Goal: Task Accomplishment & Management: Use online tool/utility

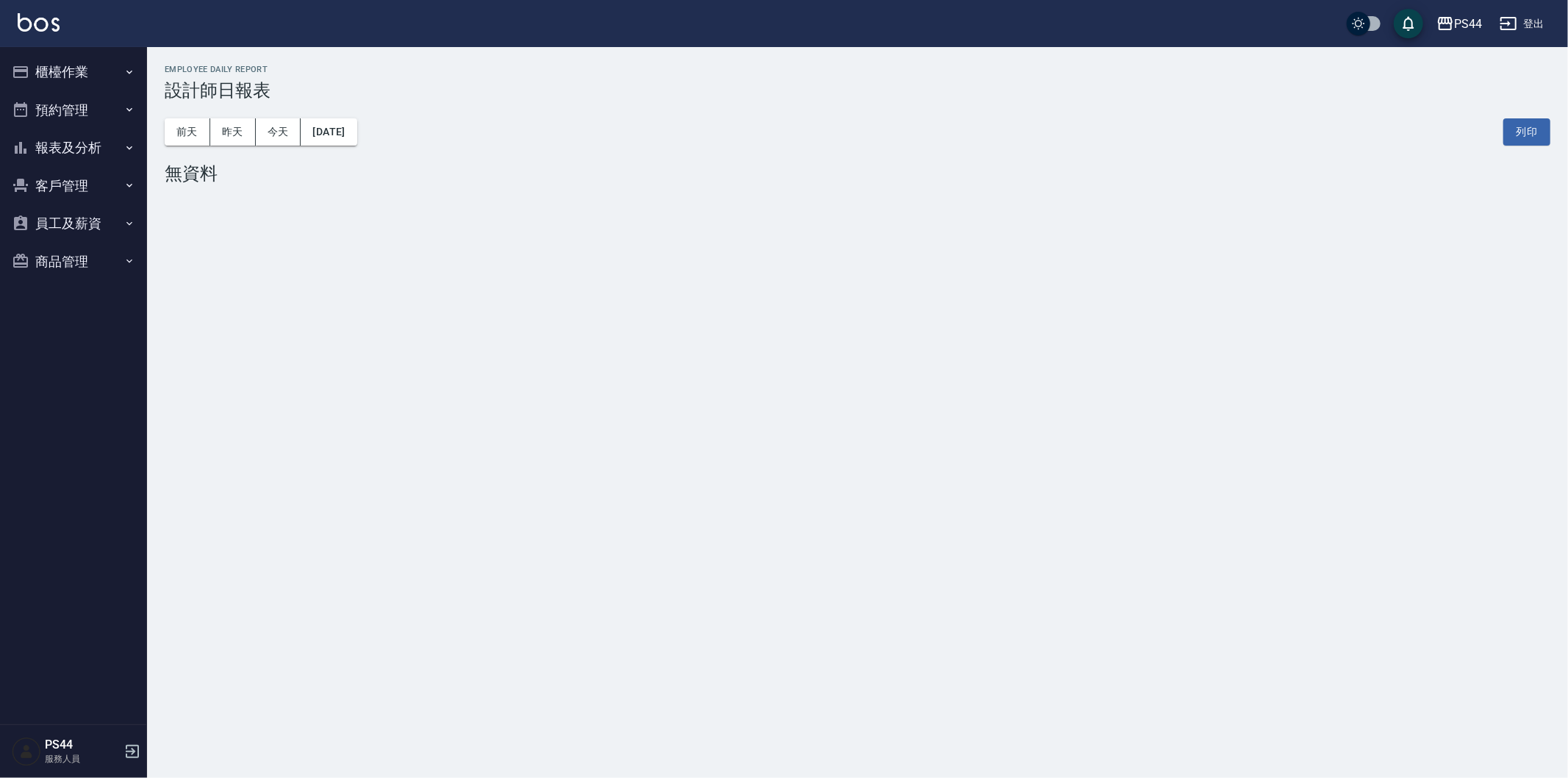
click at [50, 75] on button "櫃檯作業" at bounding box center [73, 72] width 135 height 38
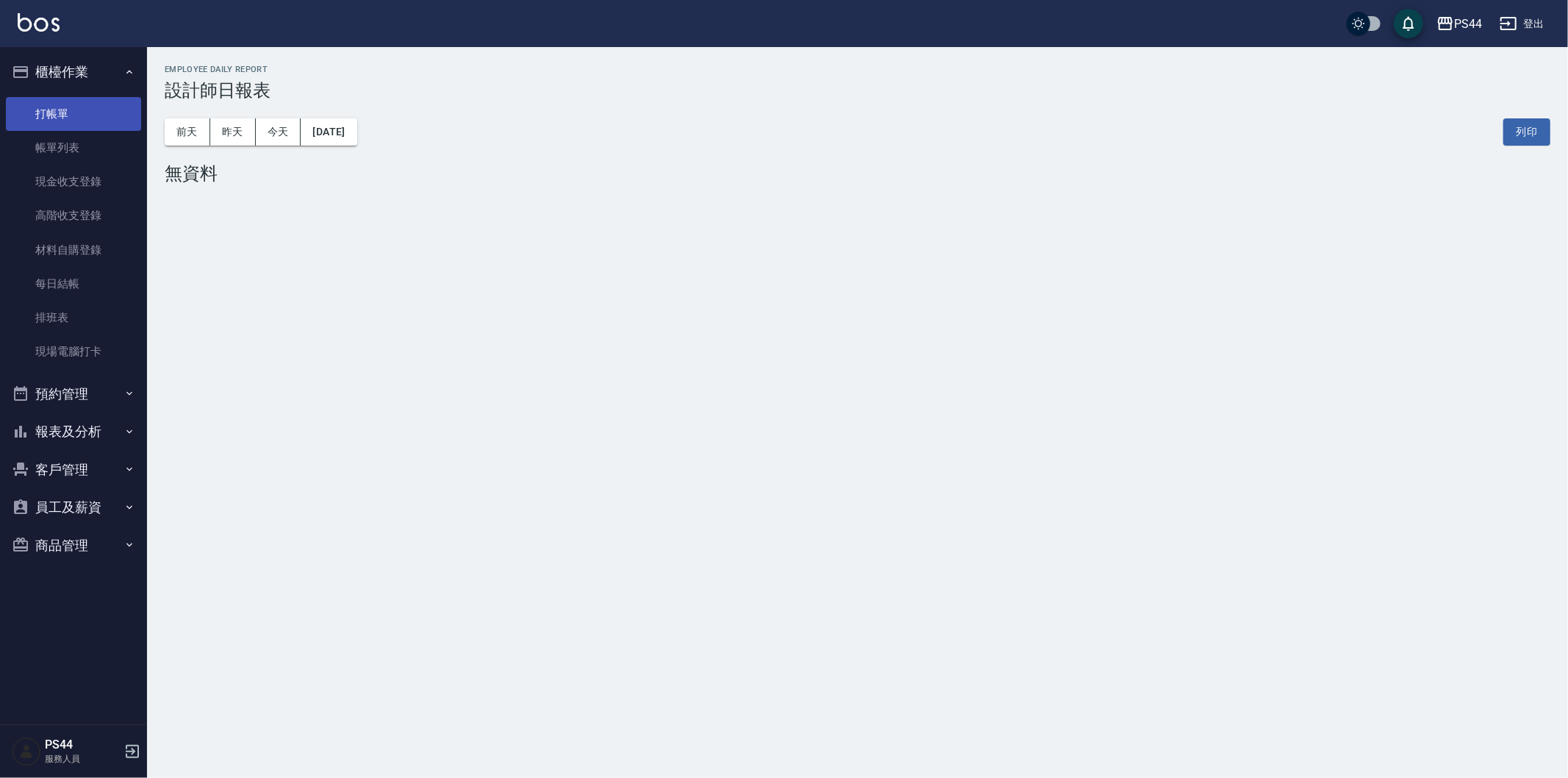
click at [60, 118] on link "打帳單" at bounding box center [73, 114] width 135 height 34
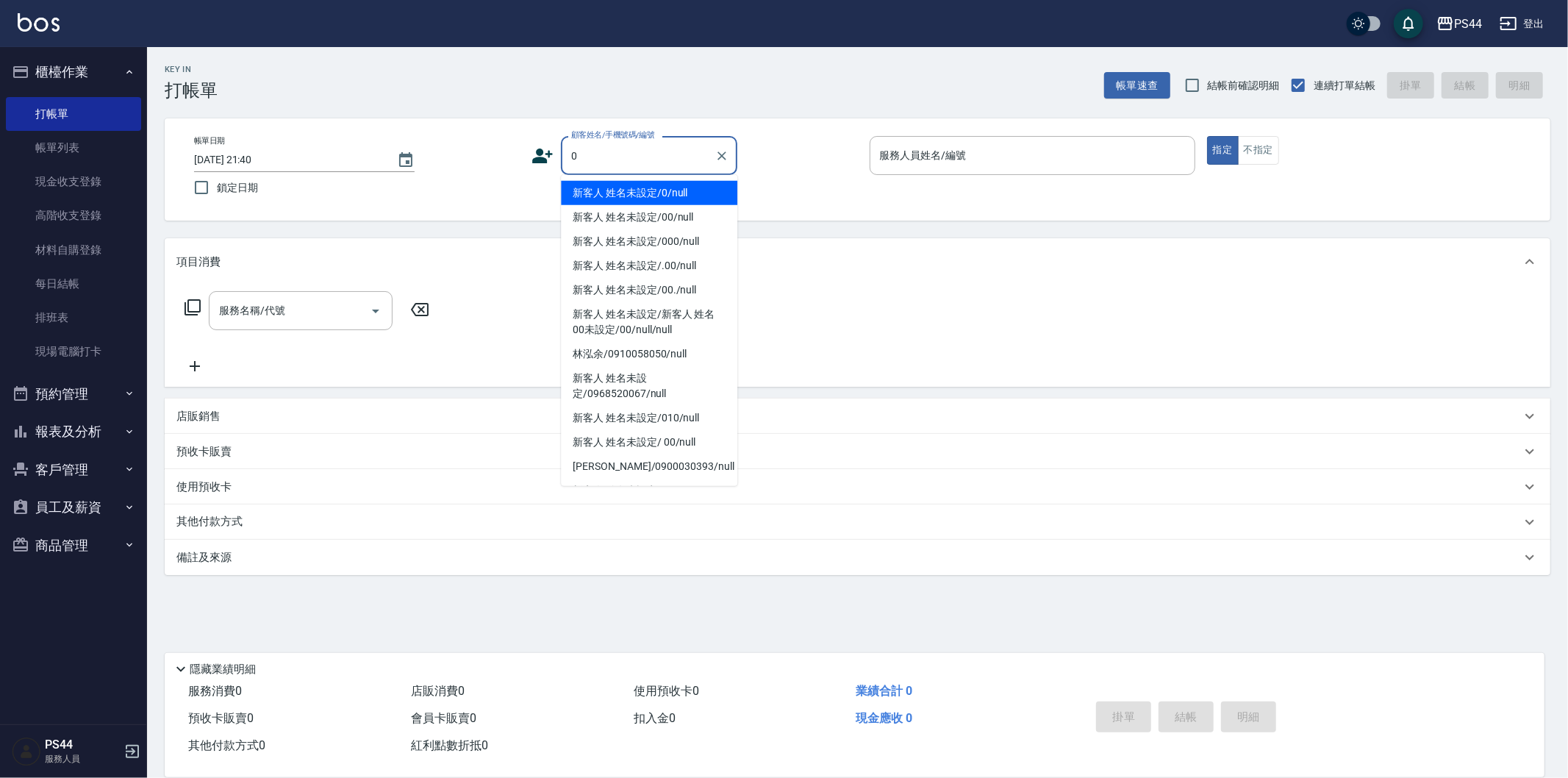
type input "新客人 姓名未設定/0/null"
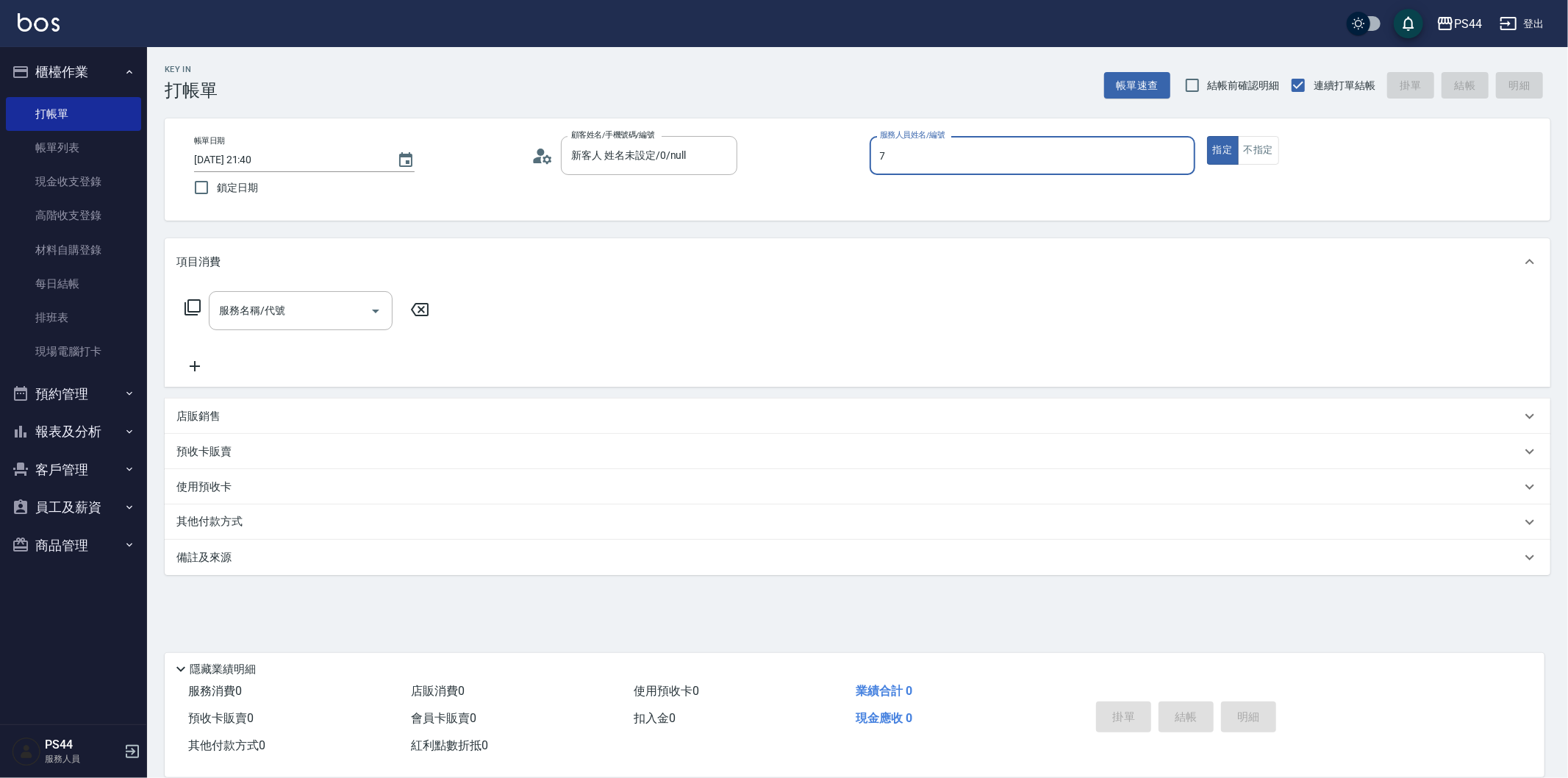
type input "楊千蓉-7"
type button "true"
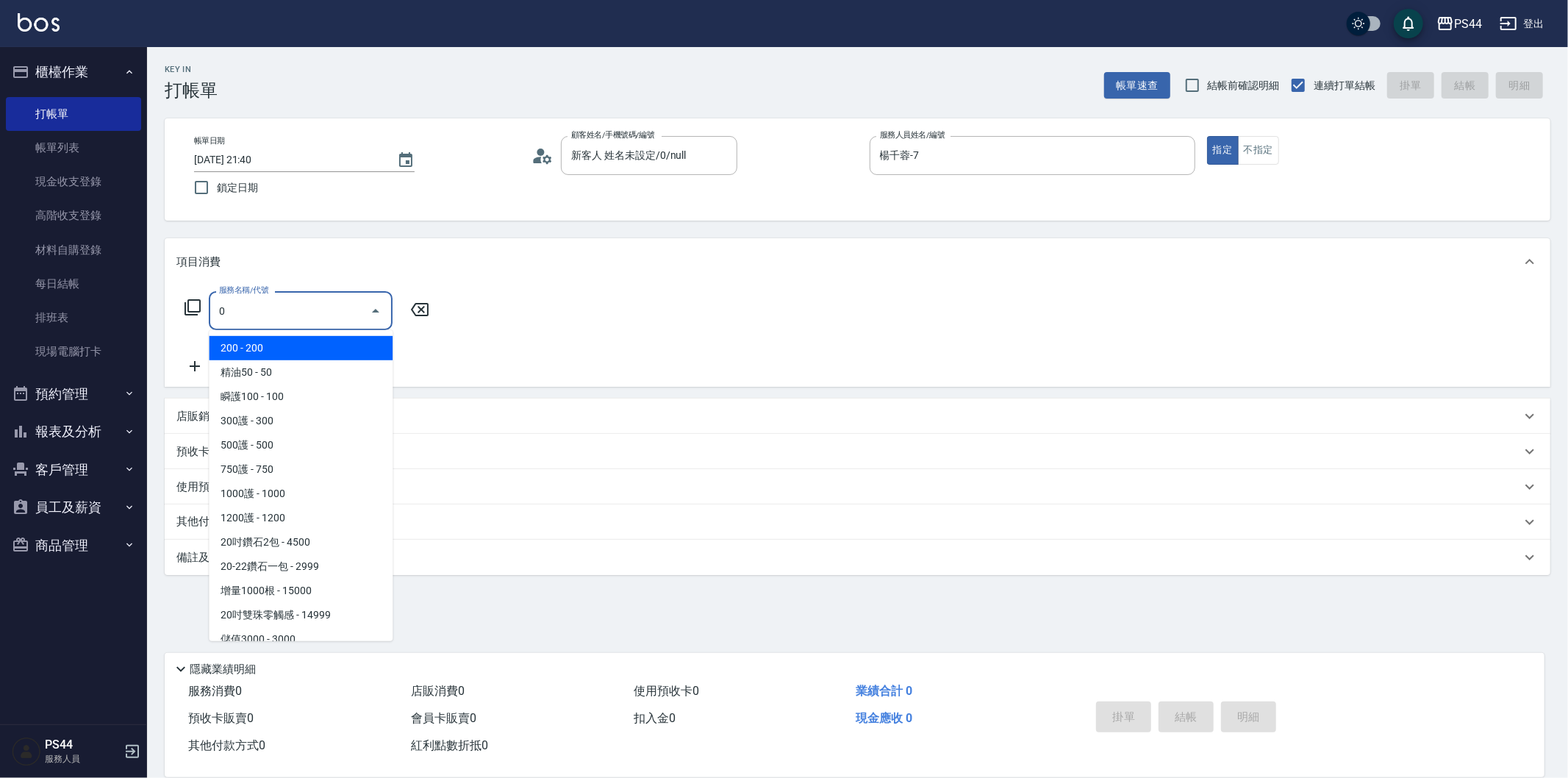
type input "0"
drag, startPoint x: 714, startPoint y: 400, endPoint x: 673, endPoint y: 391, distance: 42.0
click at [703, 394] on div "項目消費 服務名稱/代號 服務名稱/代號 店販銷售 服務人員姓名/編號 服務人員姓名/編號 商品代號/名稱 商品代號/名稱 預收卡販賣 卡券名稱/代號 卡券名…" at bounding box center [856, 406] width 1385 height 337
drag, startPoint x: 353, startPoint y: 314, endPoint x: 346, endPoint y: 297, distance: 18.4
click at [353, 312] on input "服務名稱/代號" at bounding box center [289, 311] width 148 height 26
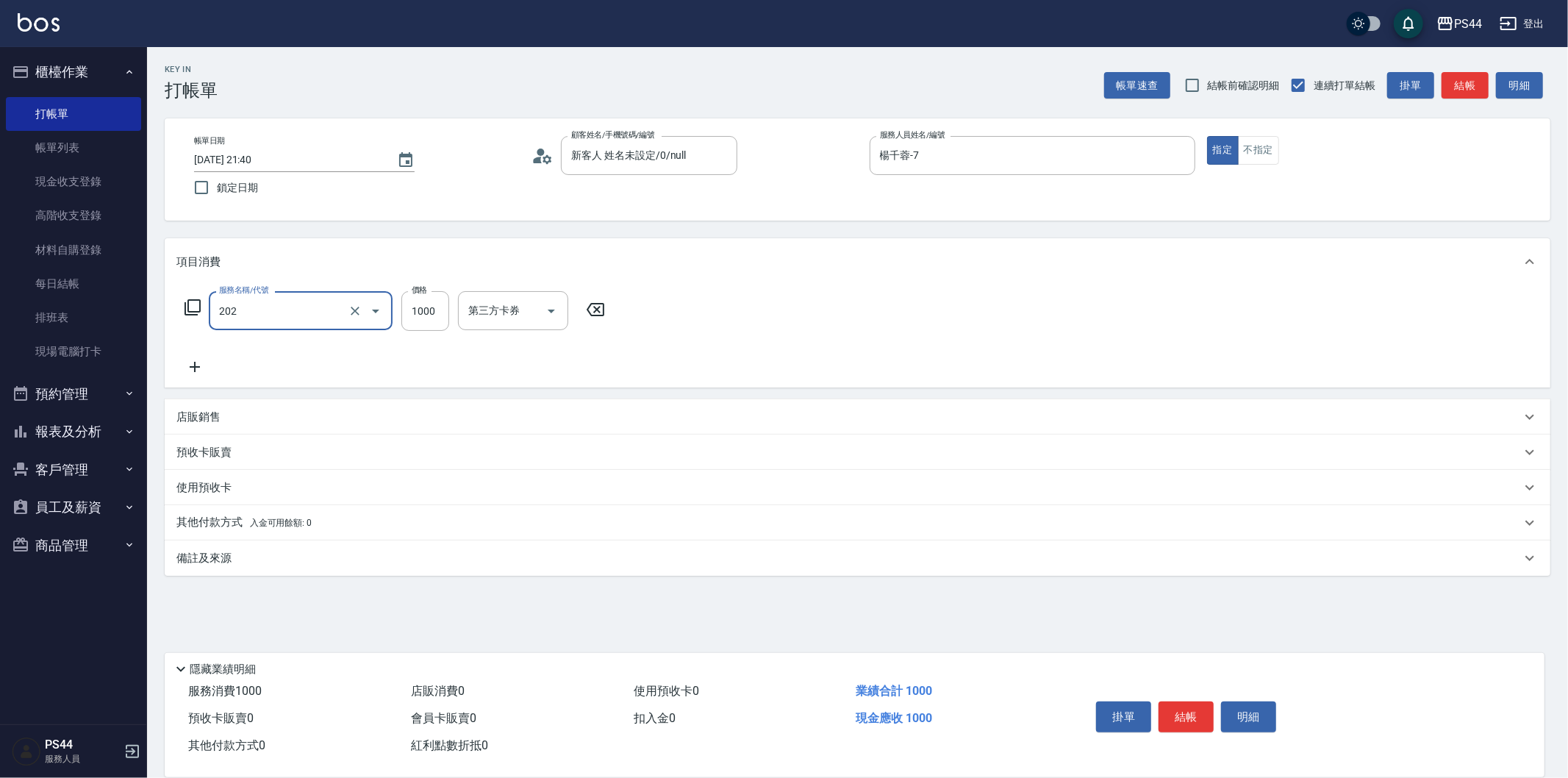
type input "燙髮(202)"
type input "2099"
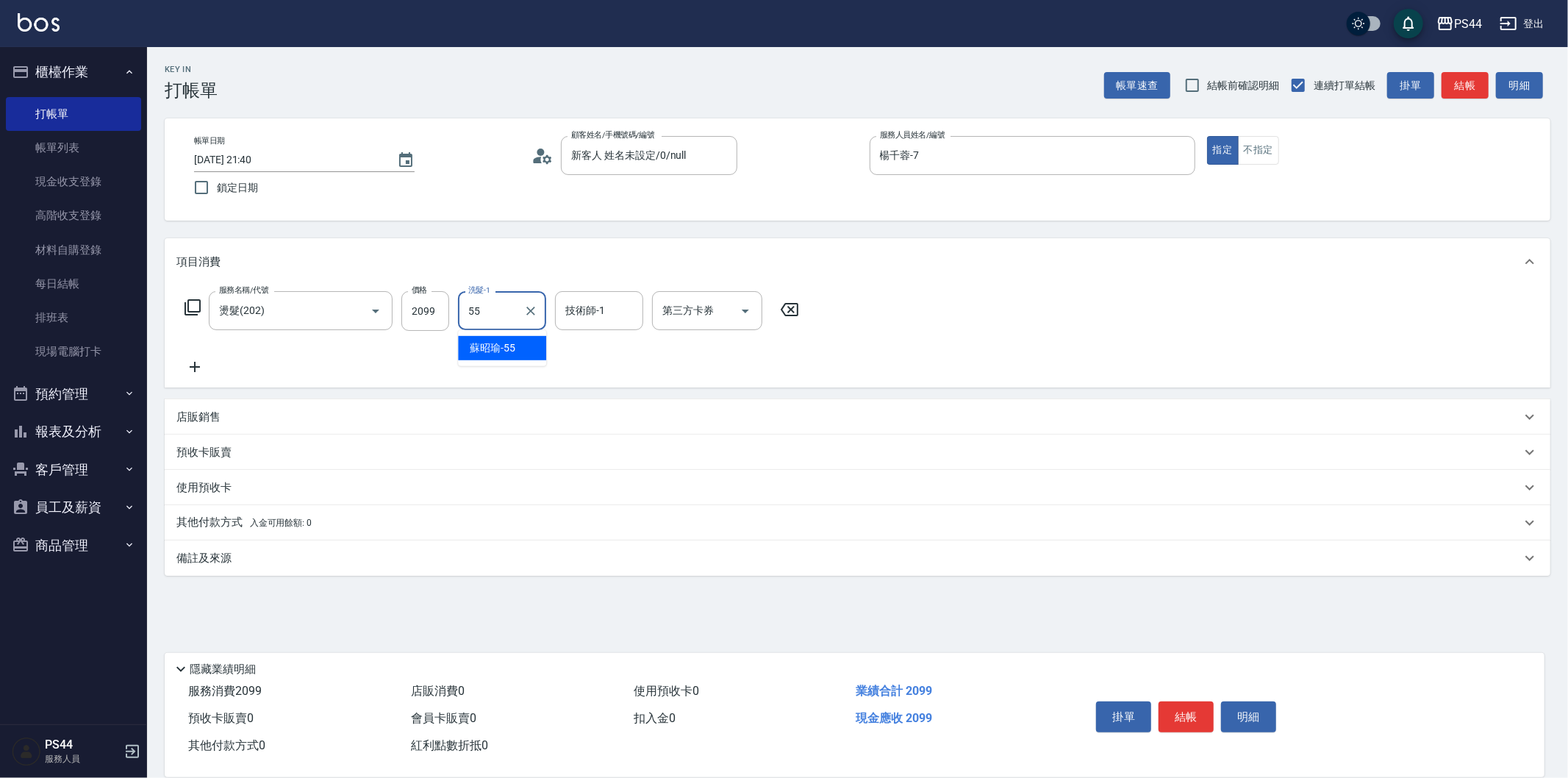
type input "蘇昭瑜-55"
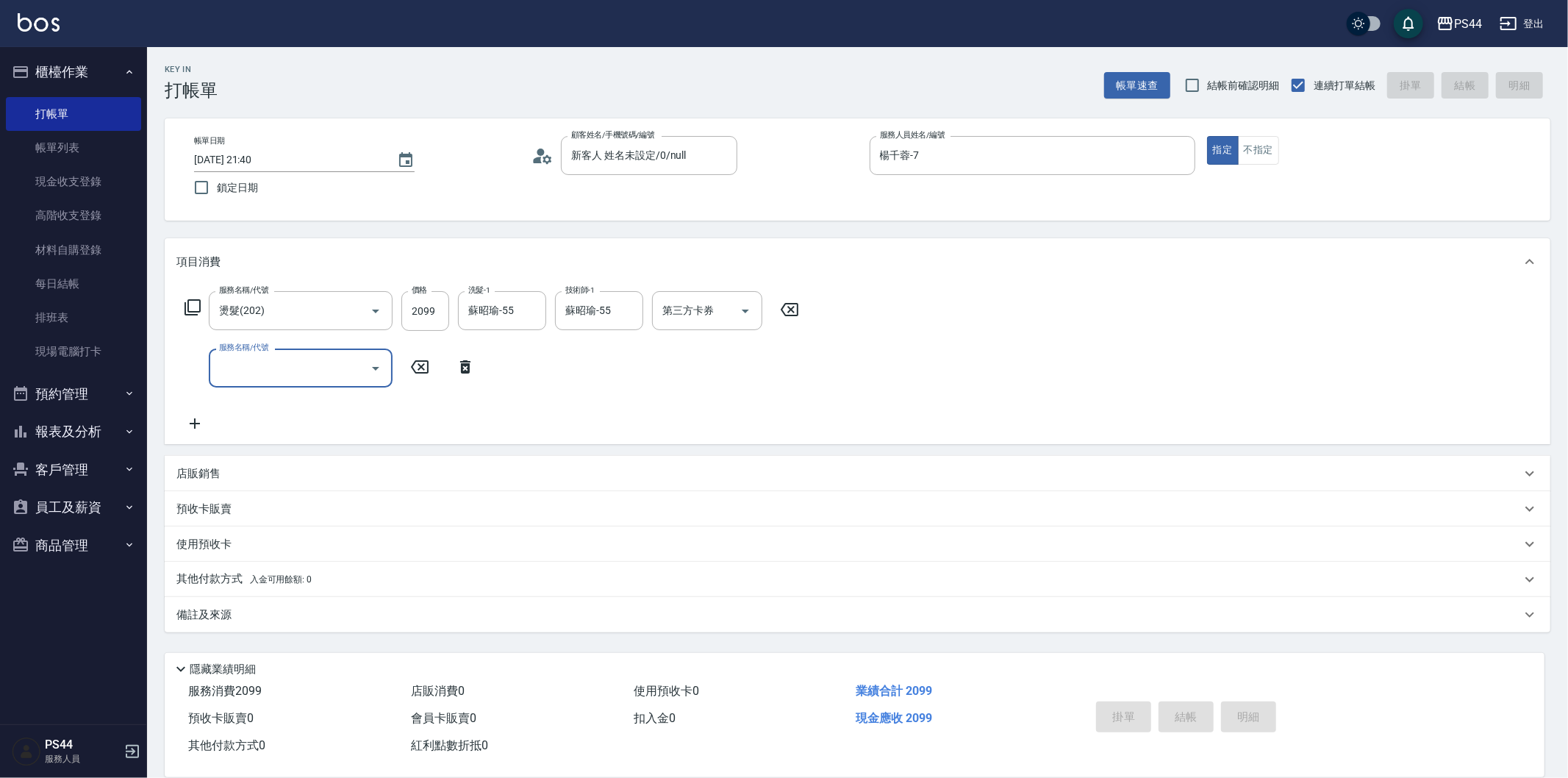
type input "[DATE] 21:41"
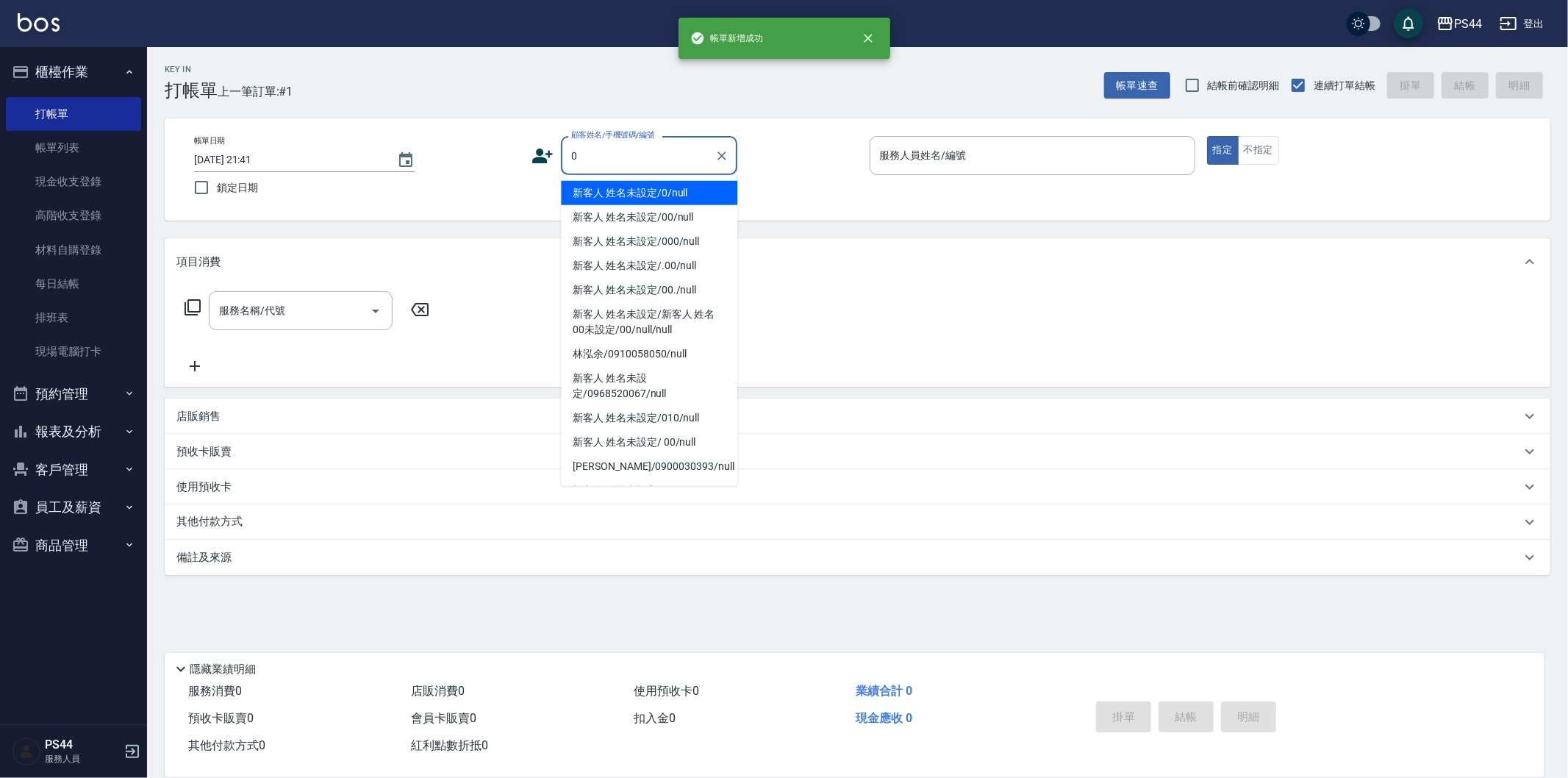
type input "新客人 姓名未設定/0/null"
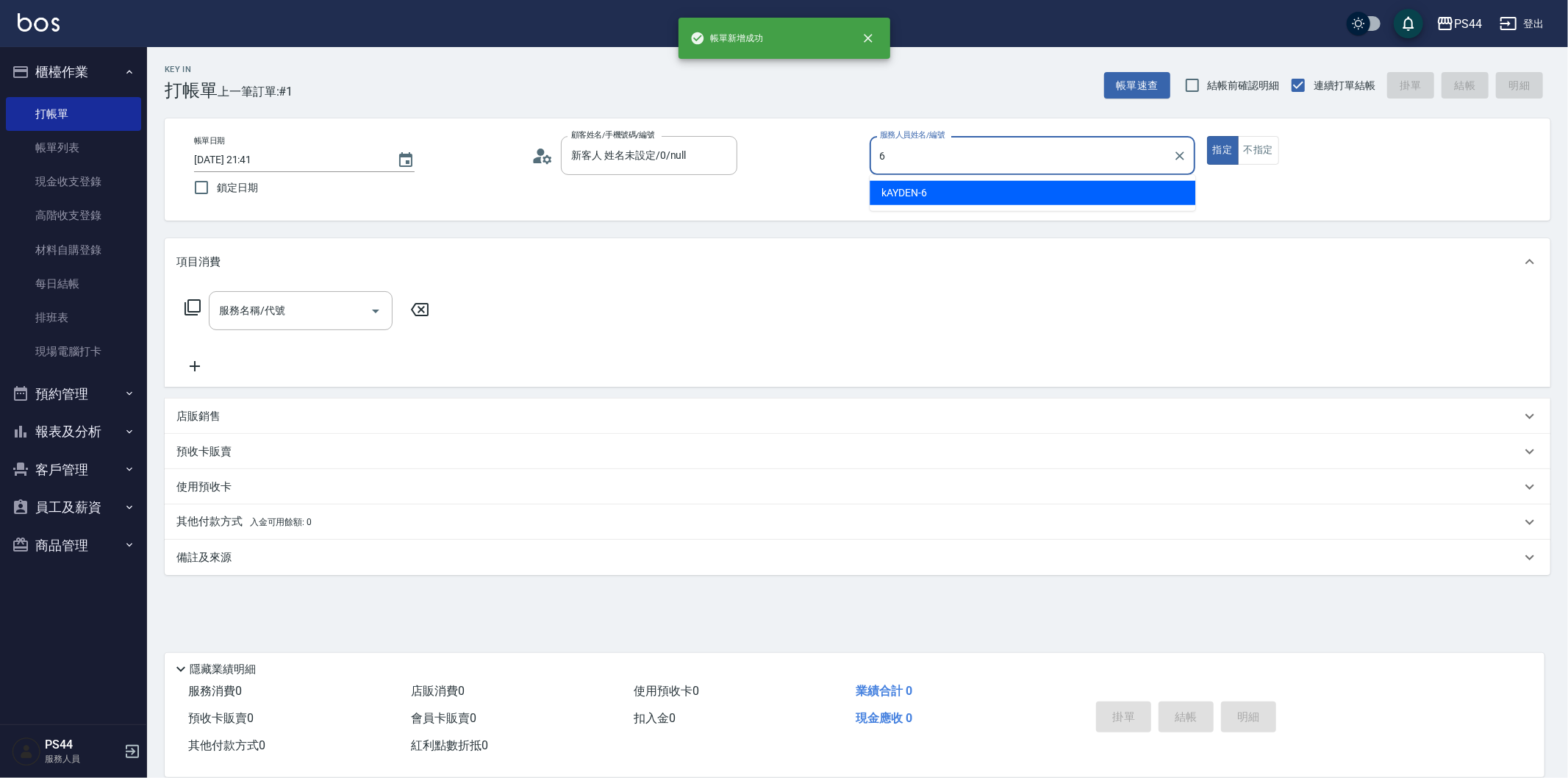
type input "kAYDEN-6"
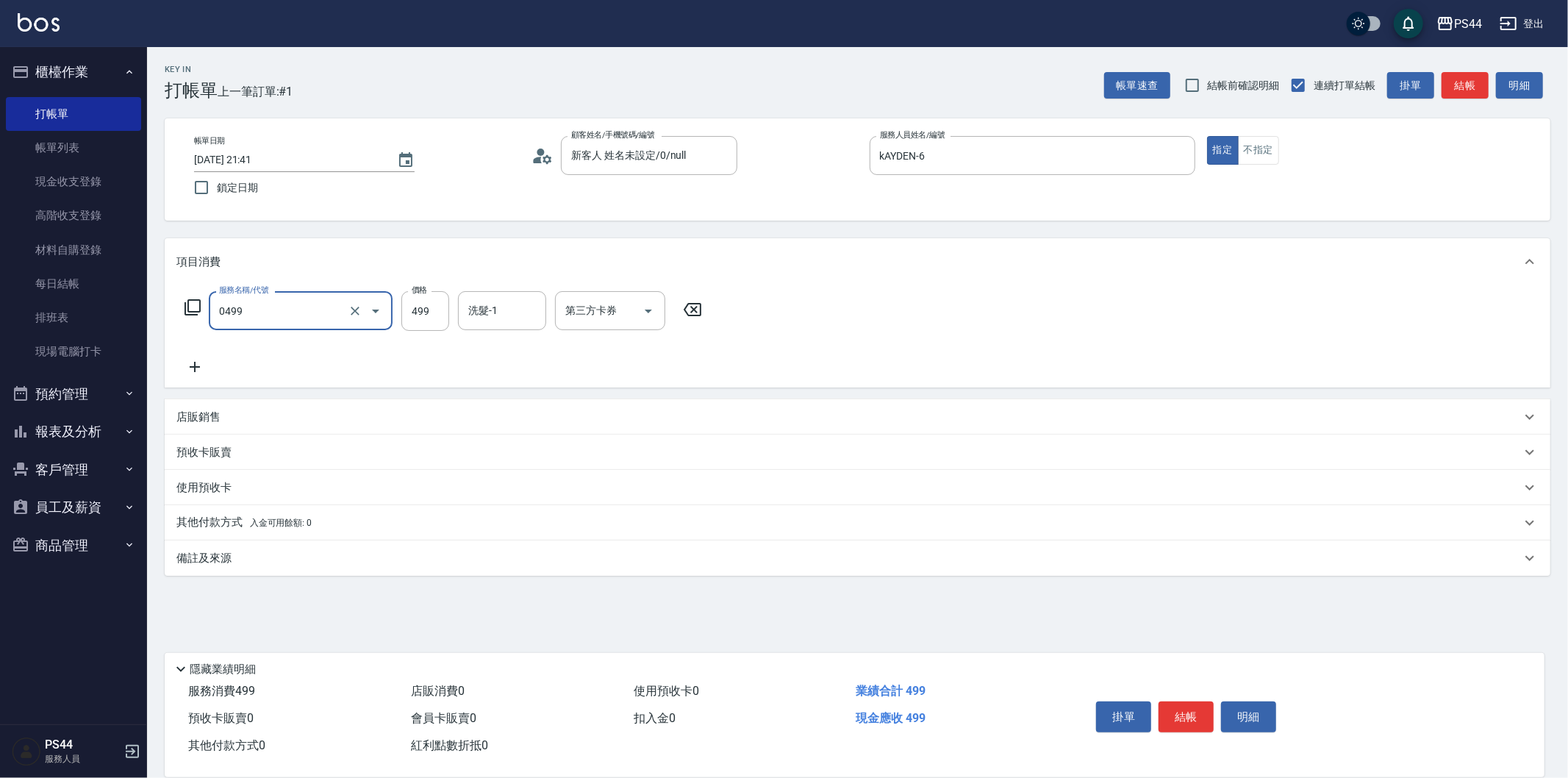
type input "[PERSON_NAME]499(0499)"
type input "王姵眙-37"
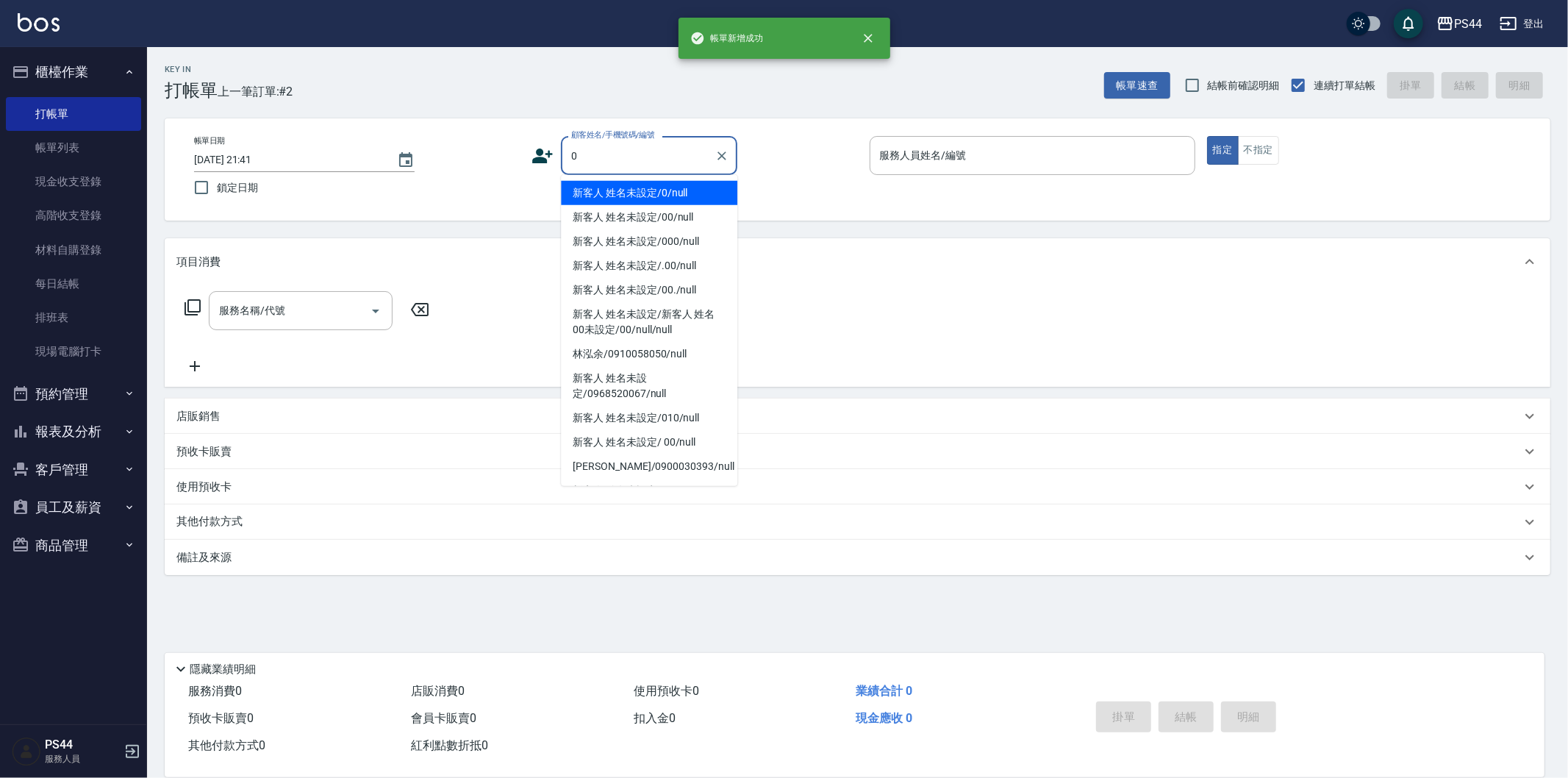
type input "新客人 姓名未設定/0/null"
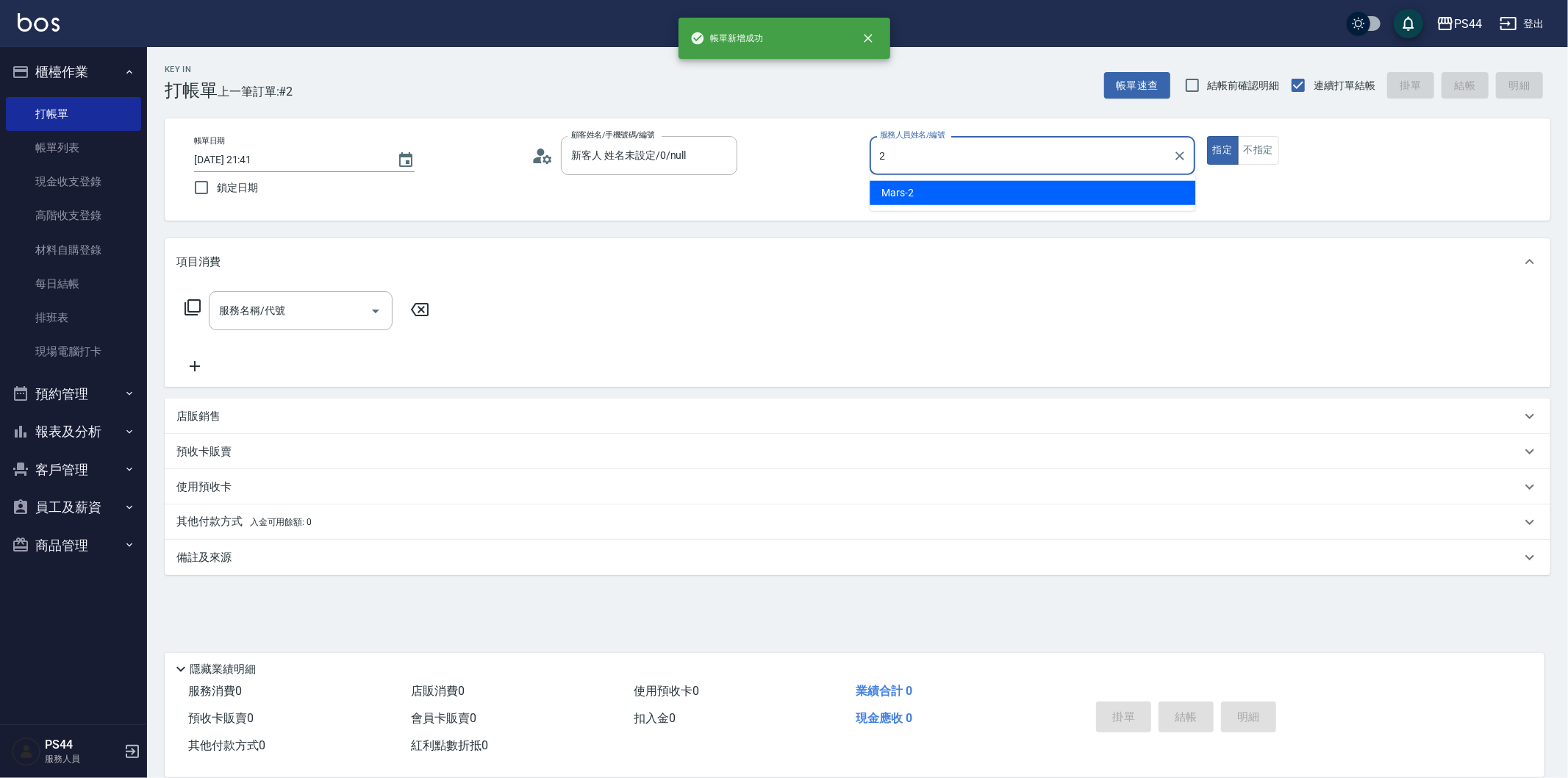
type input "Mars-2"
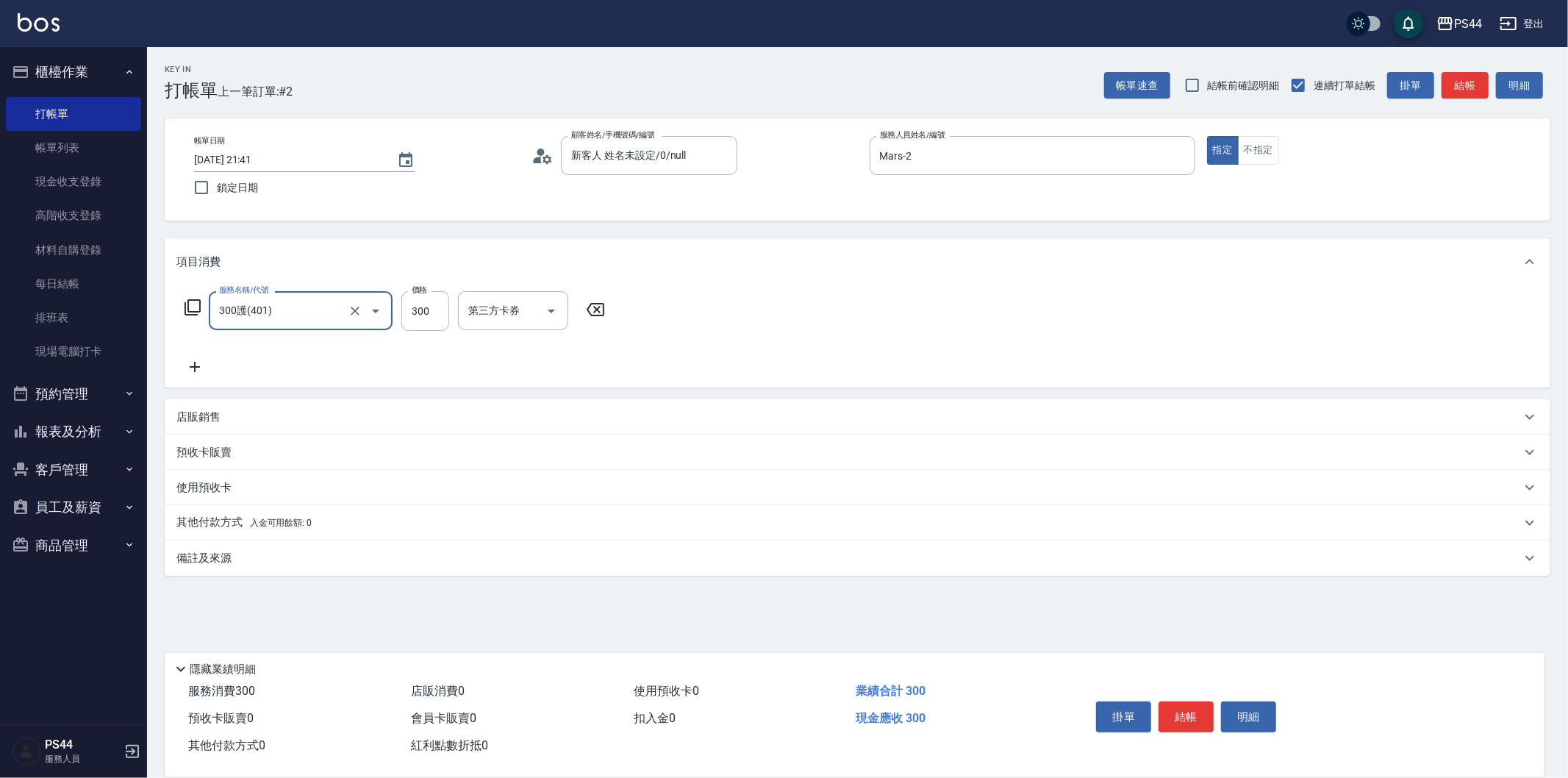
type input "300護(401)"
type input "蘇昭瑜-55"
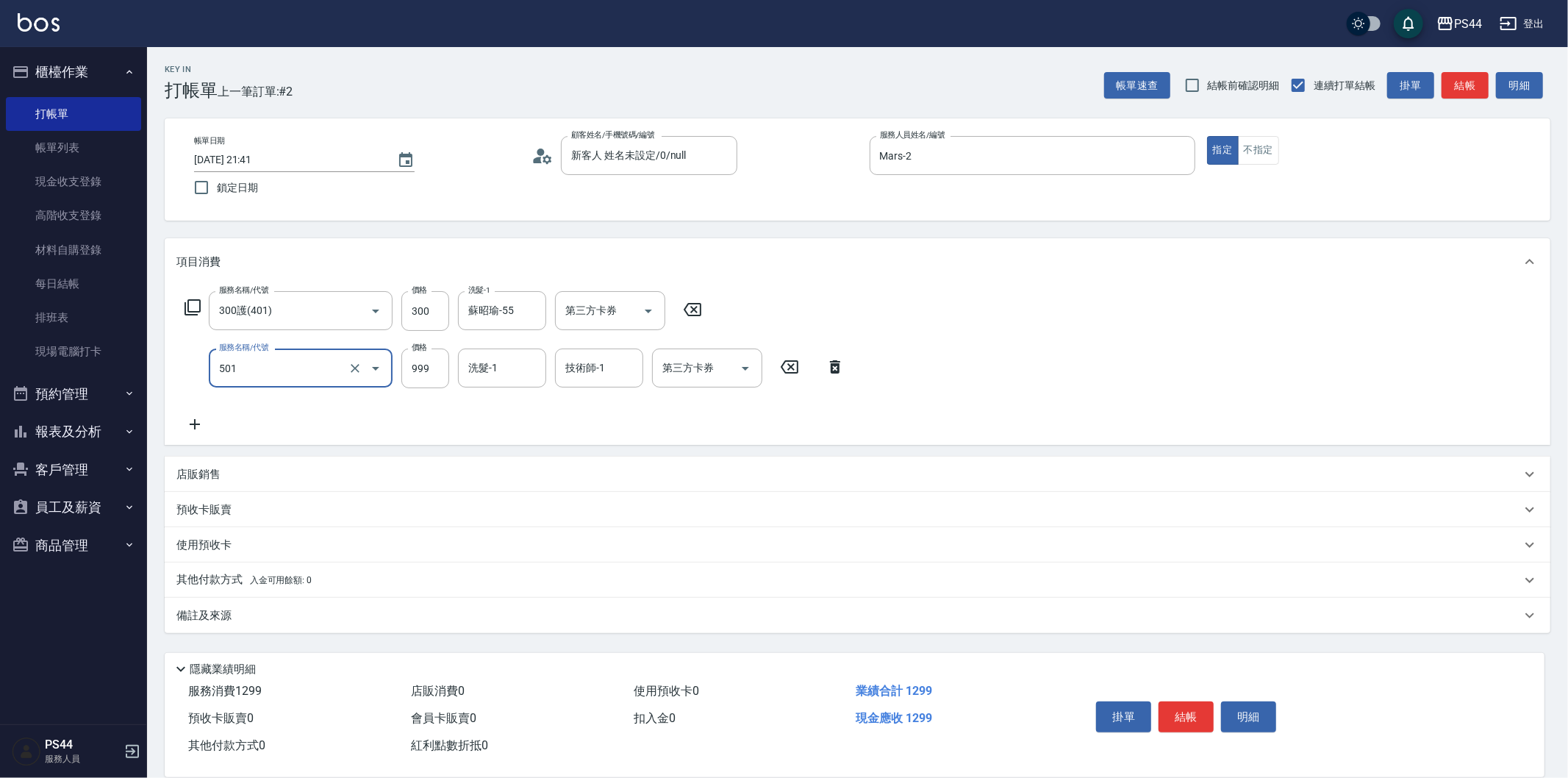
type input "染髮(501)"
type input "1600"
type input "蘇昭瑜-55"
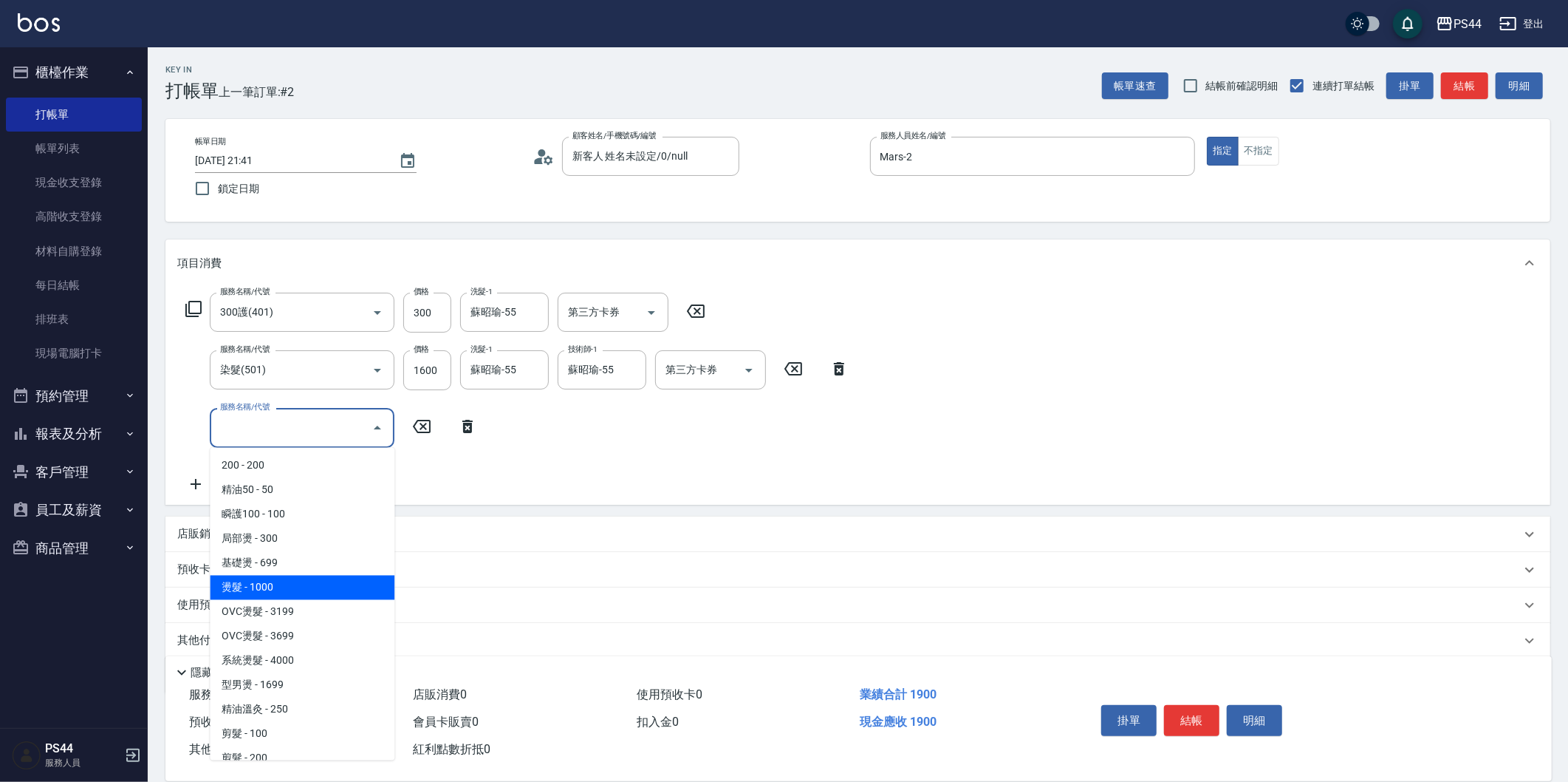
type input "OVC燙髮(203)"
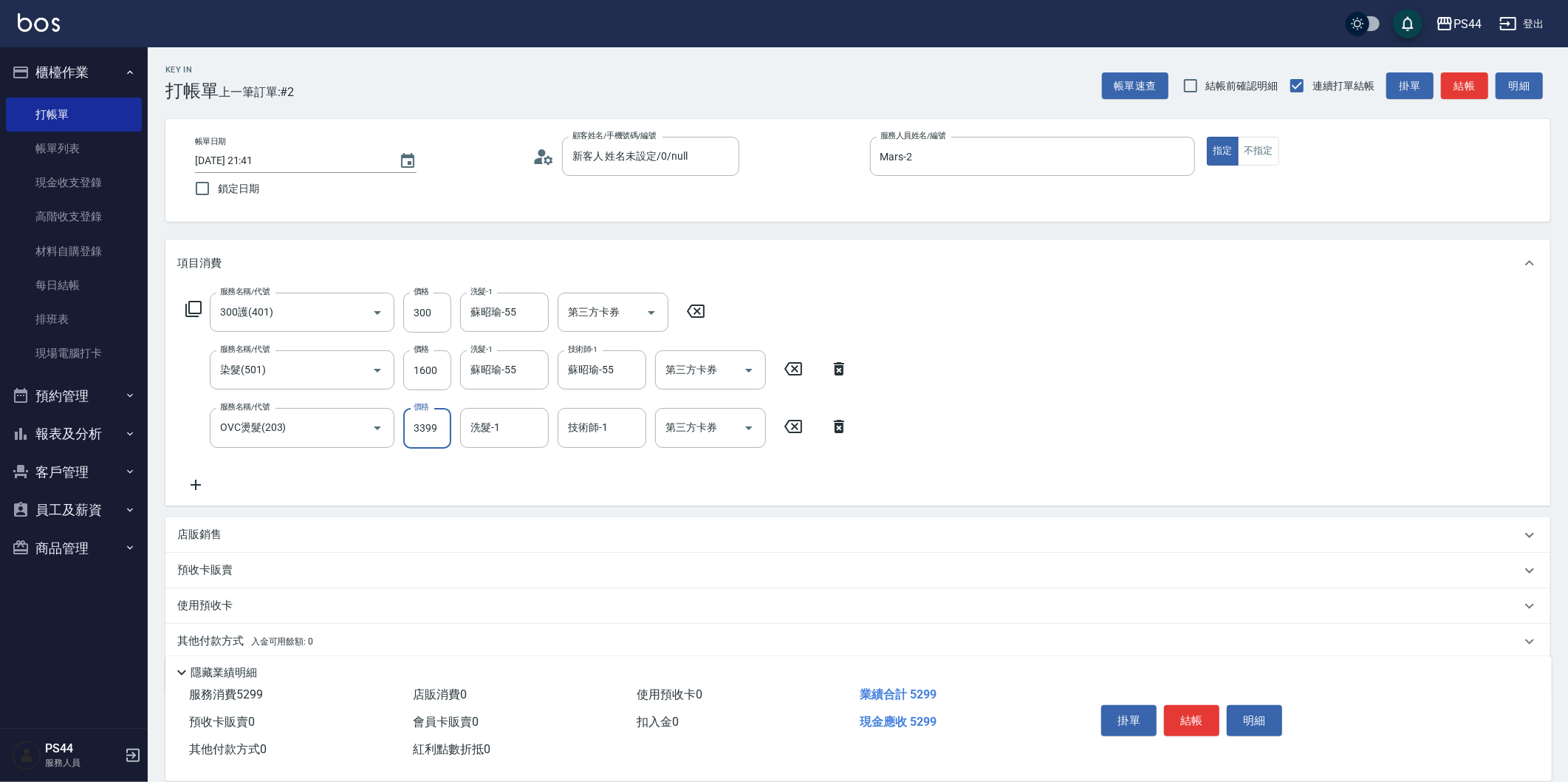
type input "3399"
type input "蘇昭瑜-55"
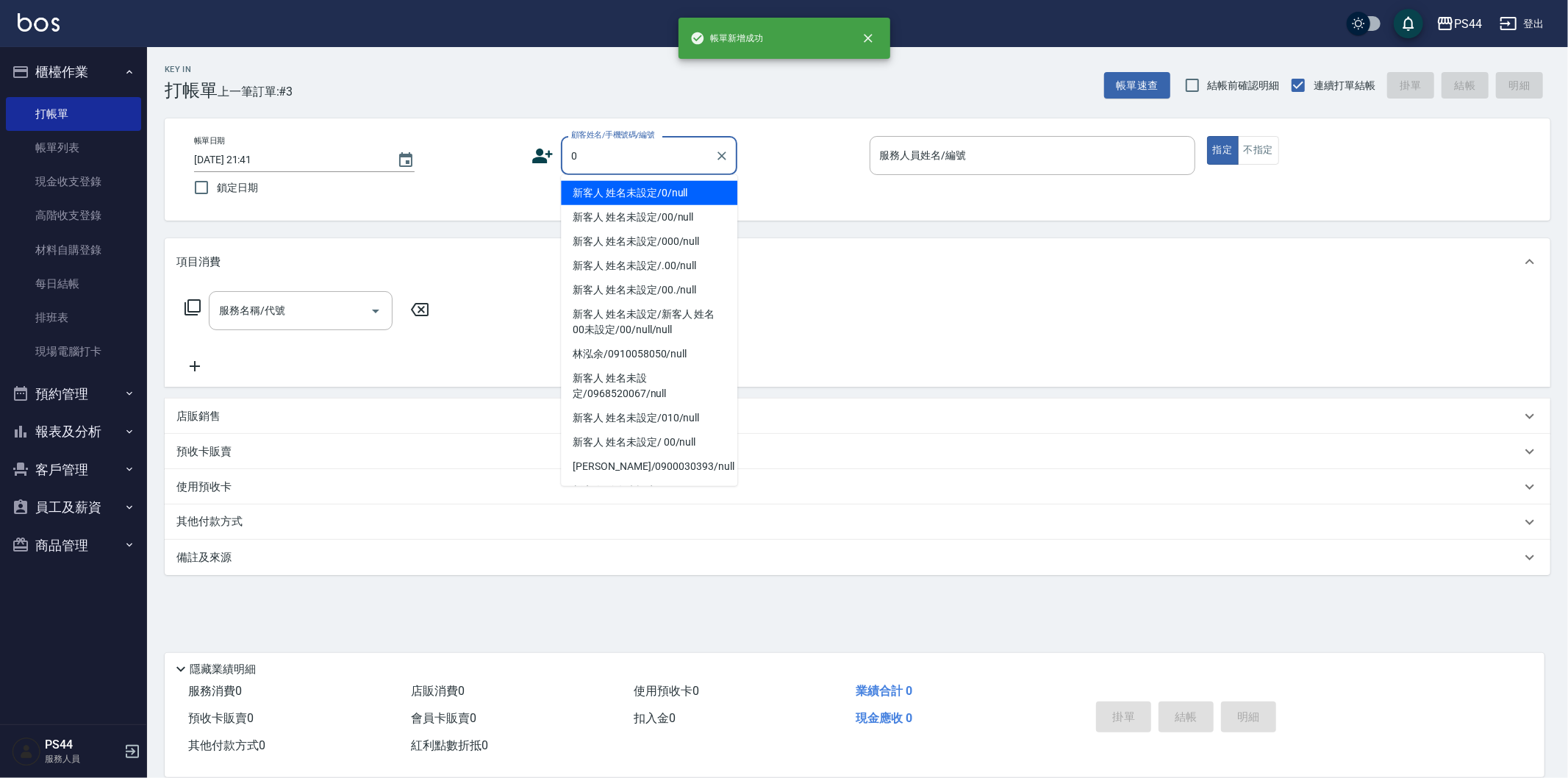
type input "新客人 姓名未設定/0/null"
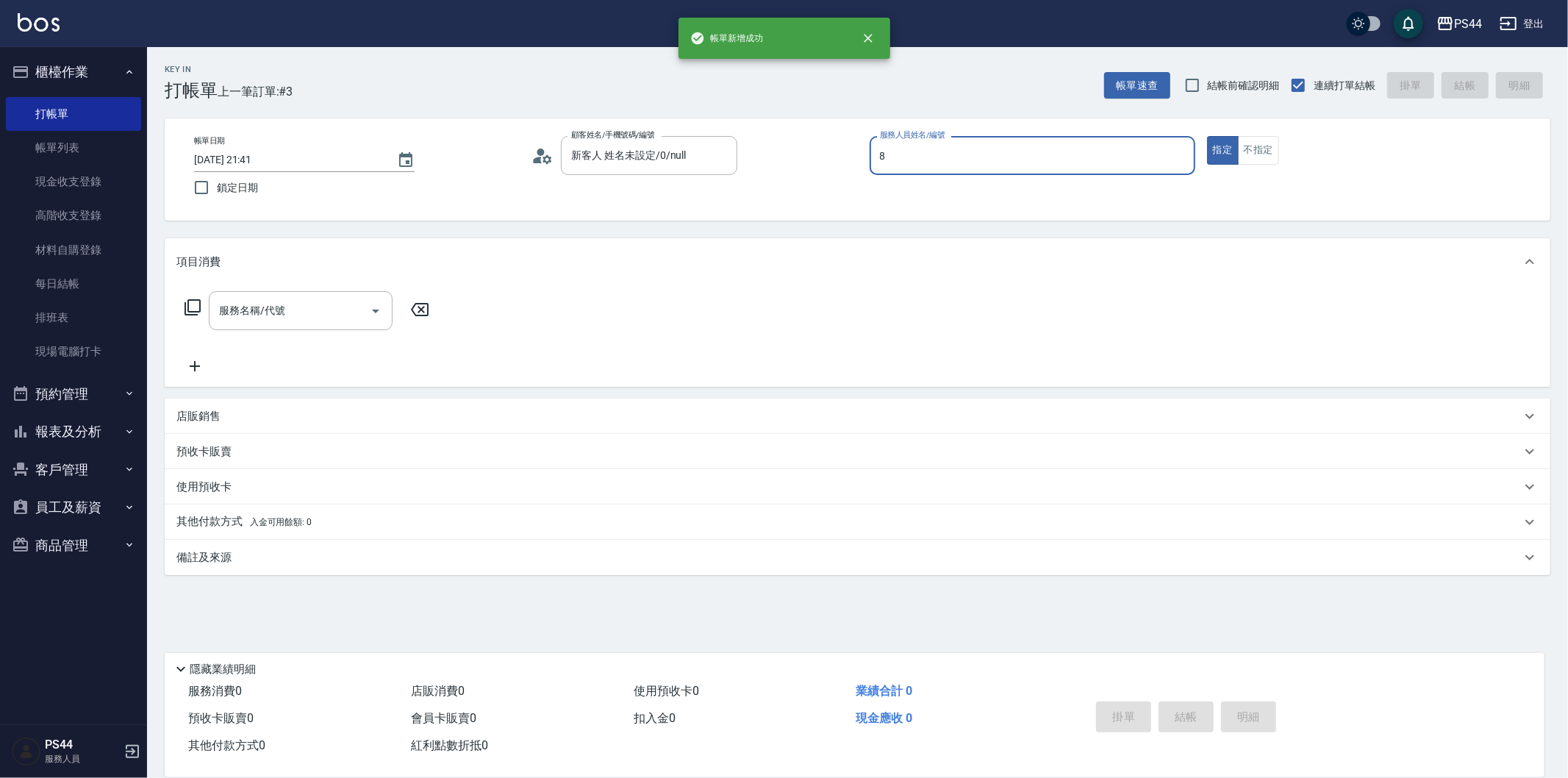
type input "張柏芝-8"
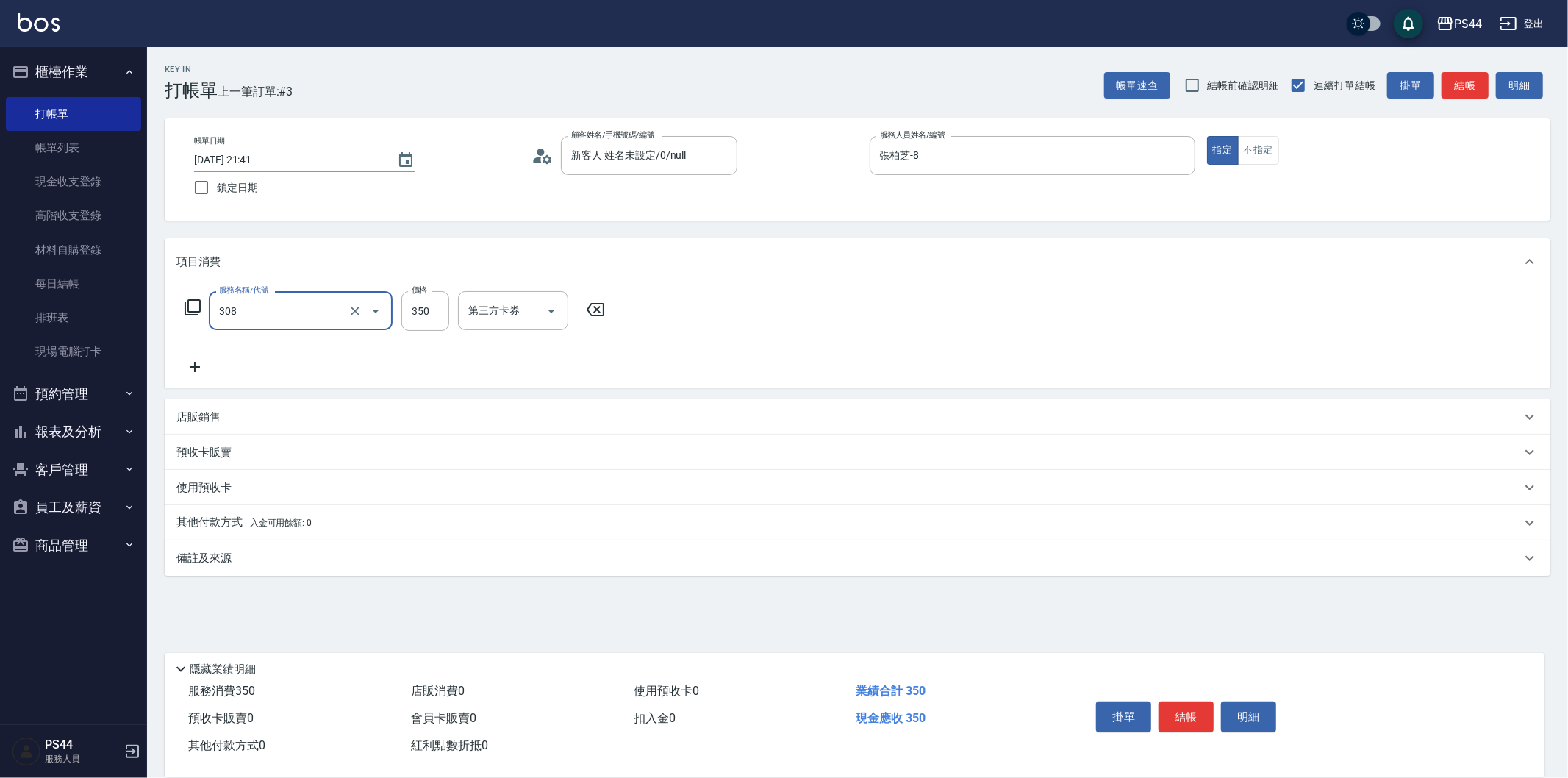
type input "洗+剪(308)"
type input "[PERSON_NAME]-12"
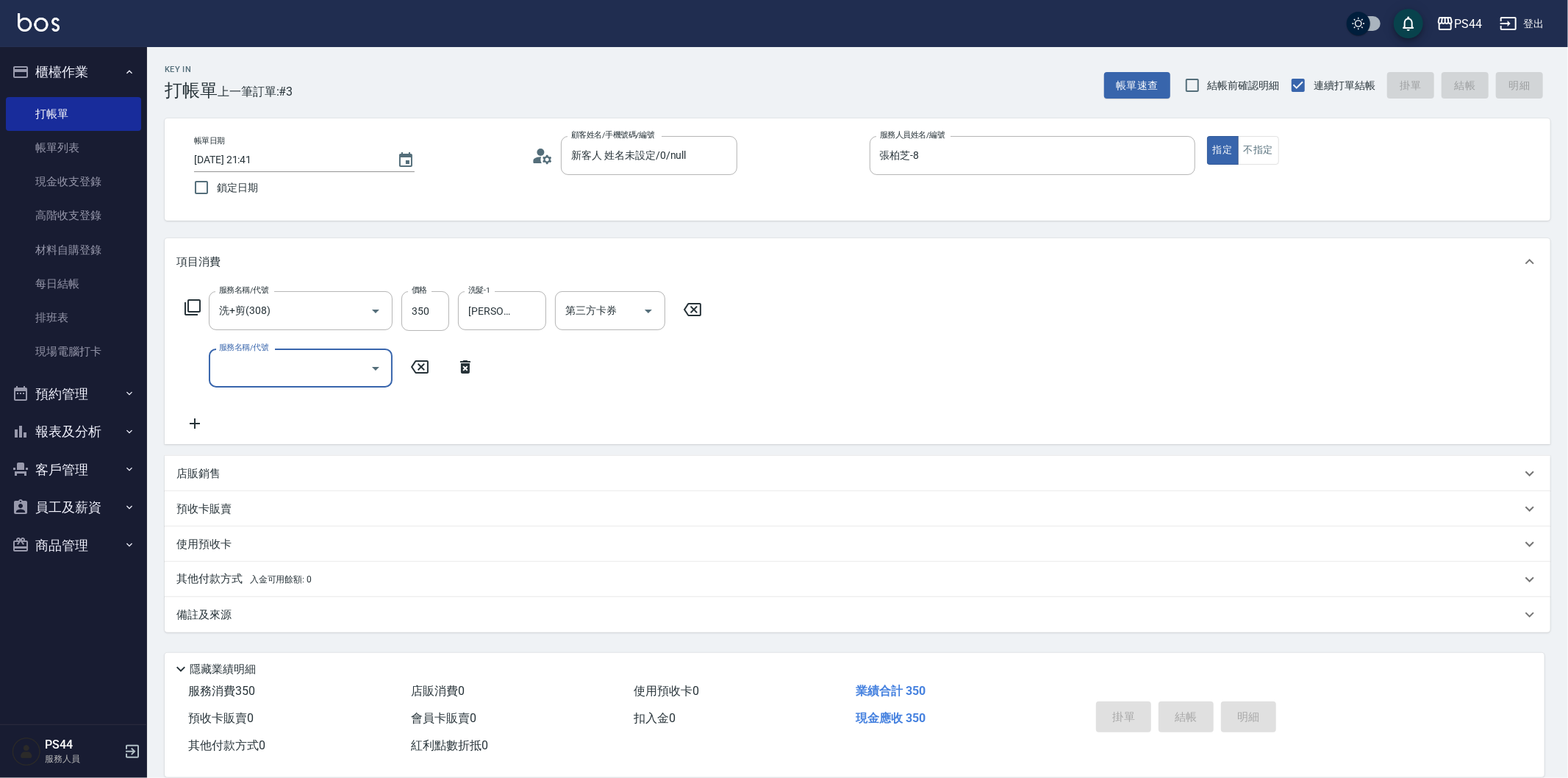
type input "[DATE] 21:42"
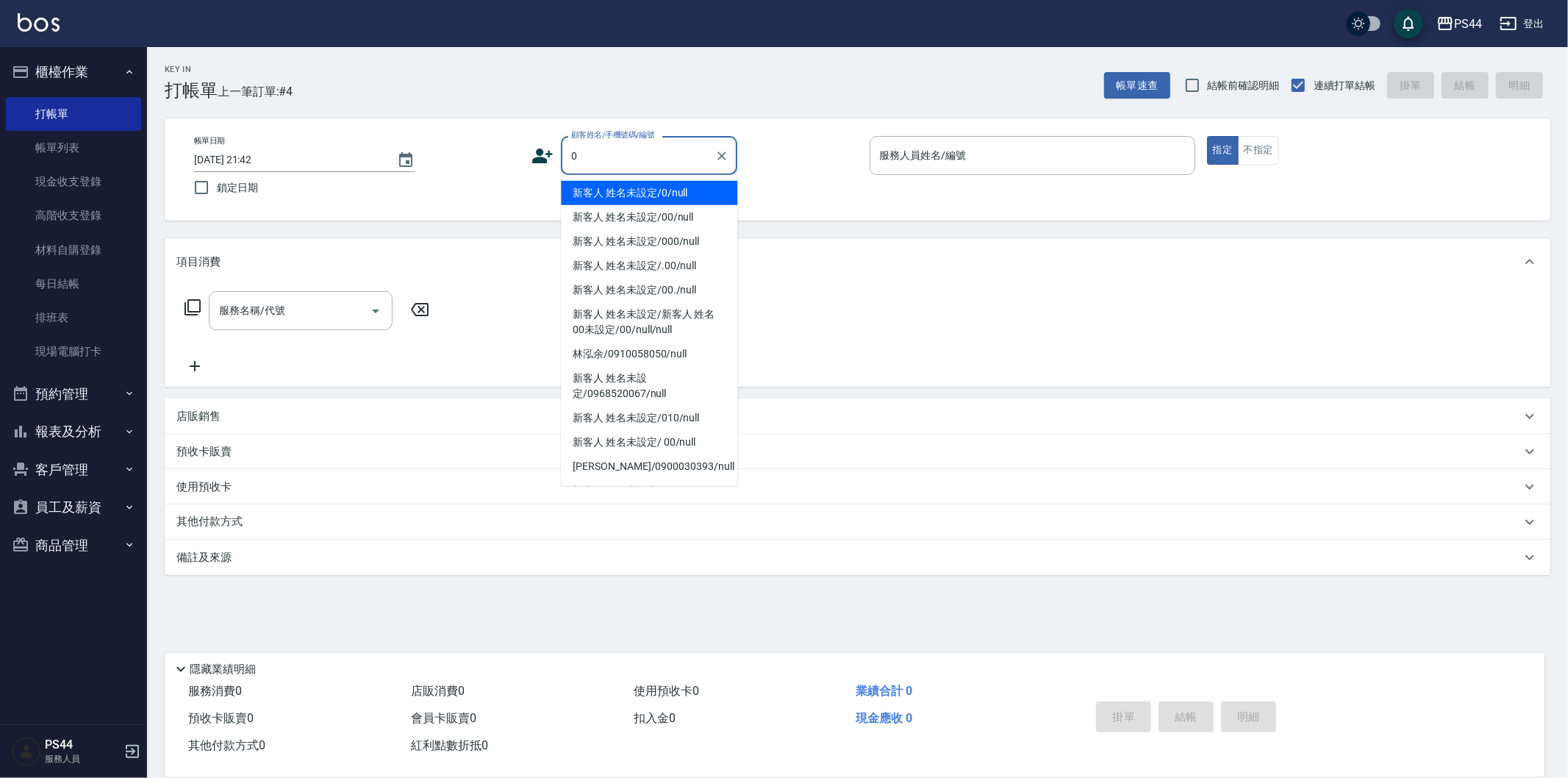
type input "新客人 姓名未設定/0/null"
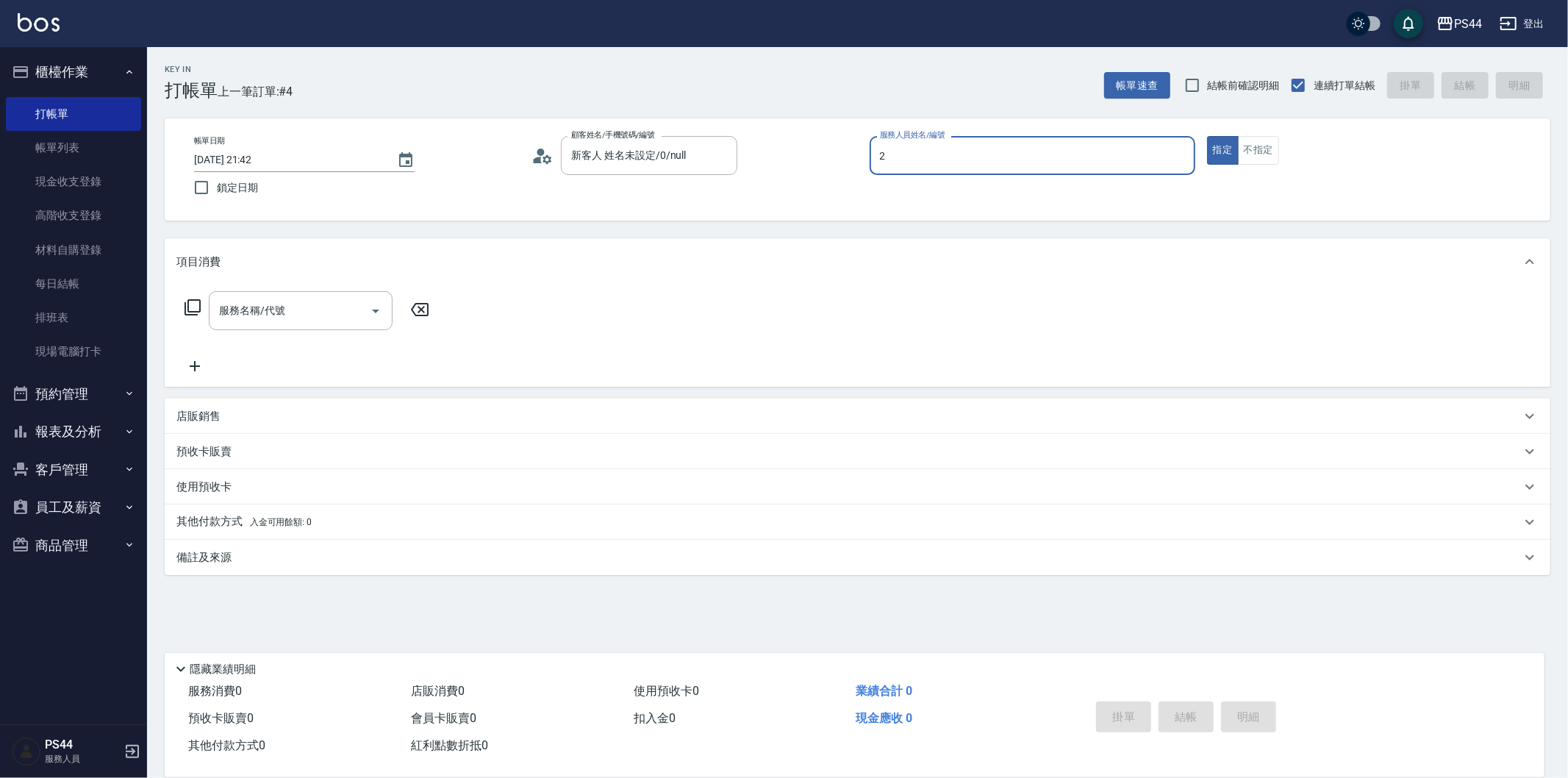
type input "Mars-2"
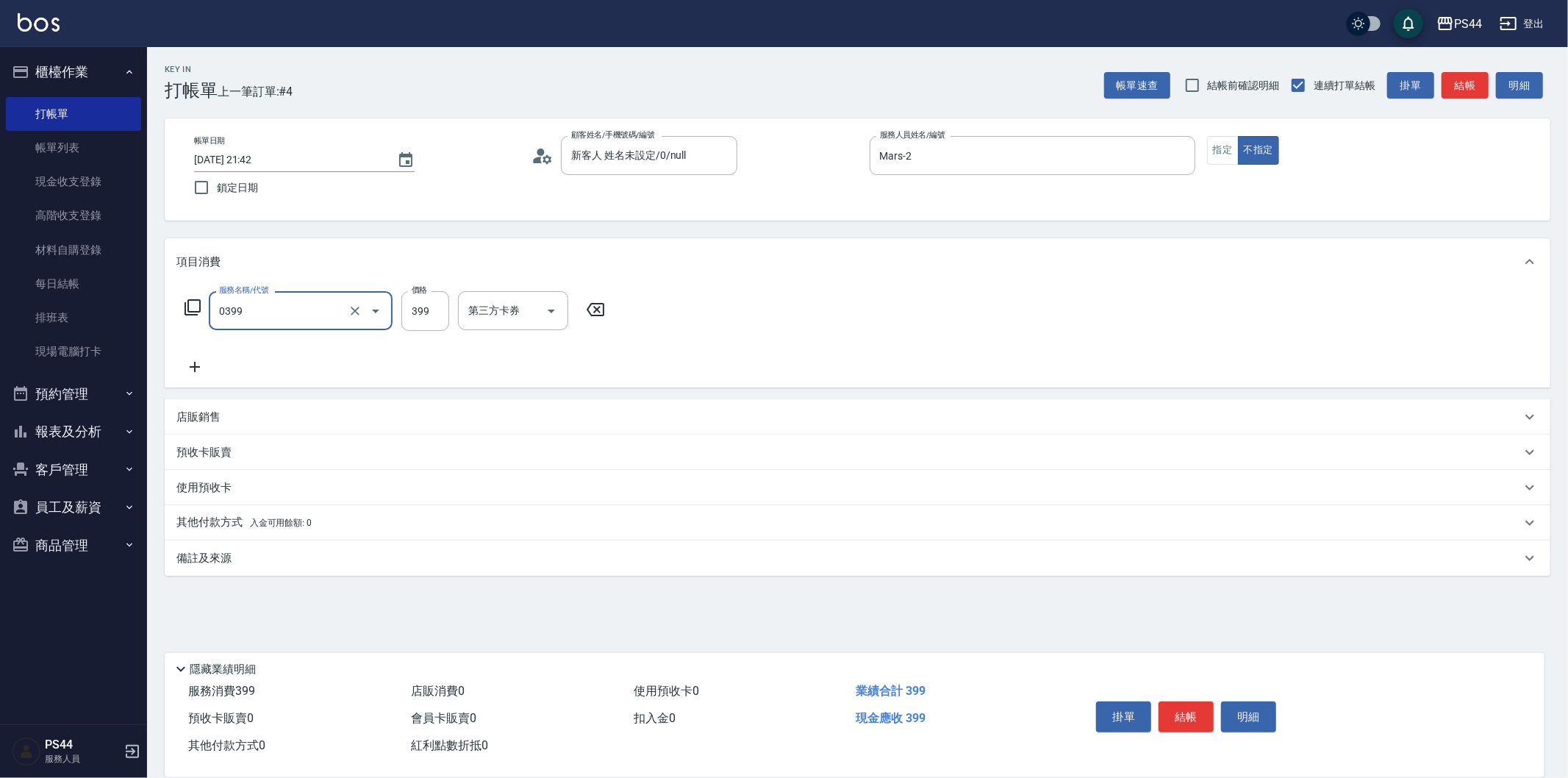
type input "海鹽399(0399)"
type input "王姵眙-37"
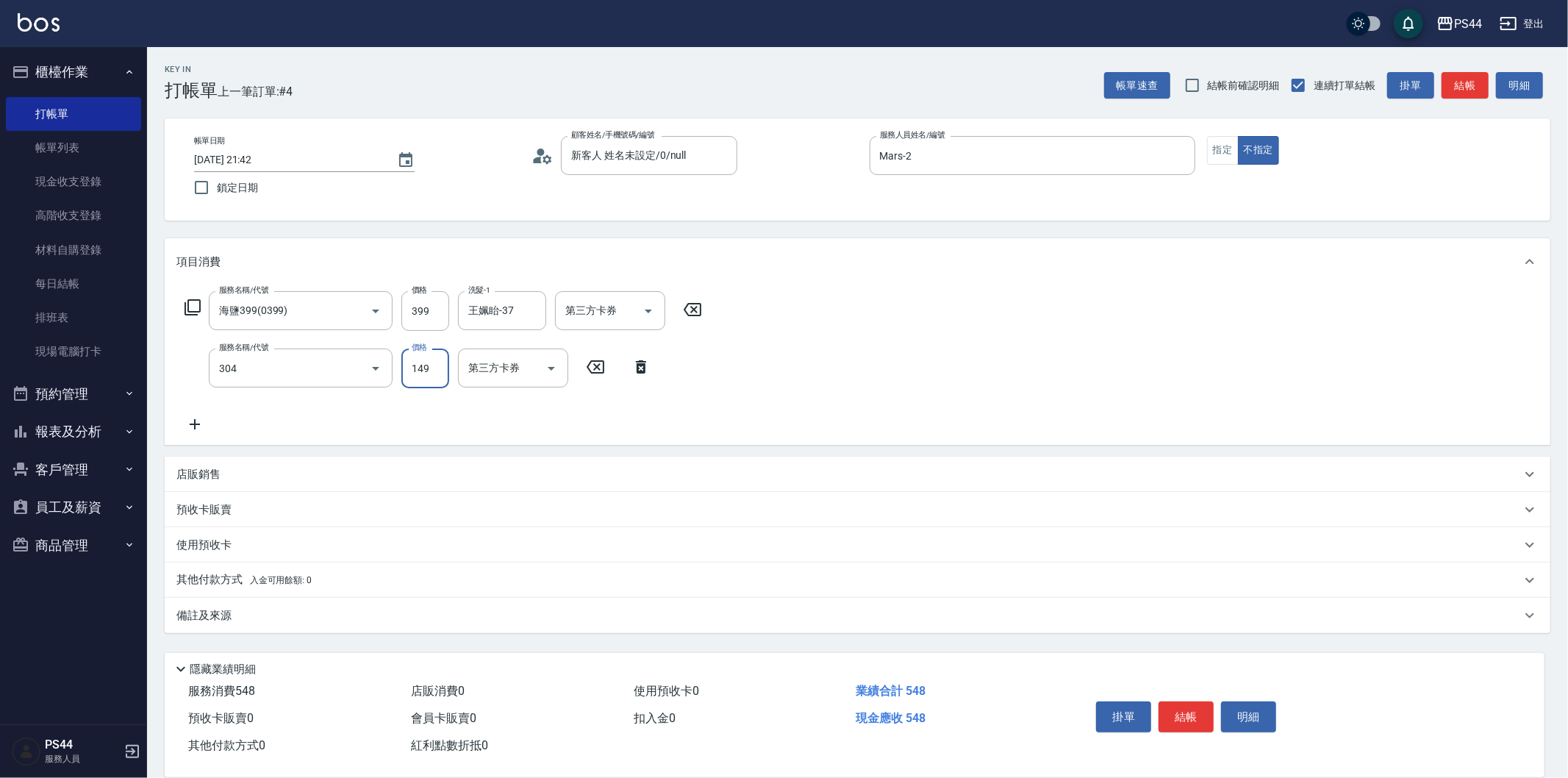
type input "剪髮(304)"
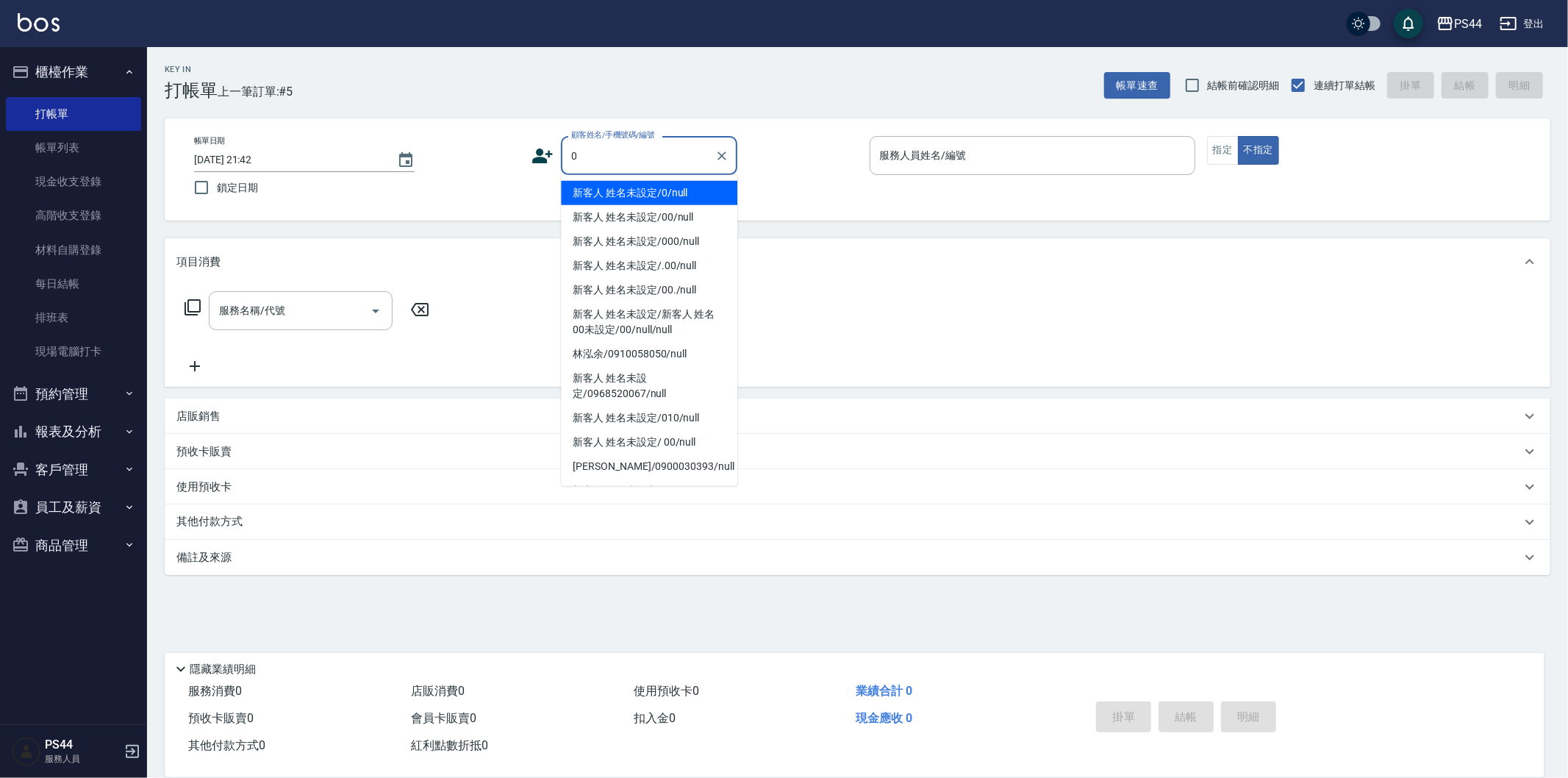
type input "新客人 姓名未設定/0/null"
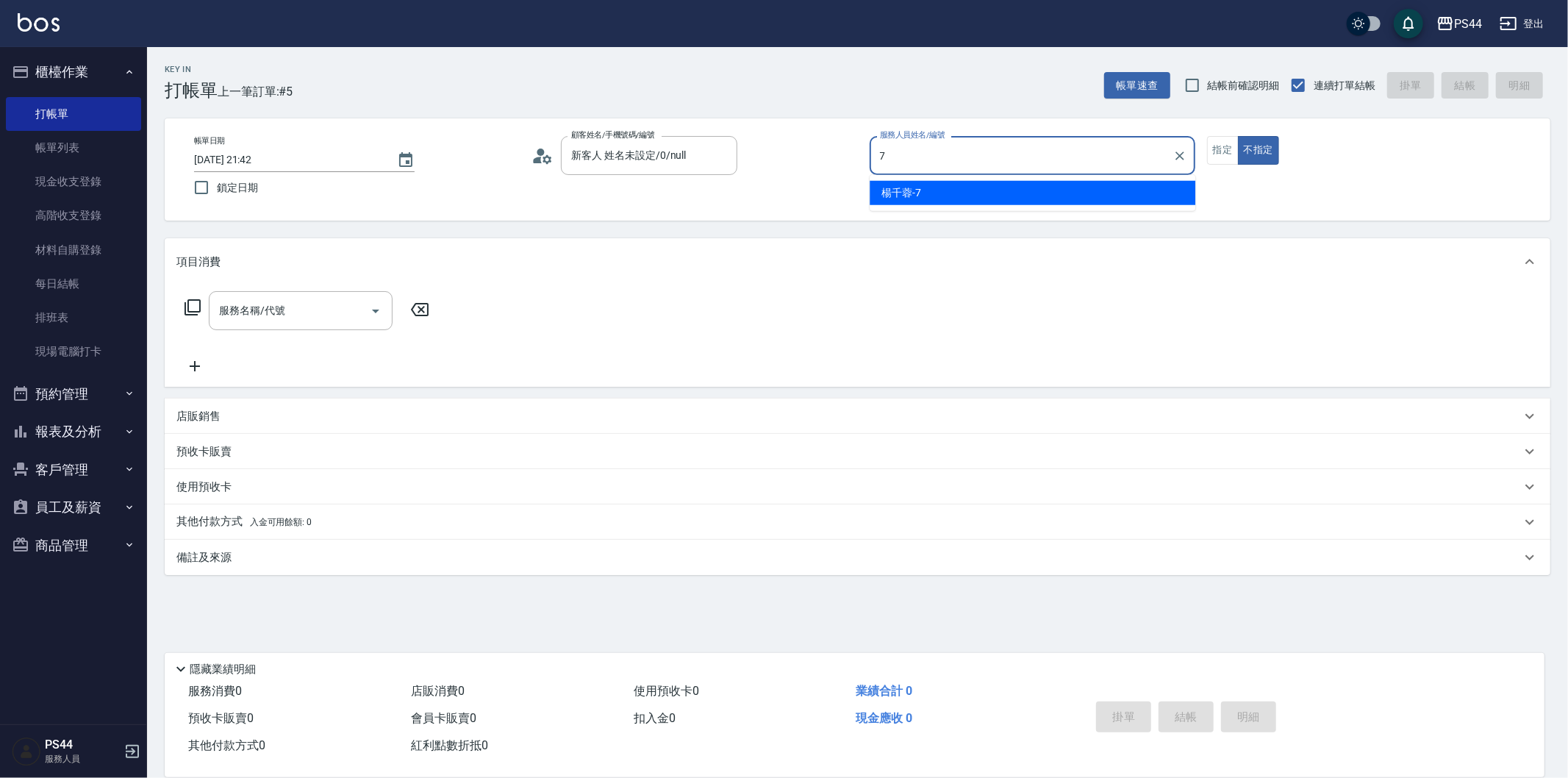
type input "楊千蓉-7"
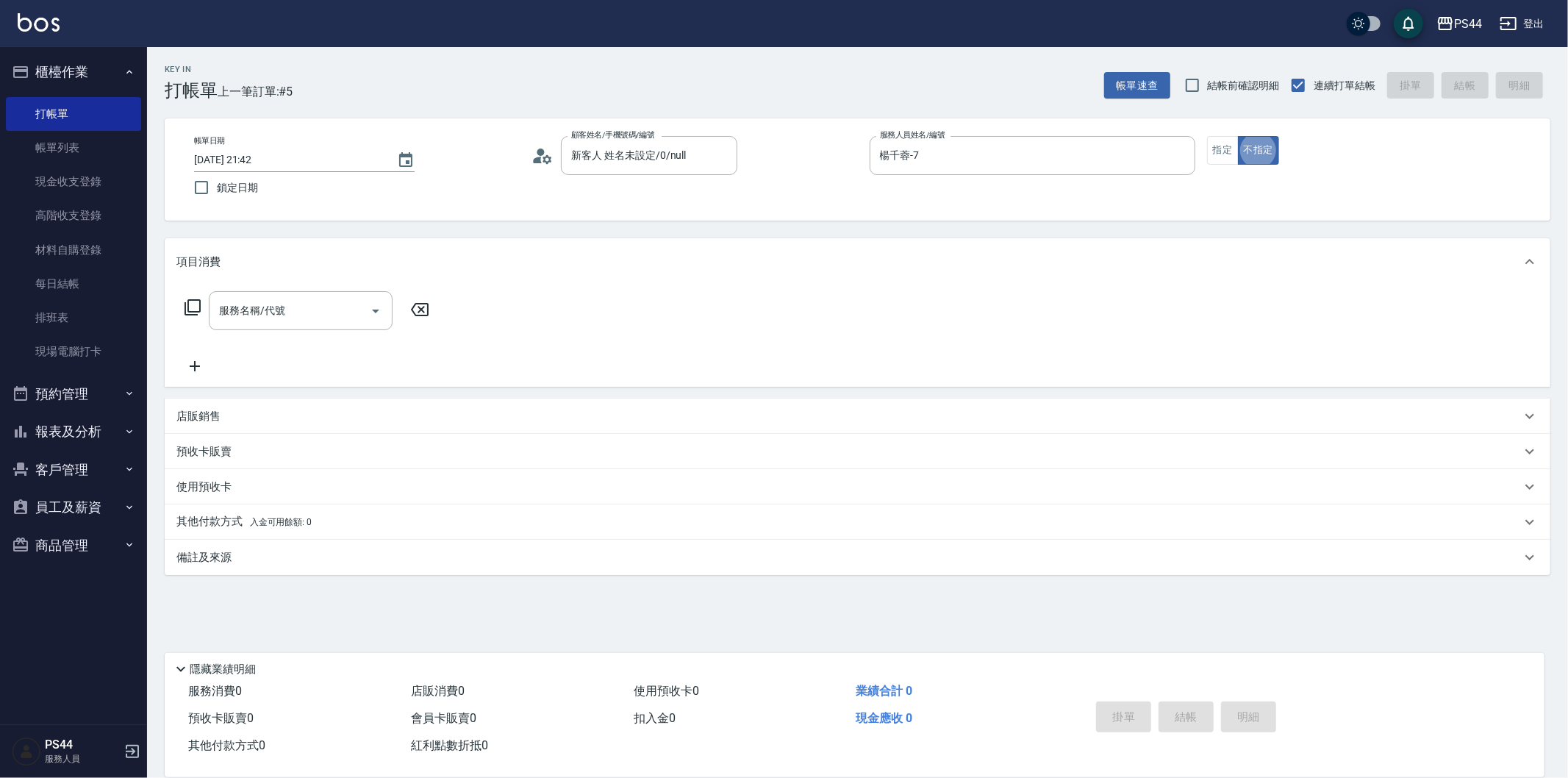
type button "false"
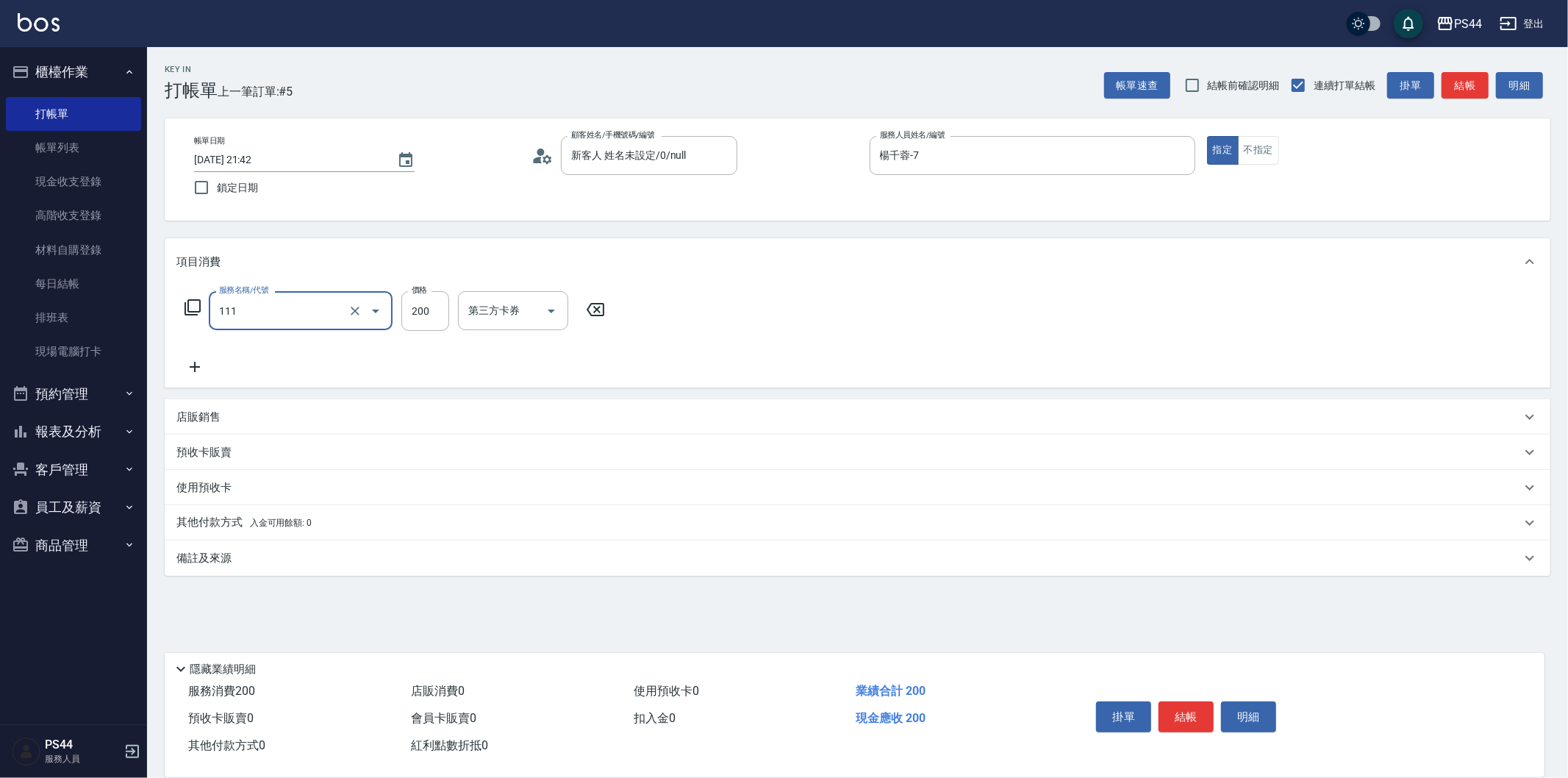
type input "200(111)"
type input "慧星-29"
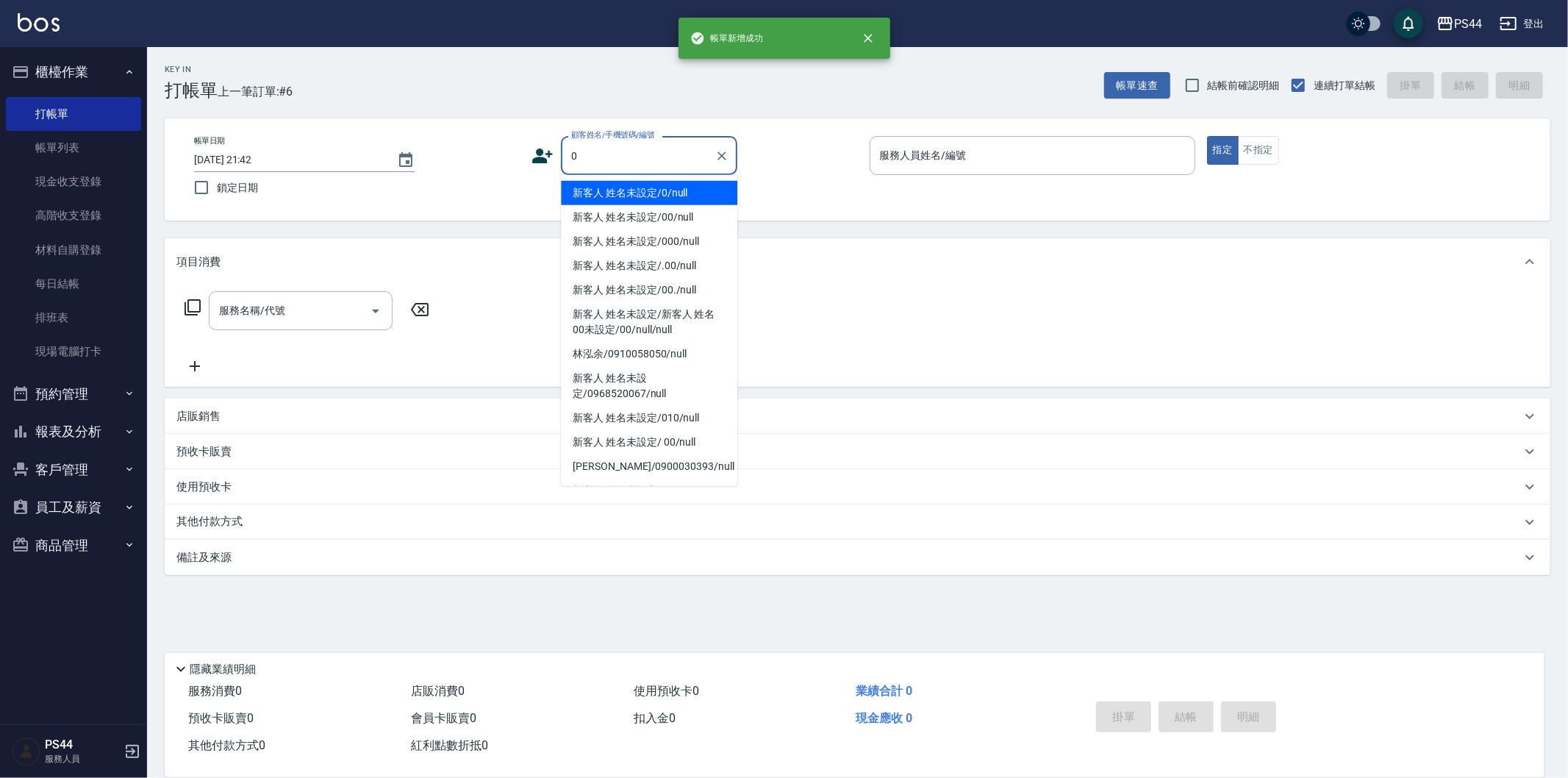
type input "新客人 姓名未設定/0/null"
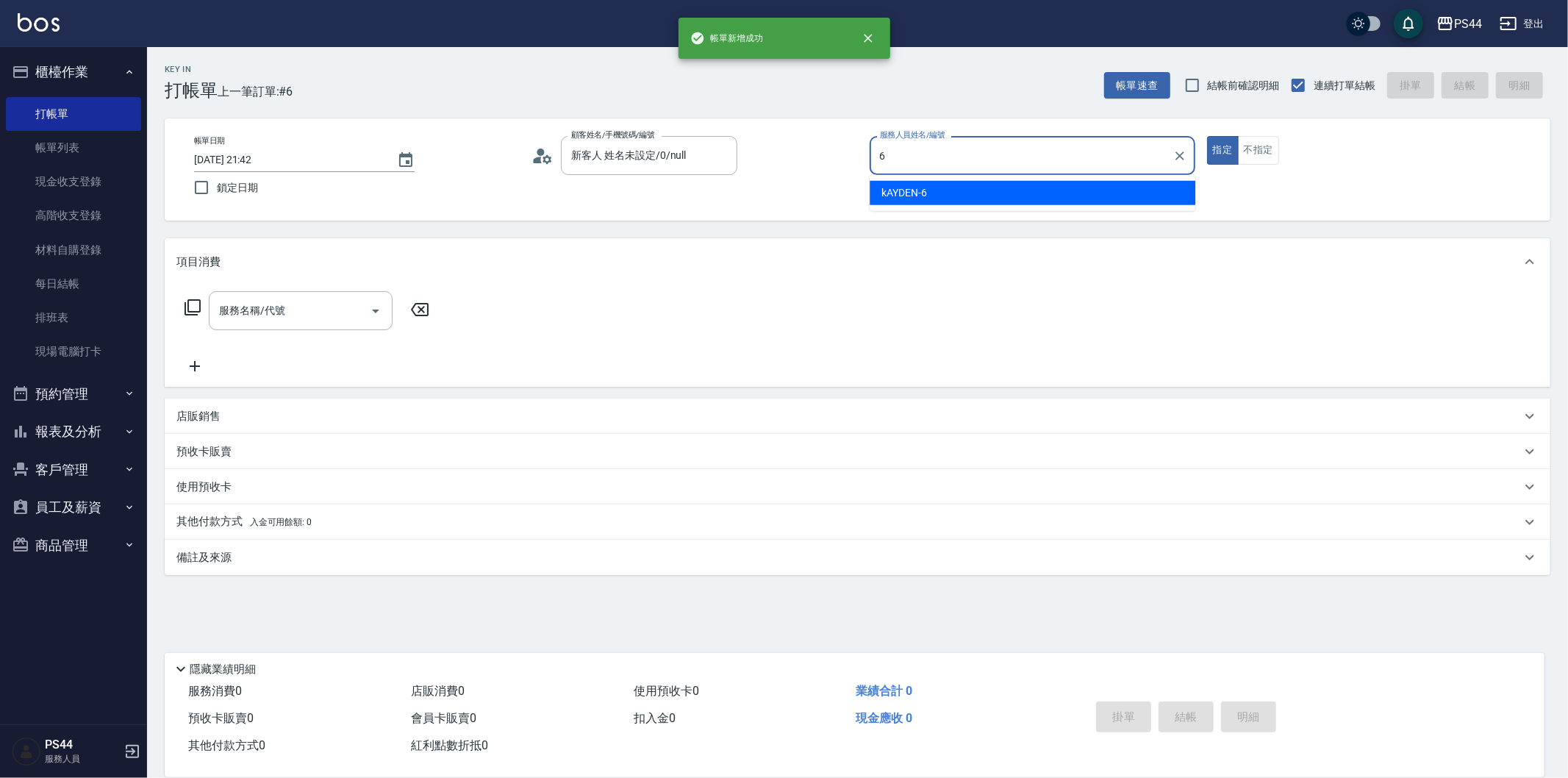
type input "kAYDEN-6"
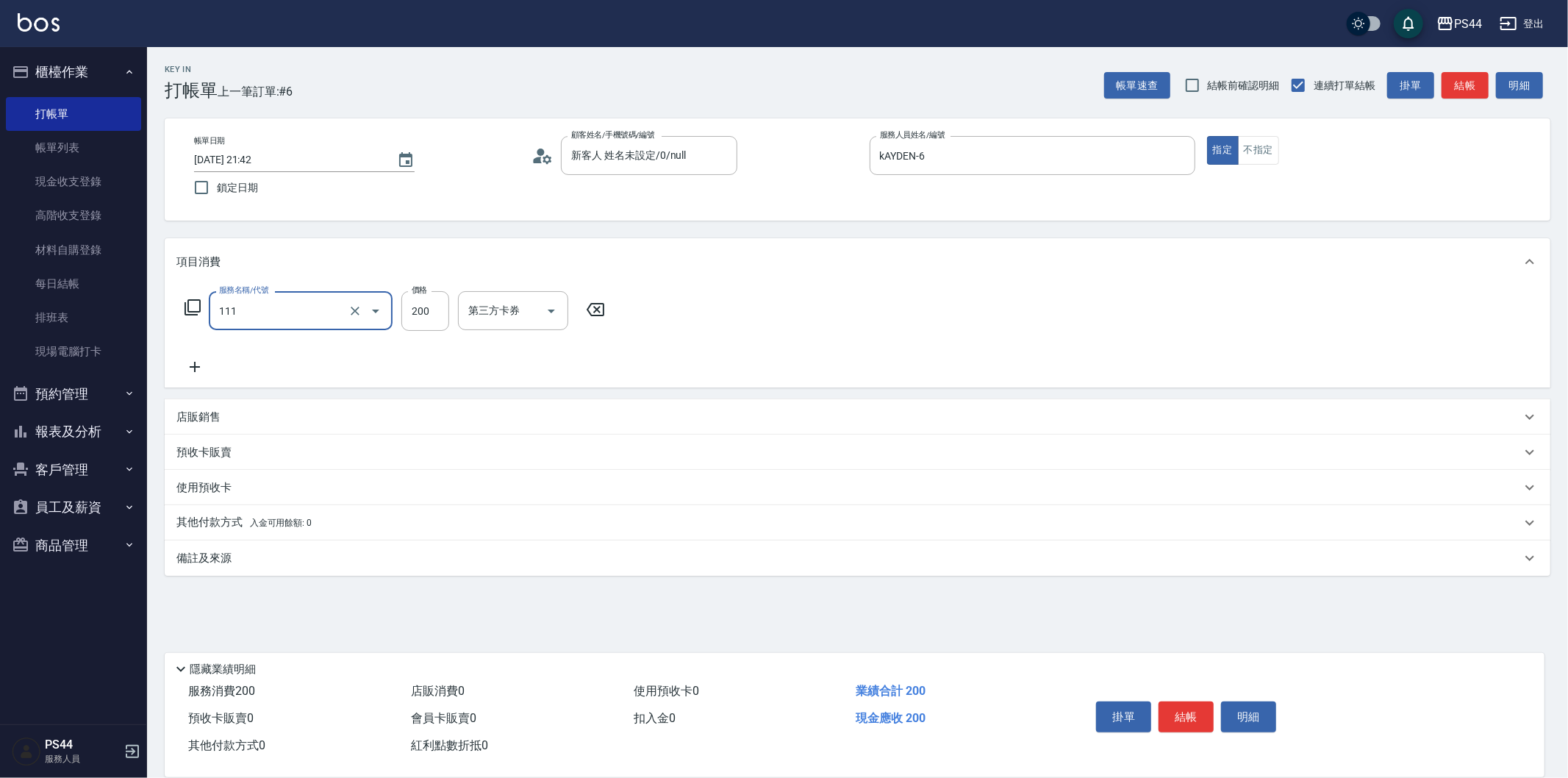
type input "200(111)"
type input "[PERSON_NAME]-34"
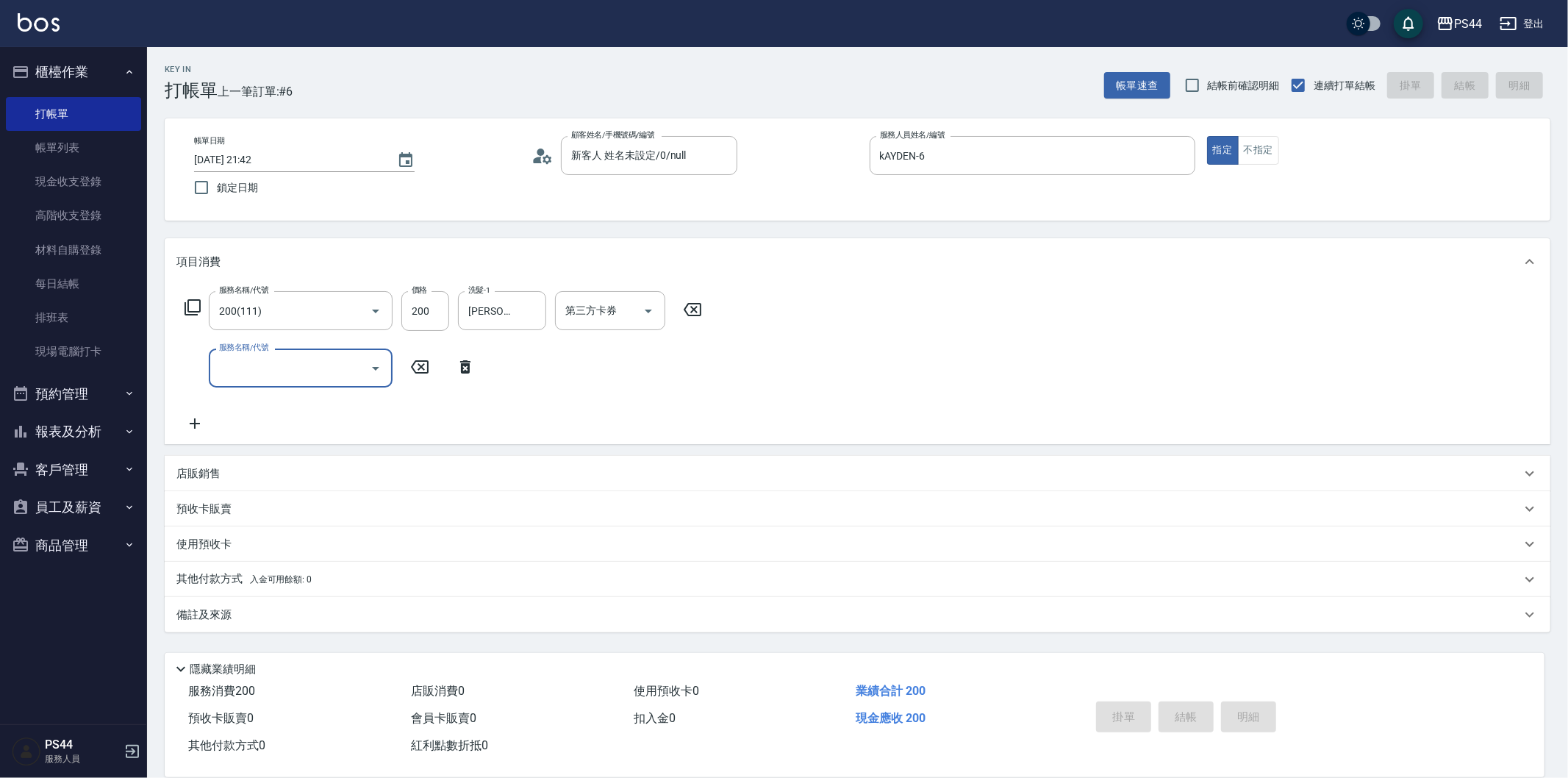
type input "[DATE] 21:43"
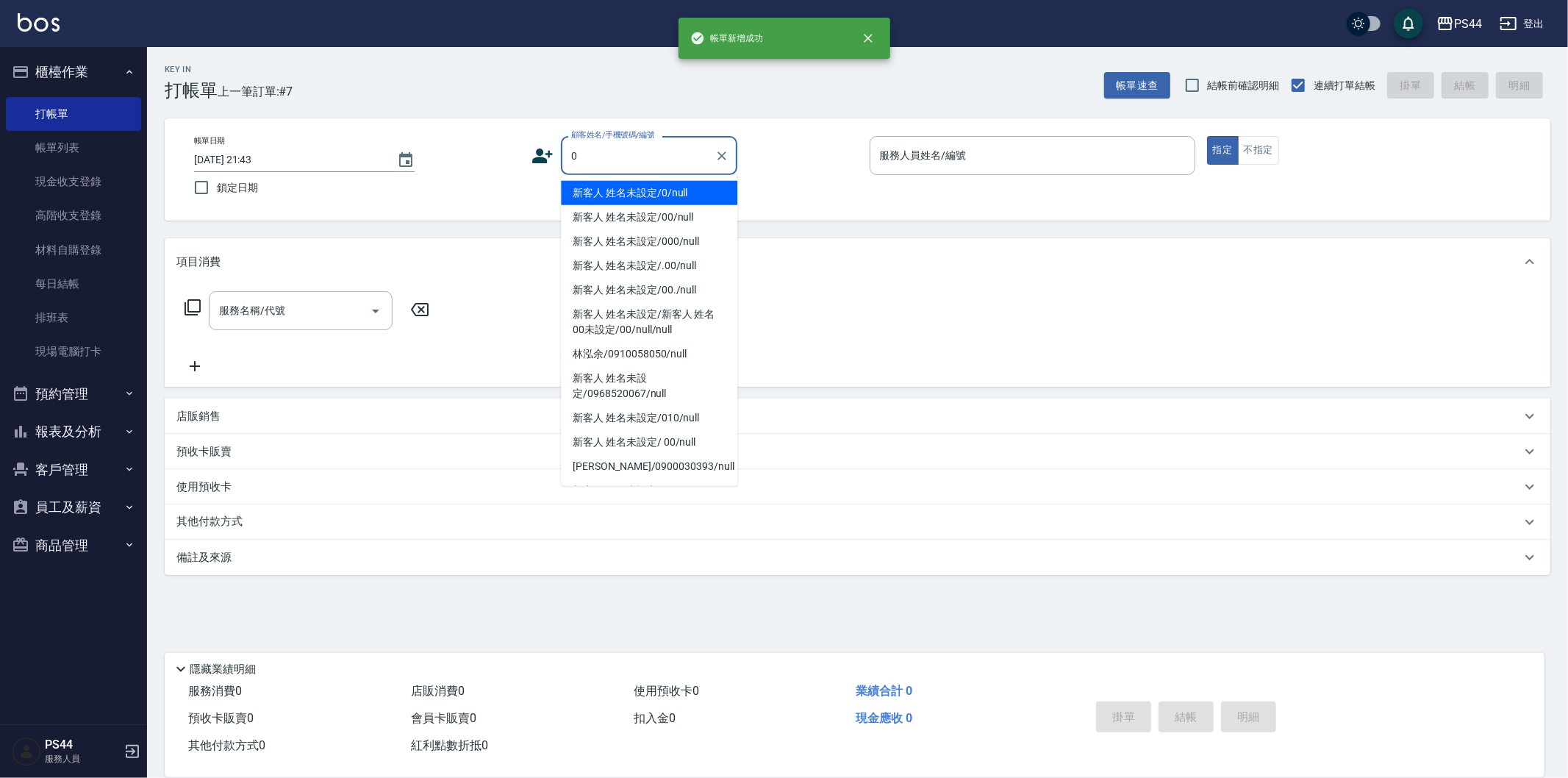
type input "新客人 姓名未設定/0/null"
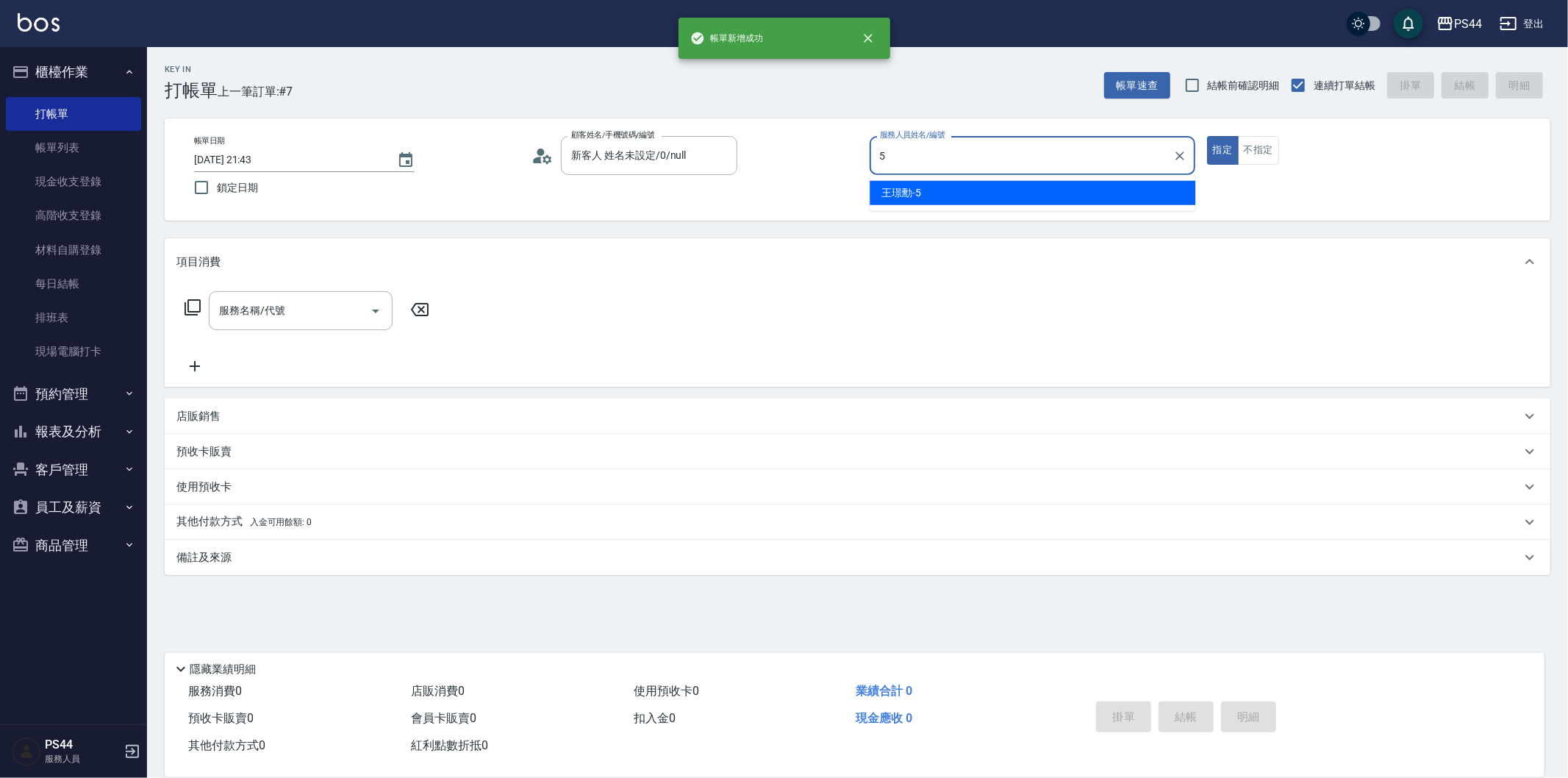
type input "王璟勳-5"
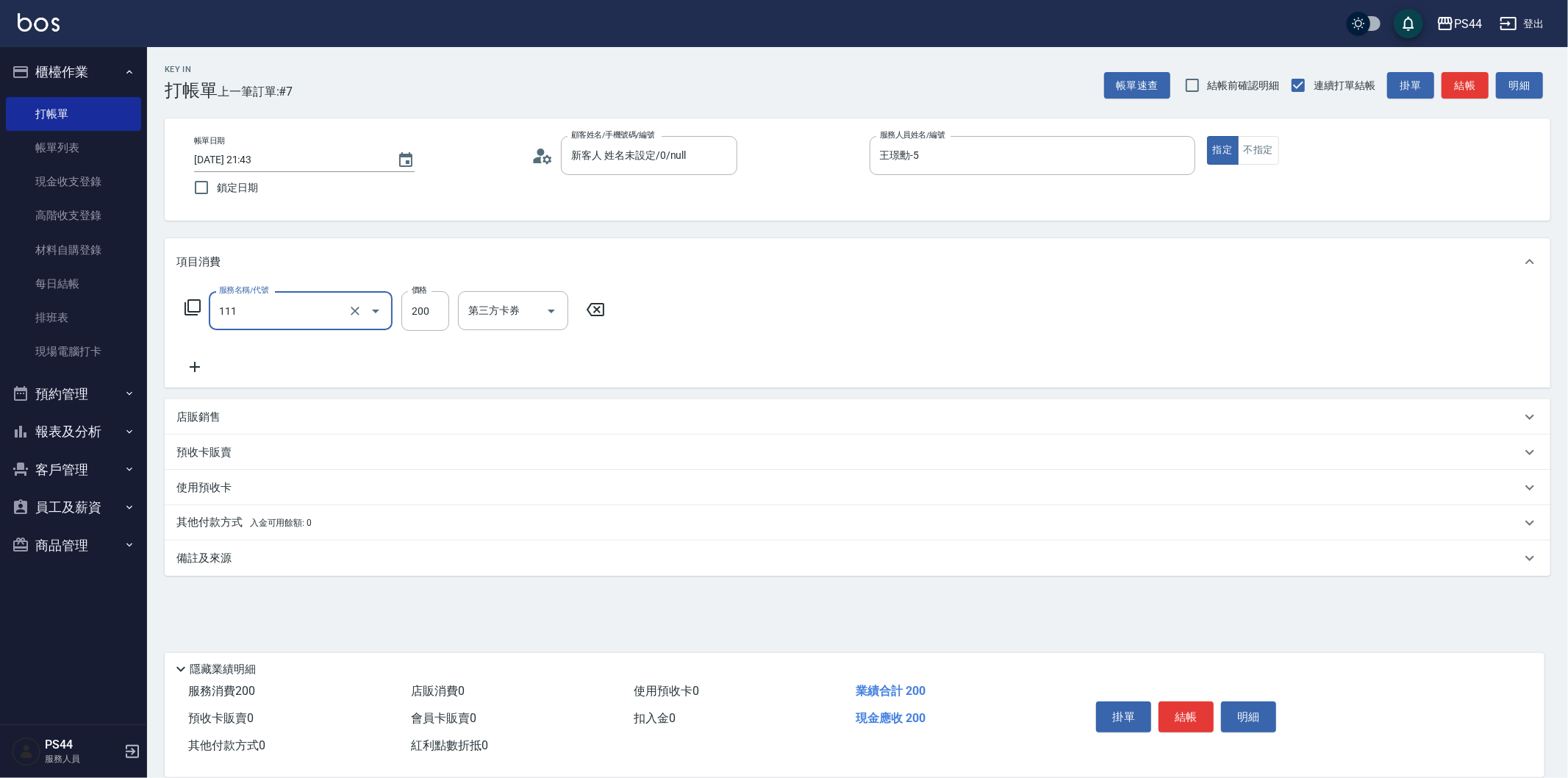
type input "200(111)"
type input "柔柔-33"
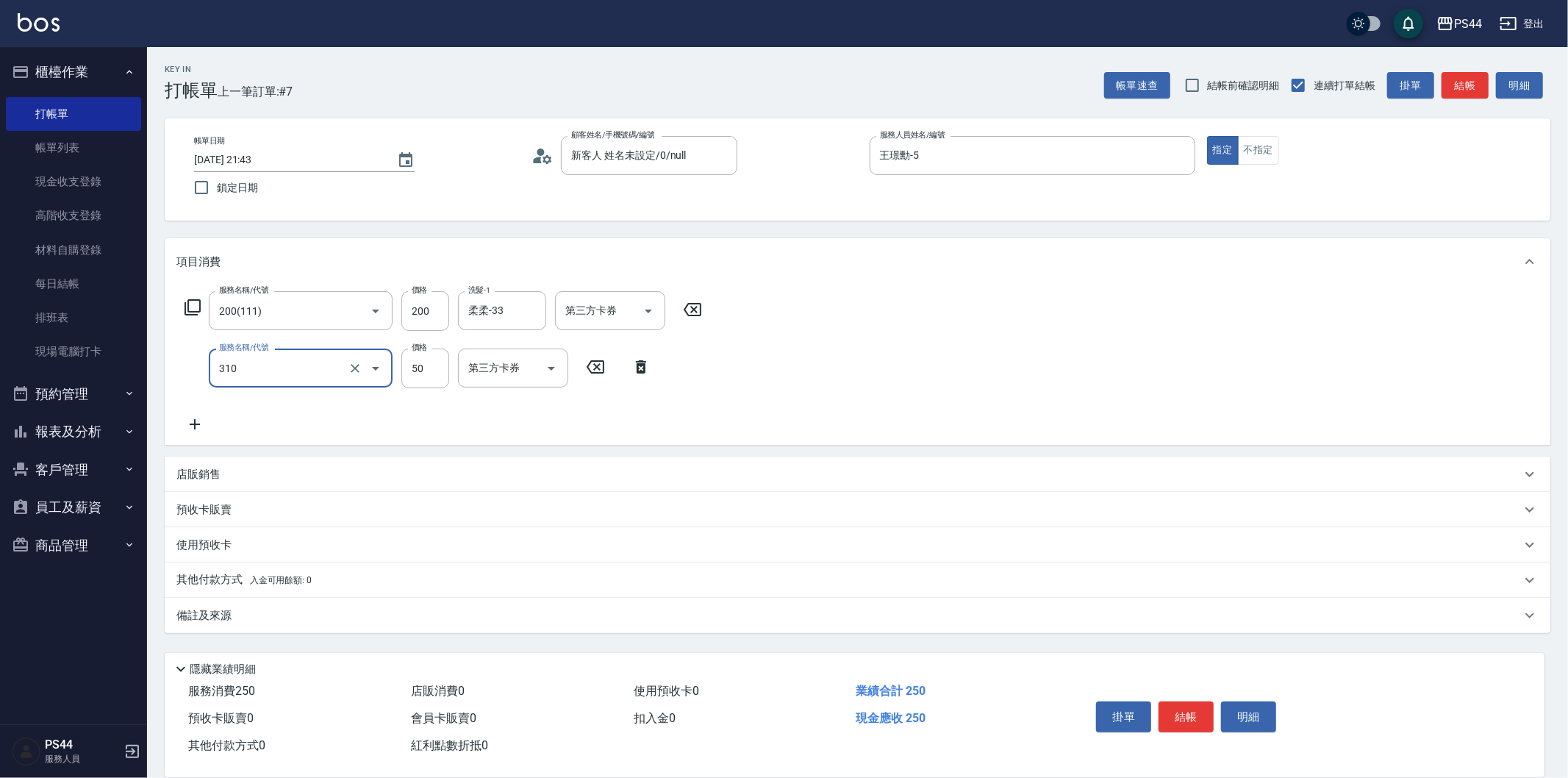
type input "剪瀏海(310)"
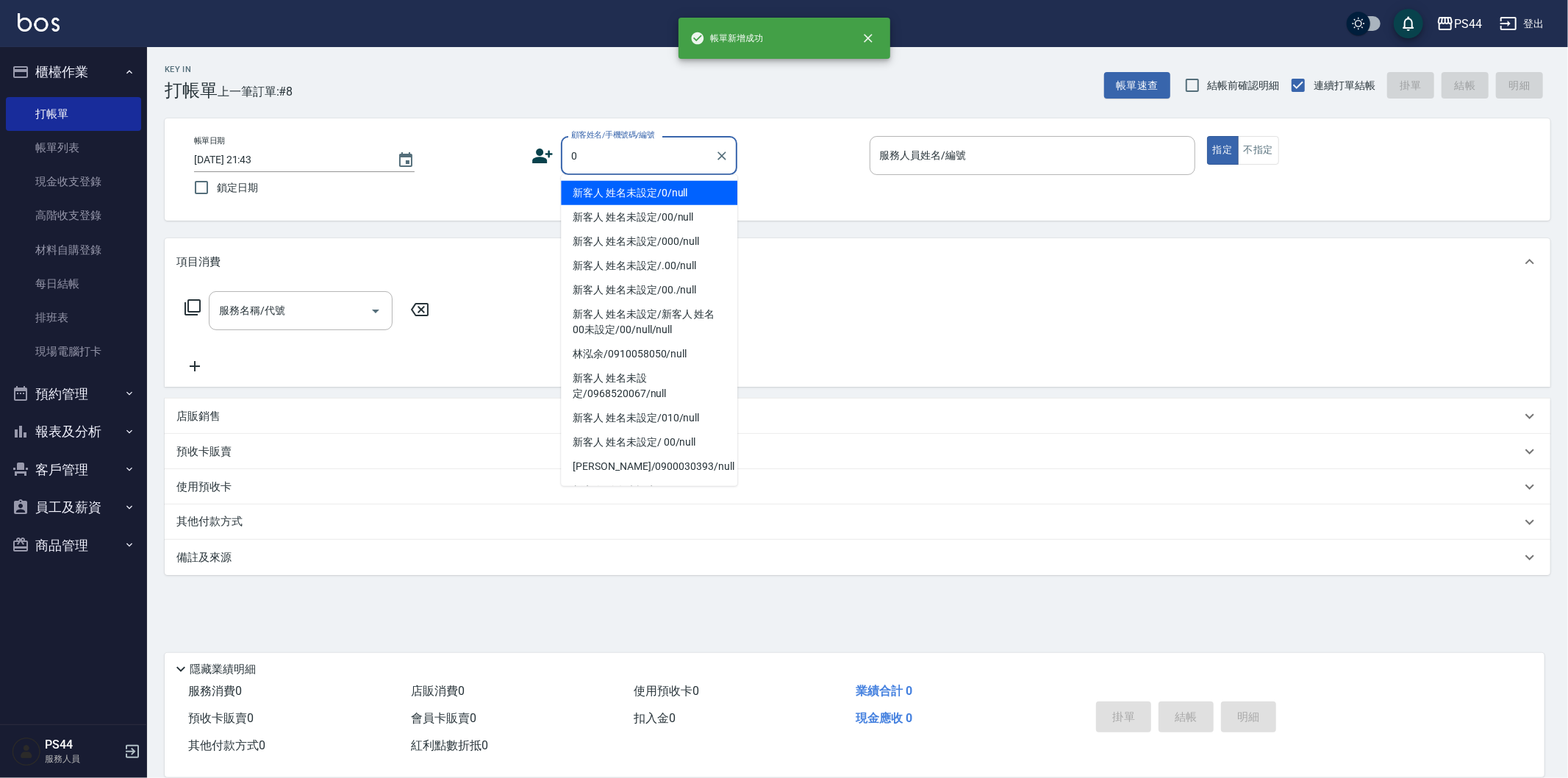
type input "新客人 姓名未設定/0/null"
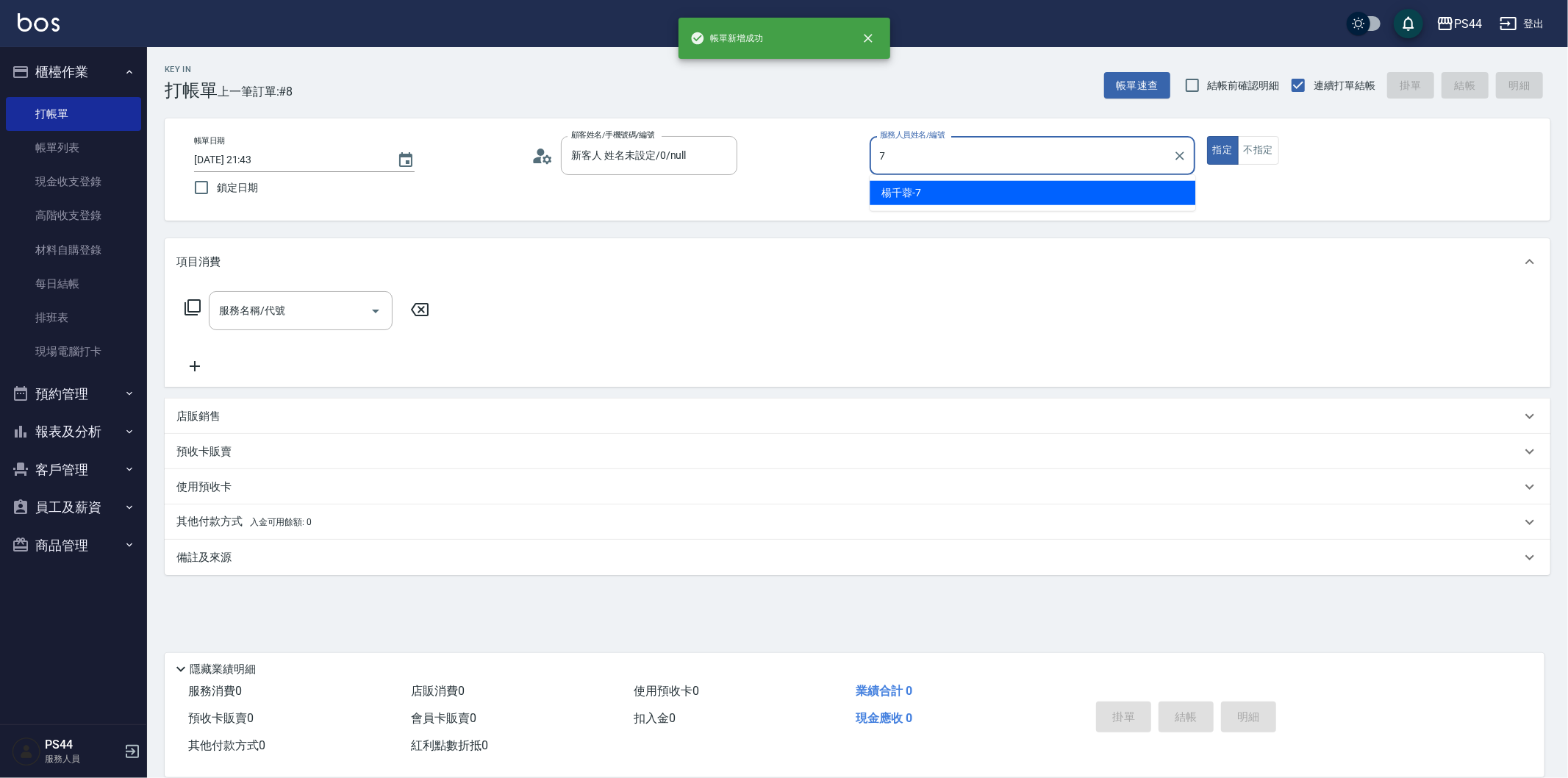
type input "楊千蓉-7"
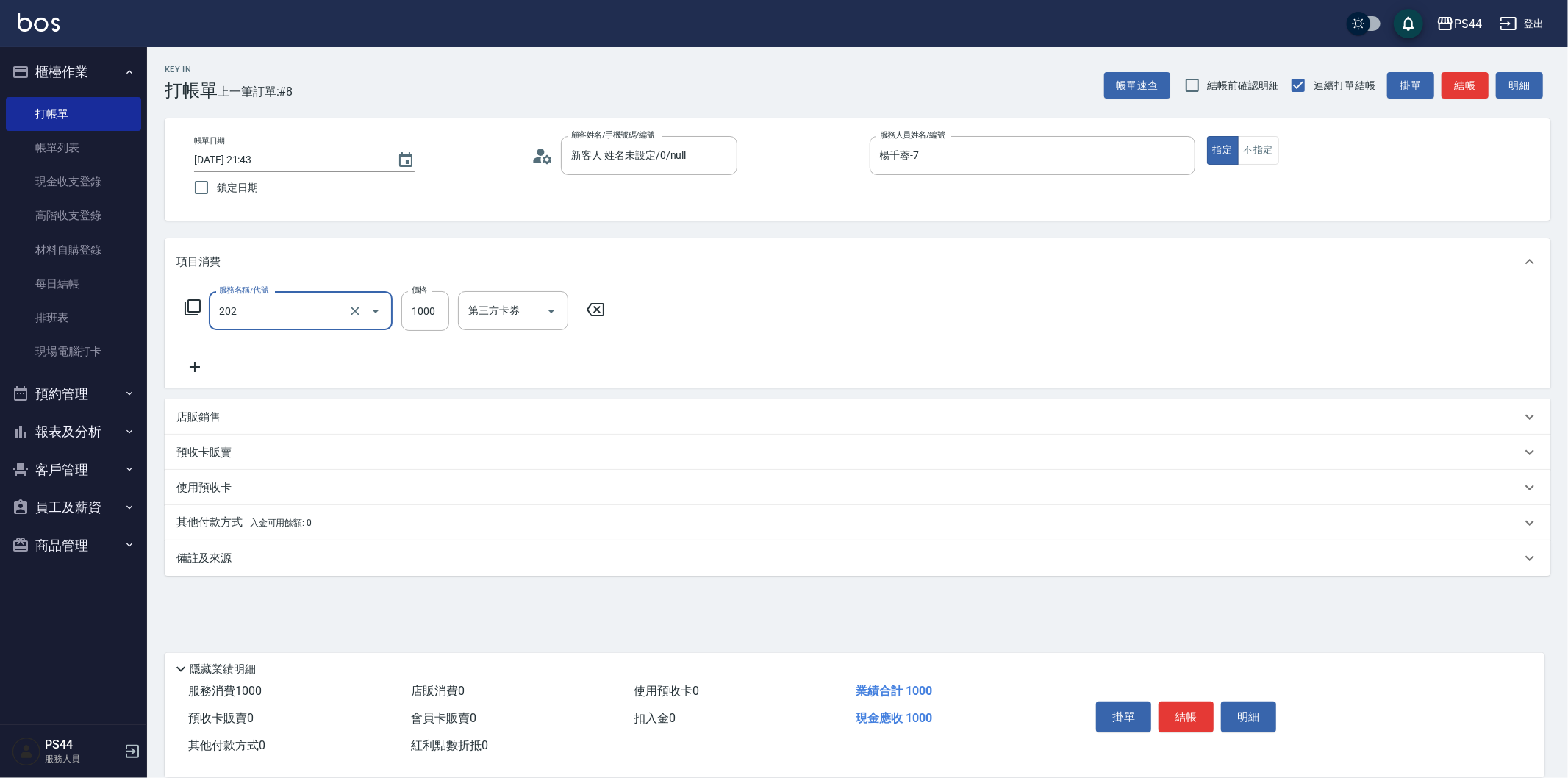
type input "燙髮(202)"
type input "2000"
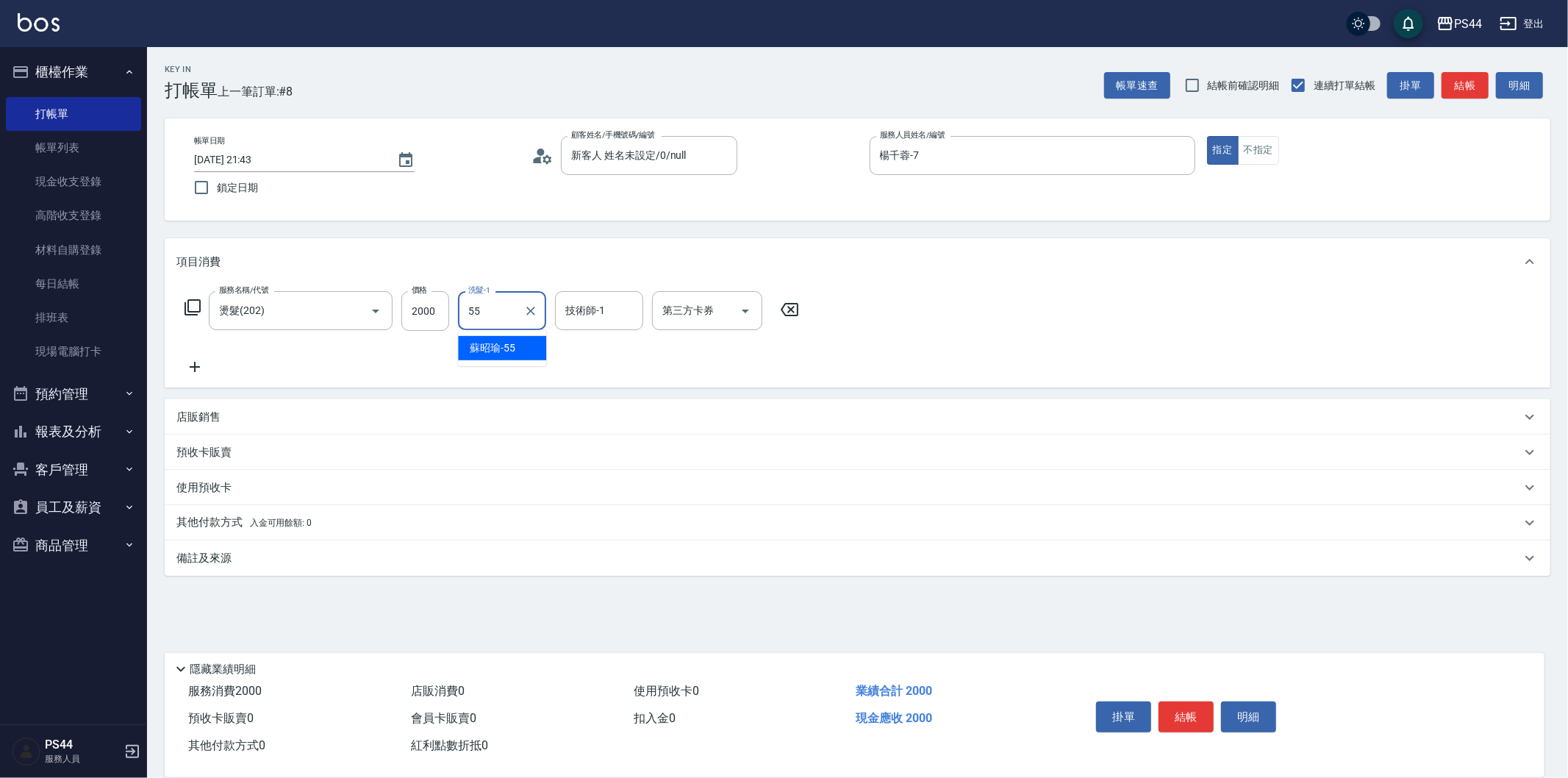
type input "蘇昭瑜-55"
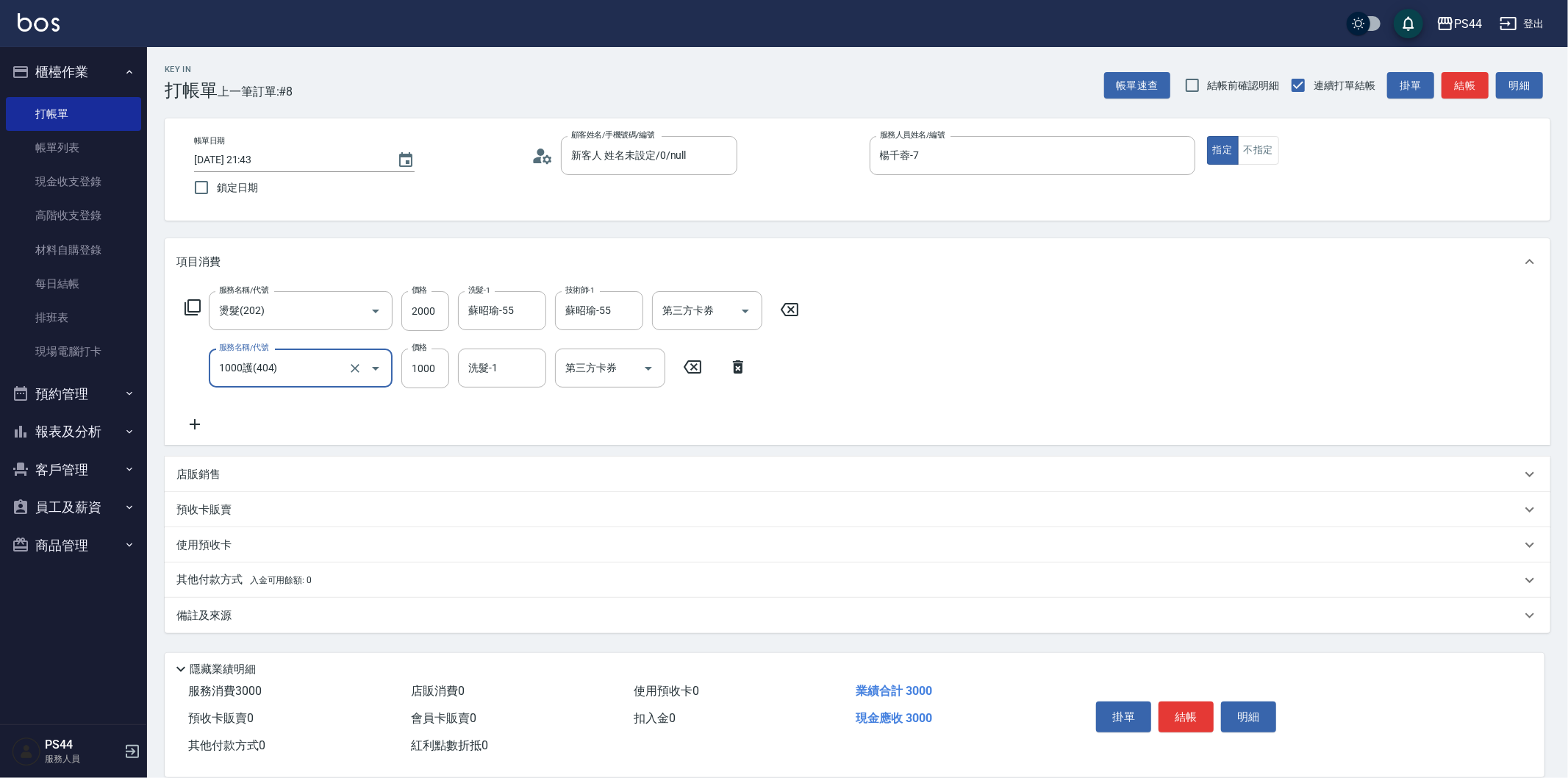
type input "1000護(404)"
type input "蘇昭瑜-55"
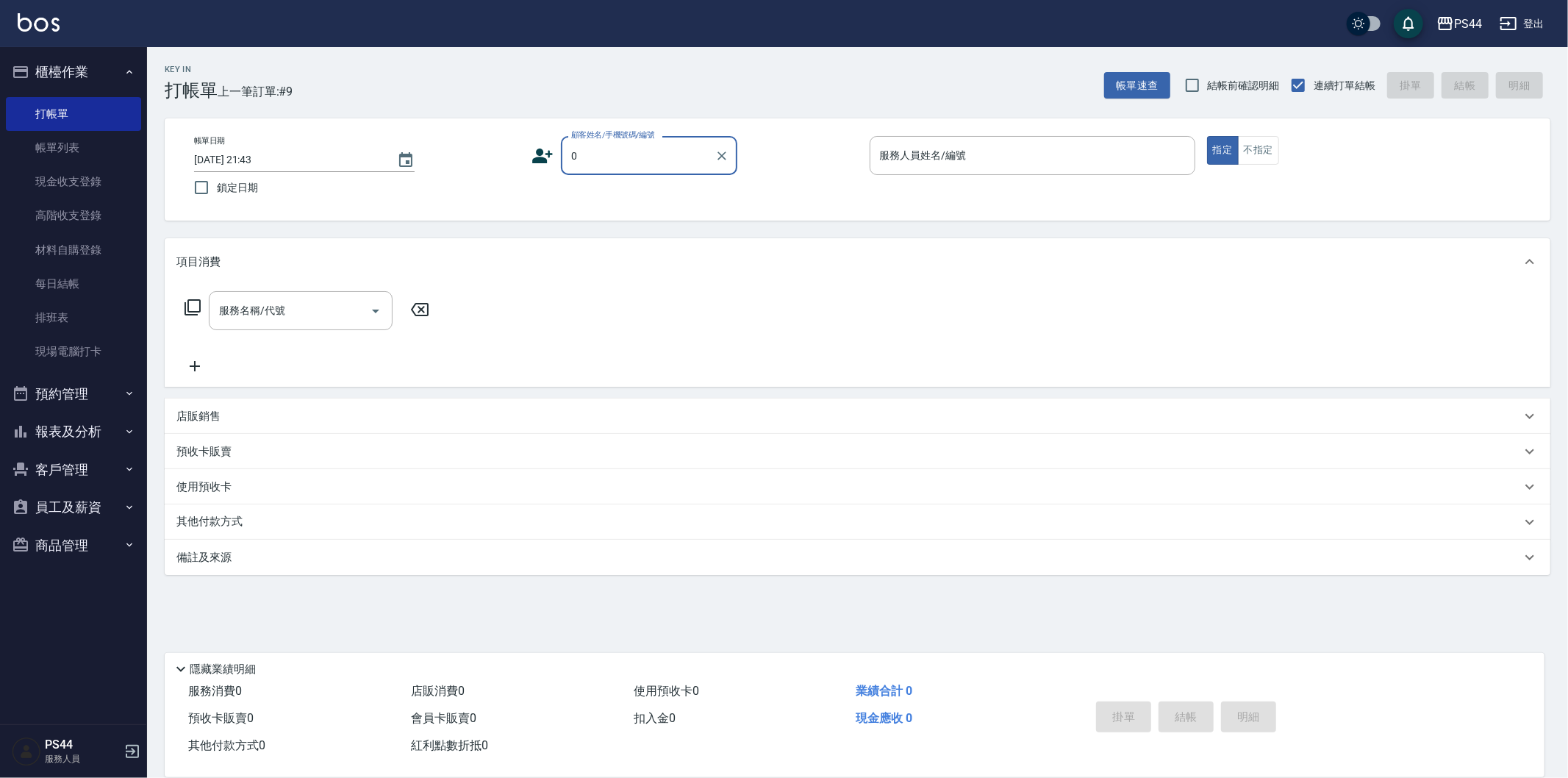
type input "新客人 姓名未設定/0/null"
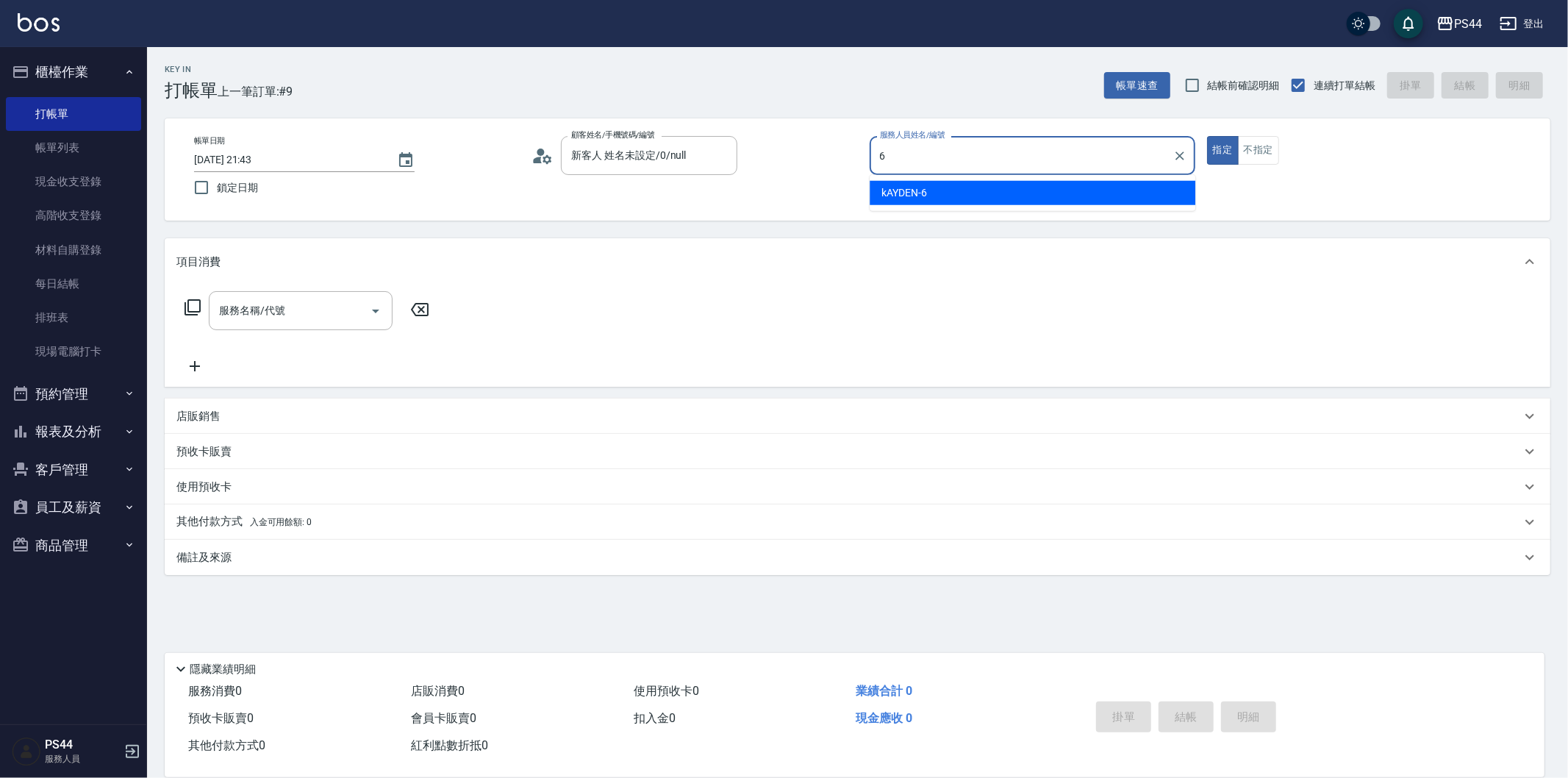
type input "kAYDEN-6"
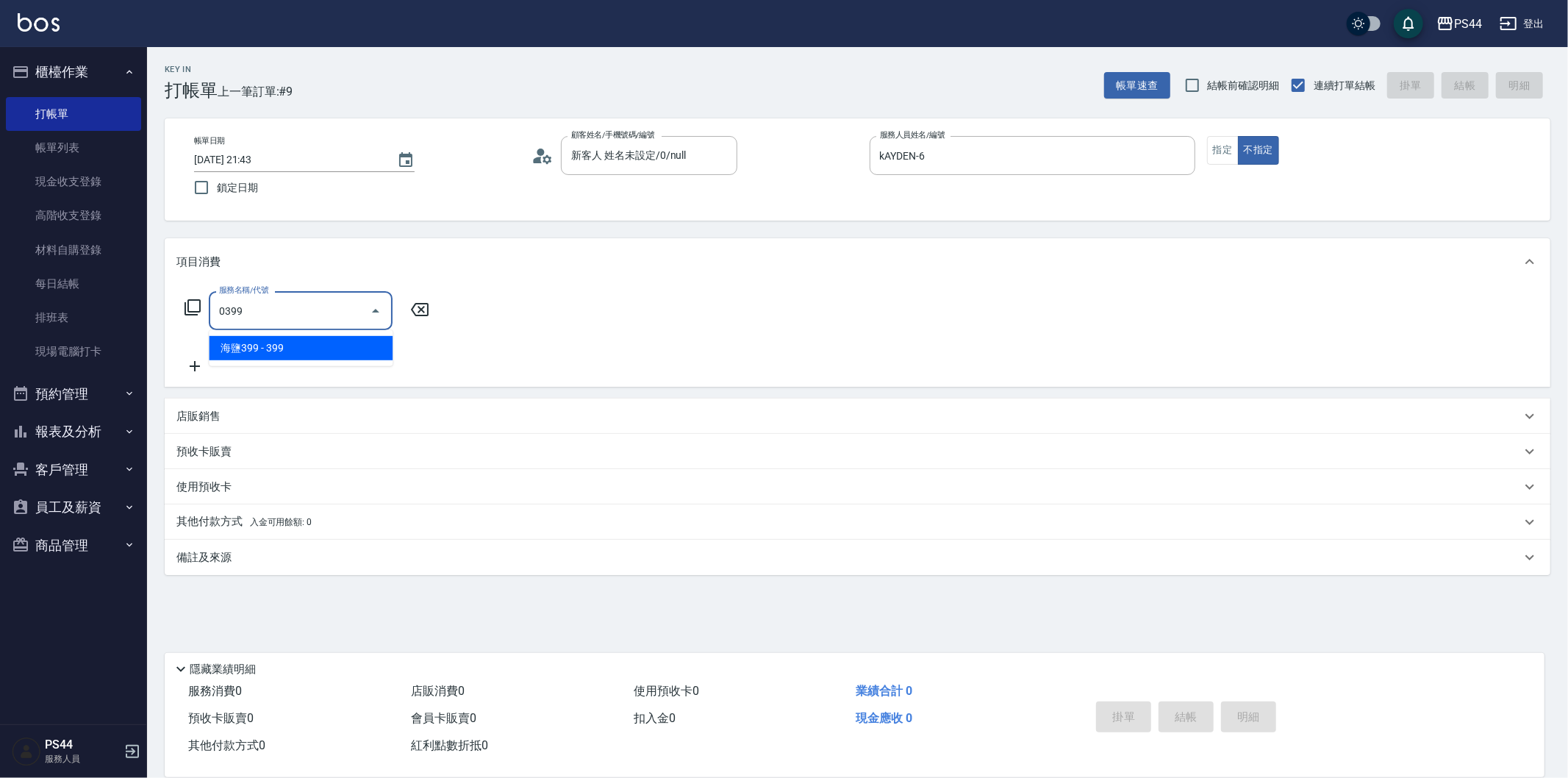
type input "海鹽399(0399)"
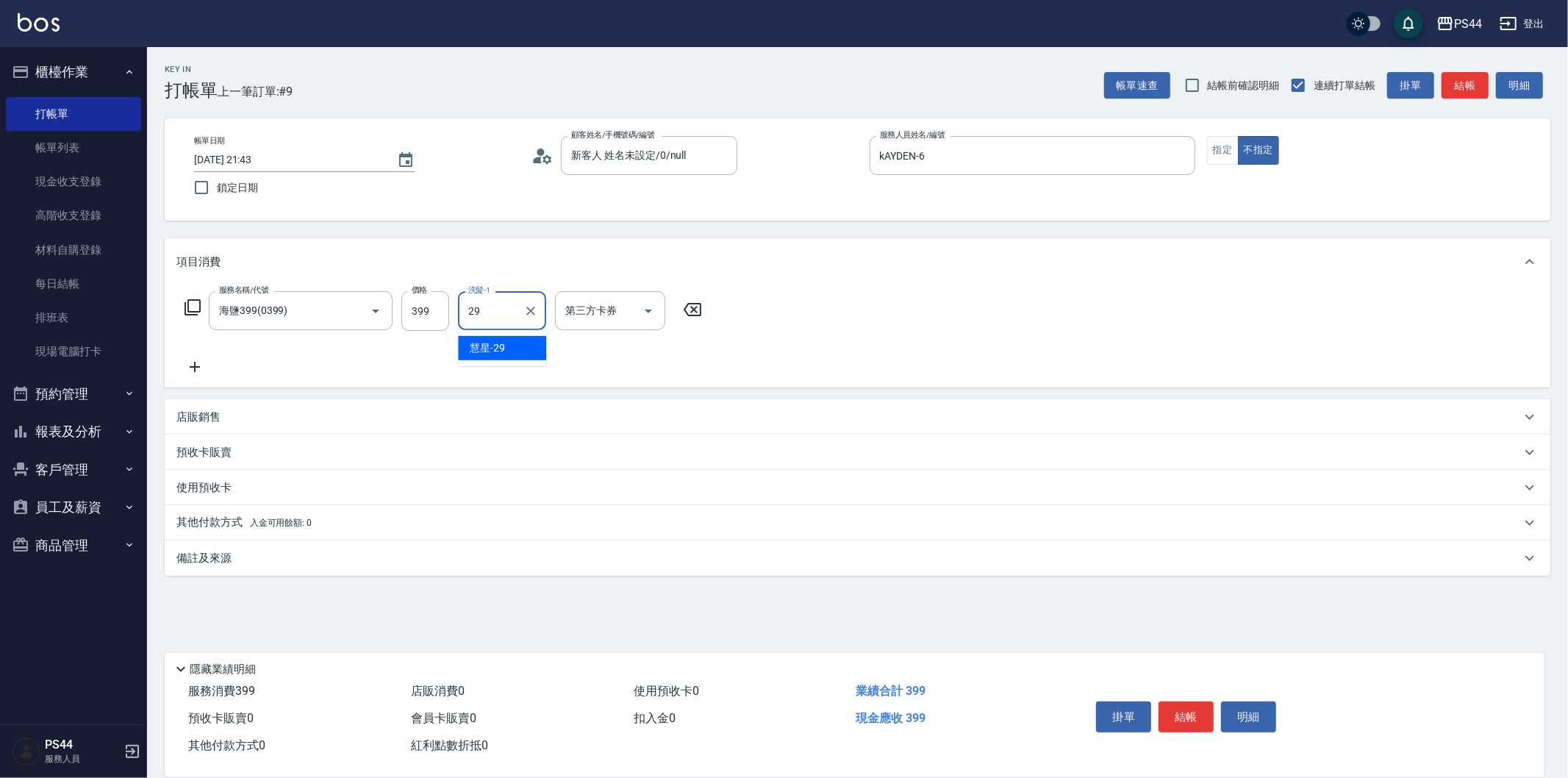
type input "慧星-29"
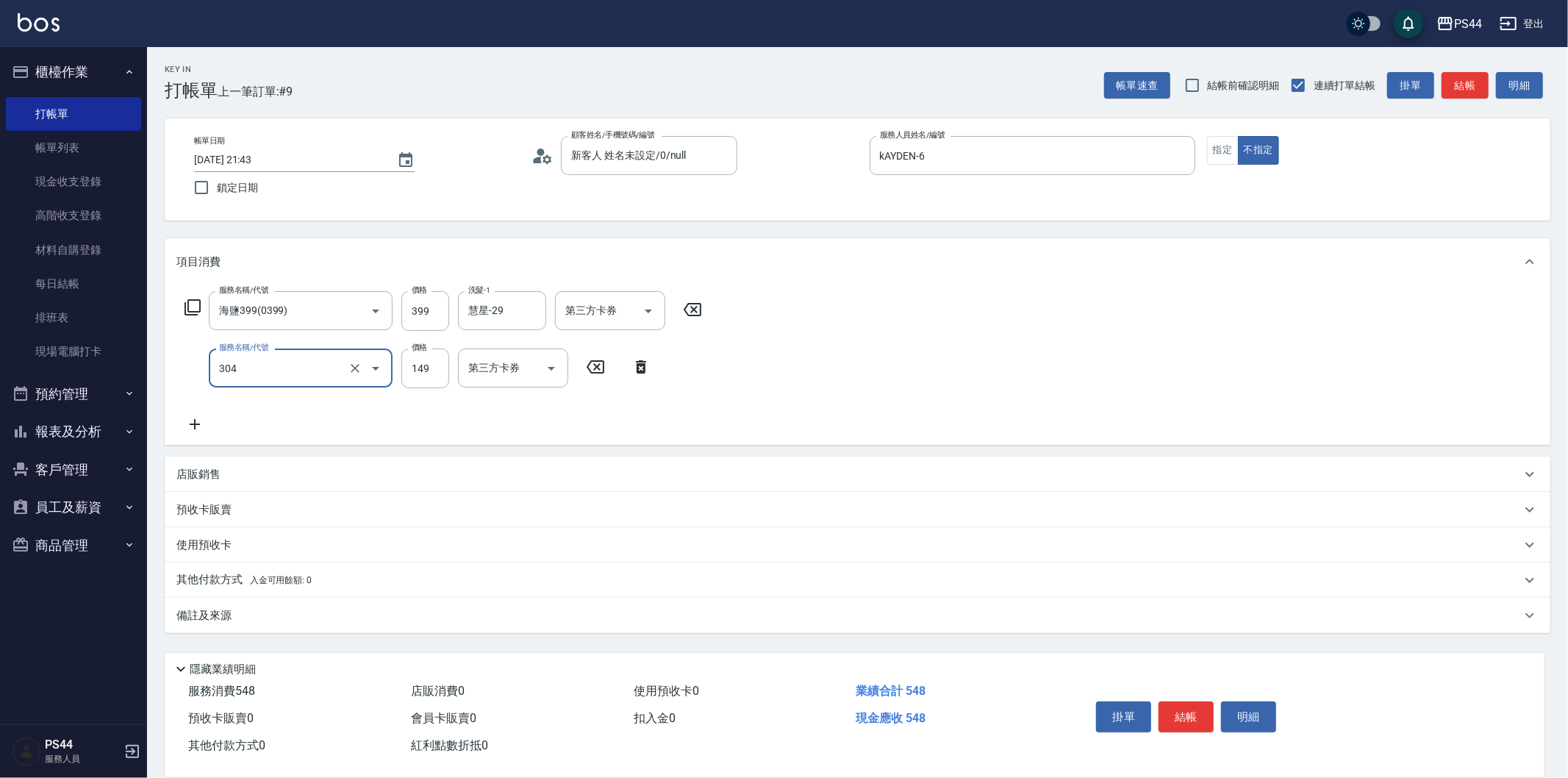
type input "剪髮(304)"
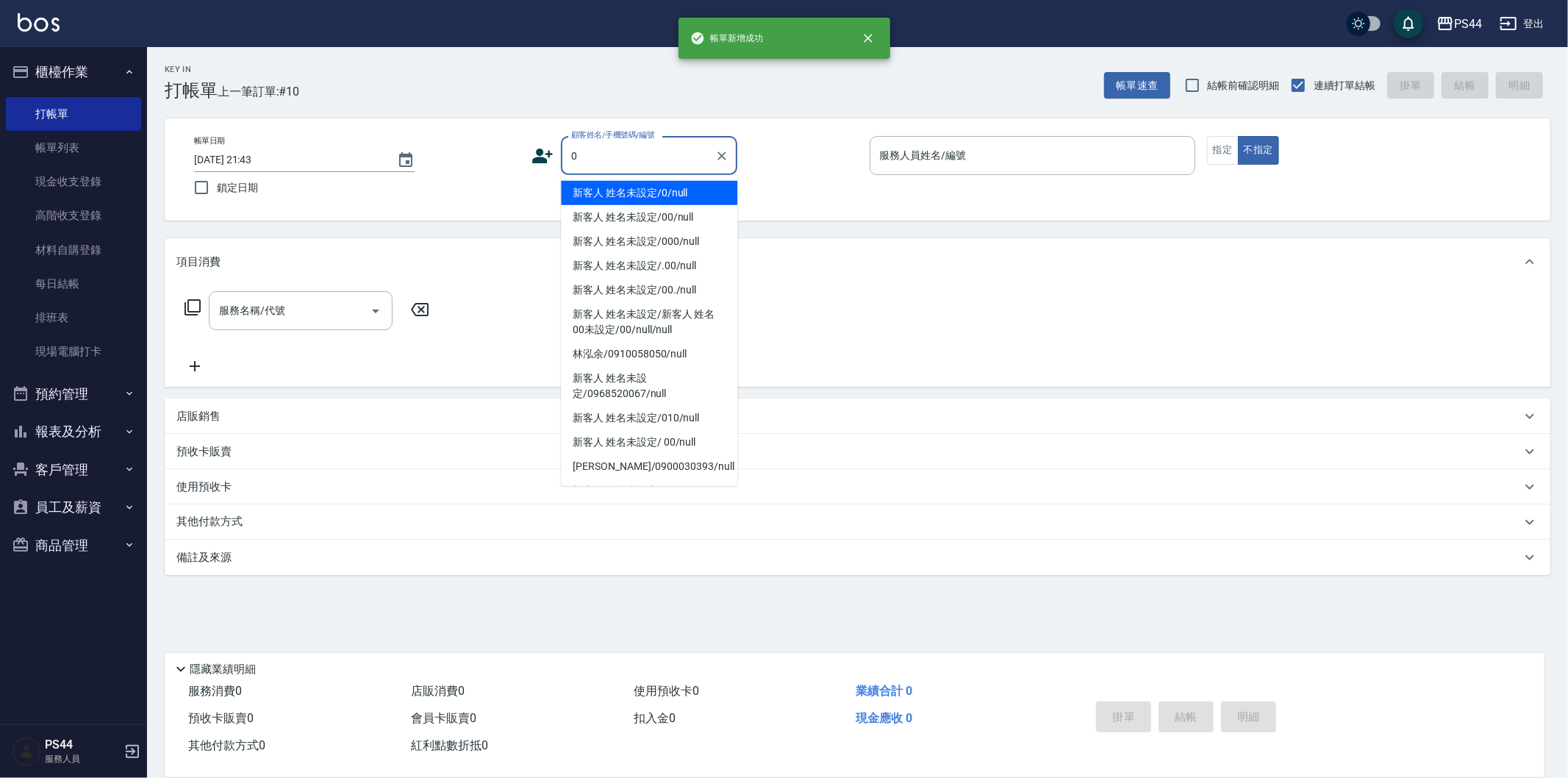
type input "新客人 姓名未設定/0/null"
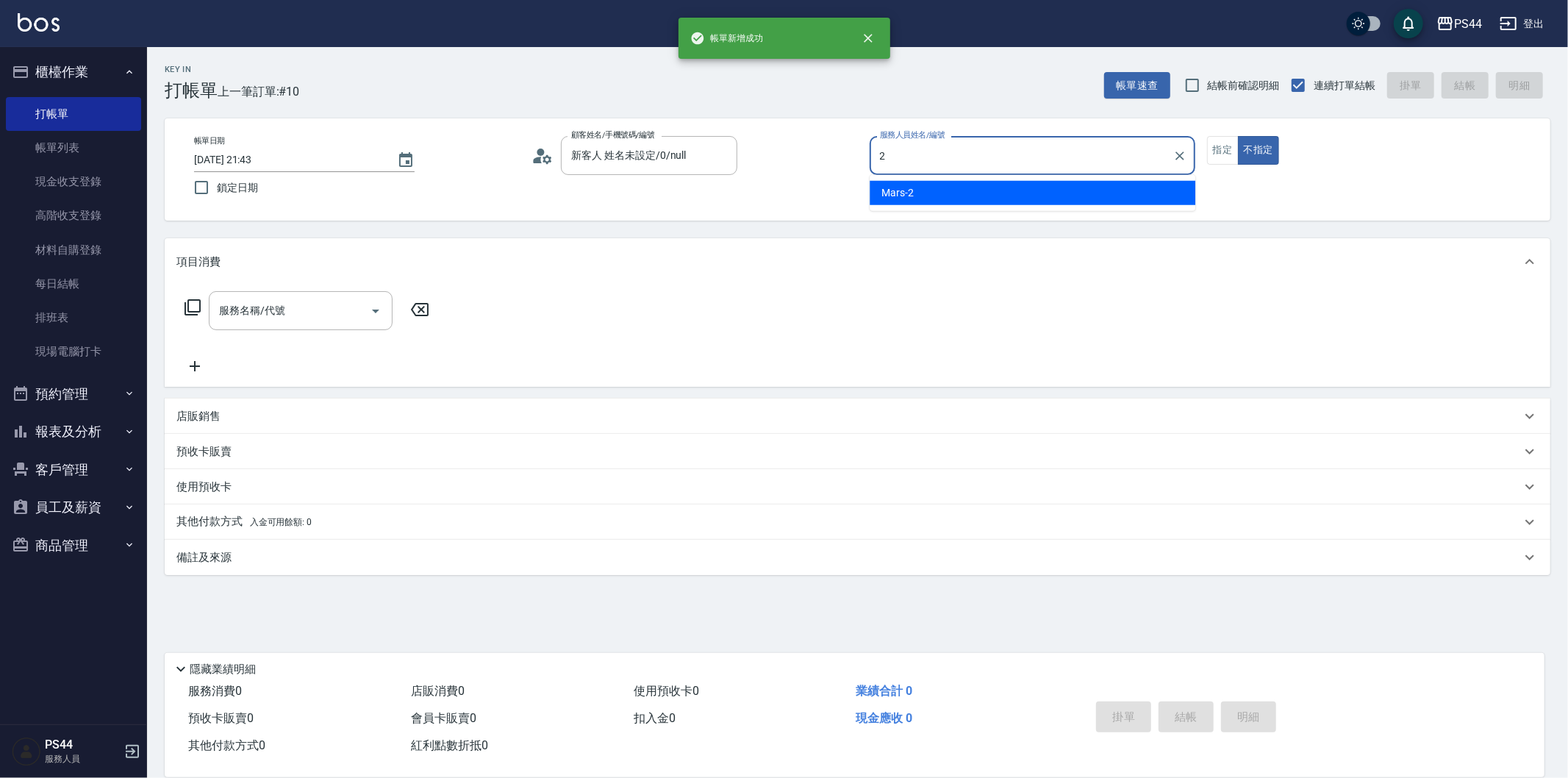
type input "Mars-2"
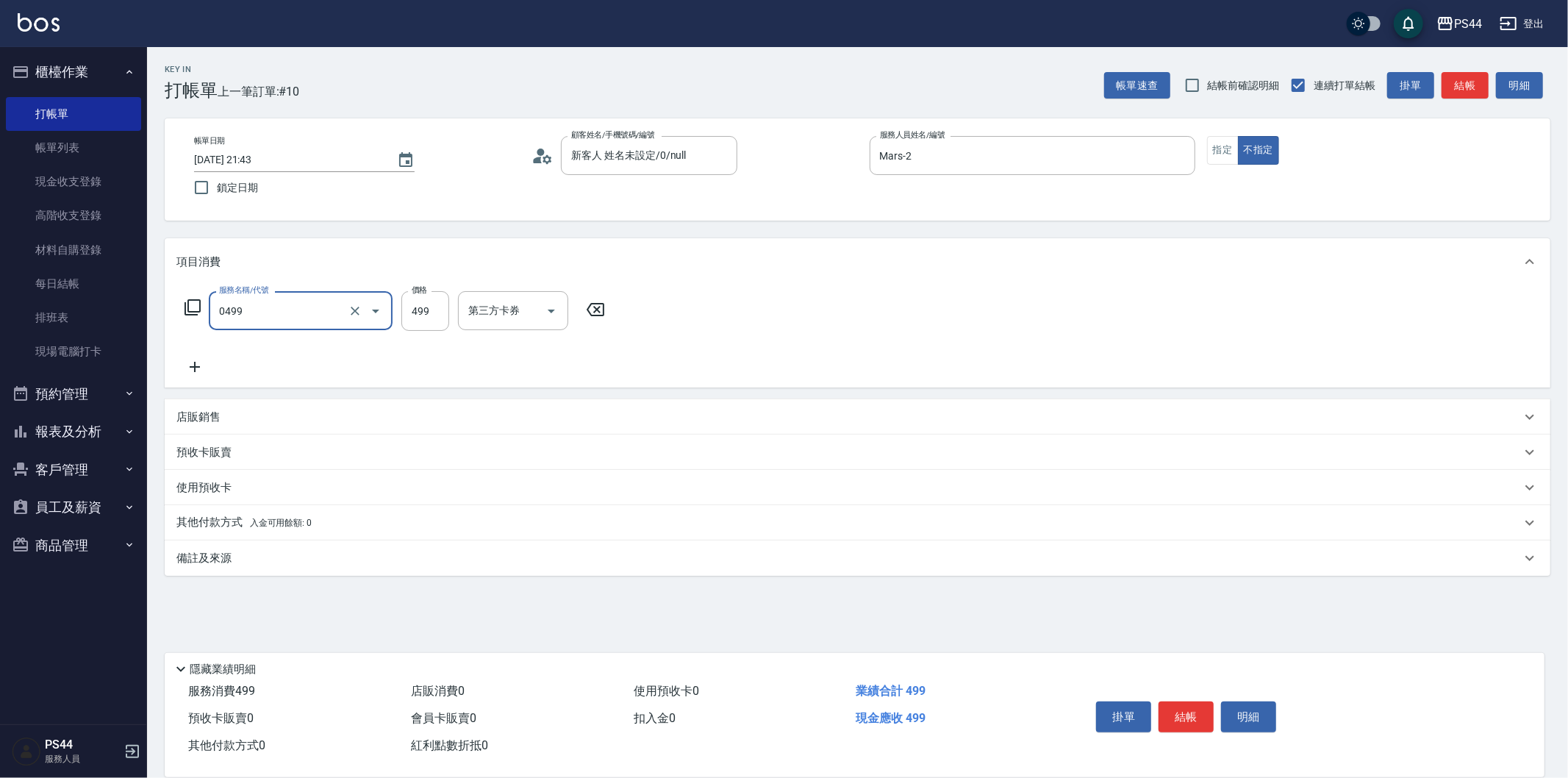
type input "[PERSON_NAME]499(0499)"
type input "王姵眙-37"
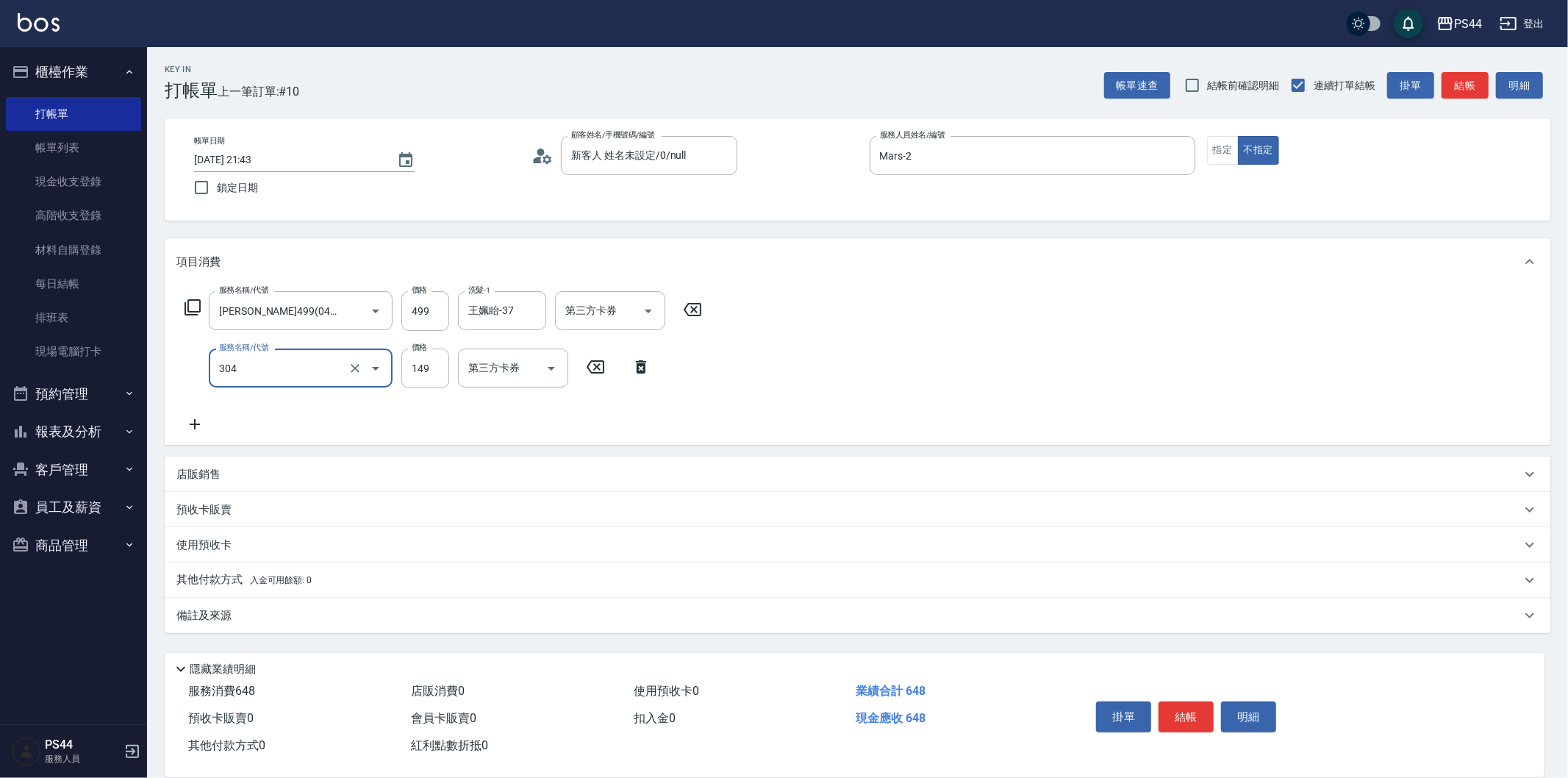
type input "剪髮(304)"
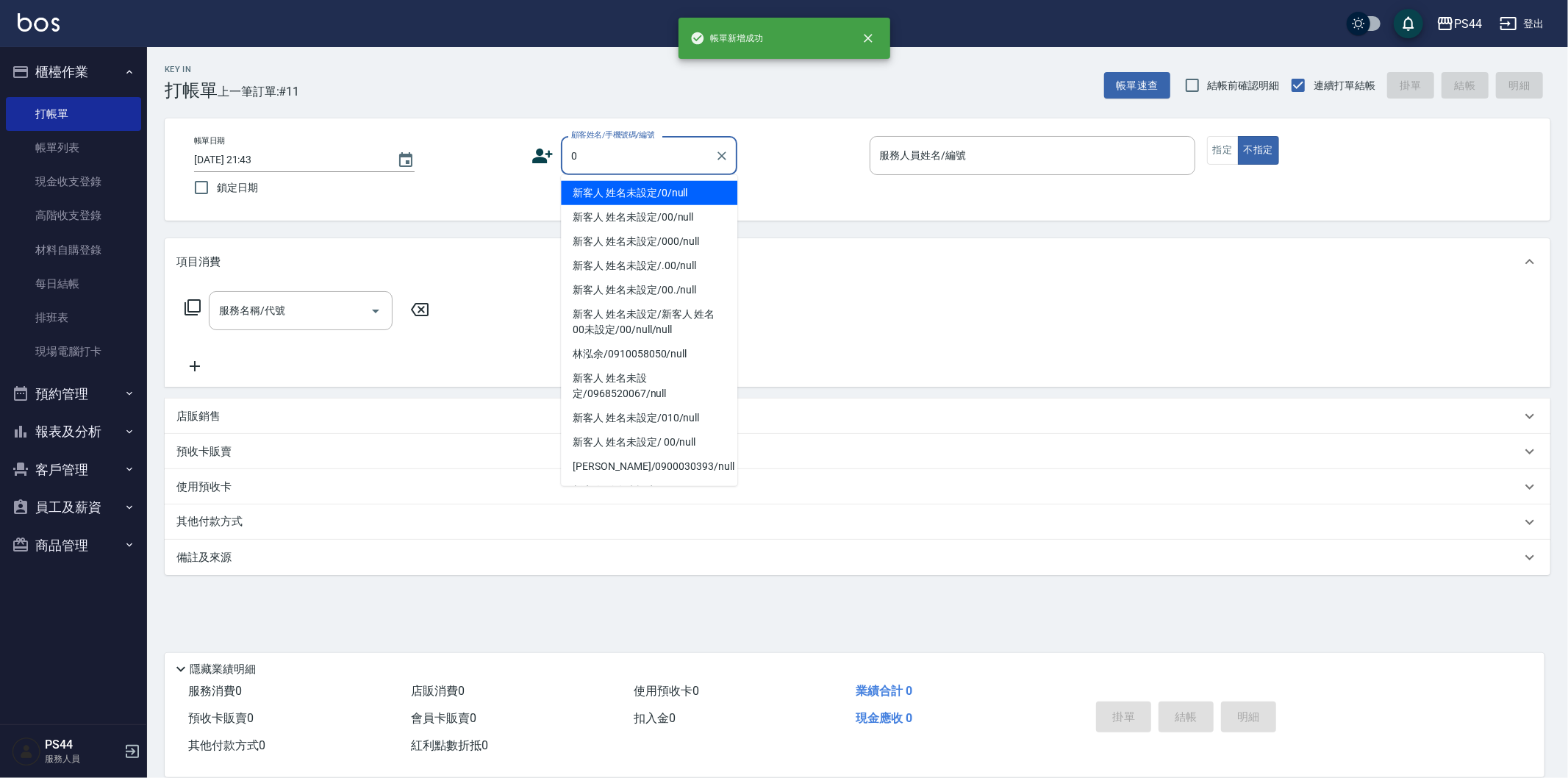
type input "新客人 姓名未設定/0/null"
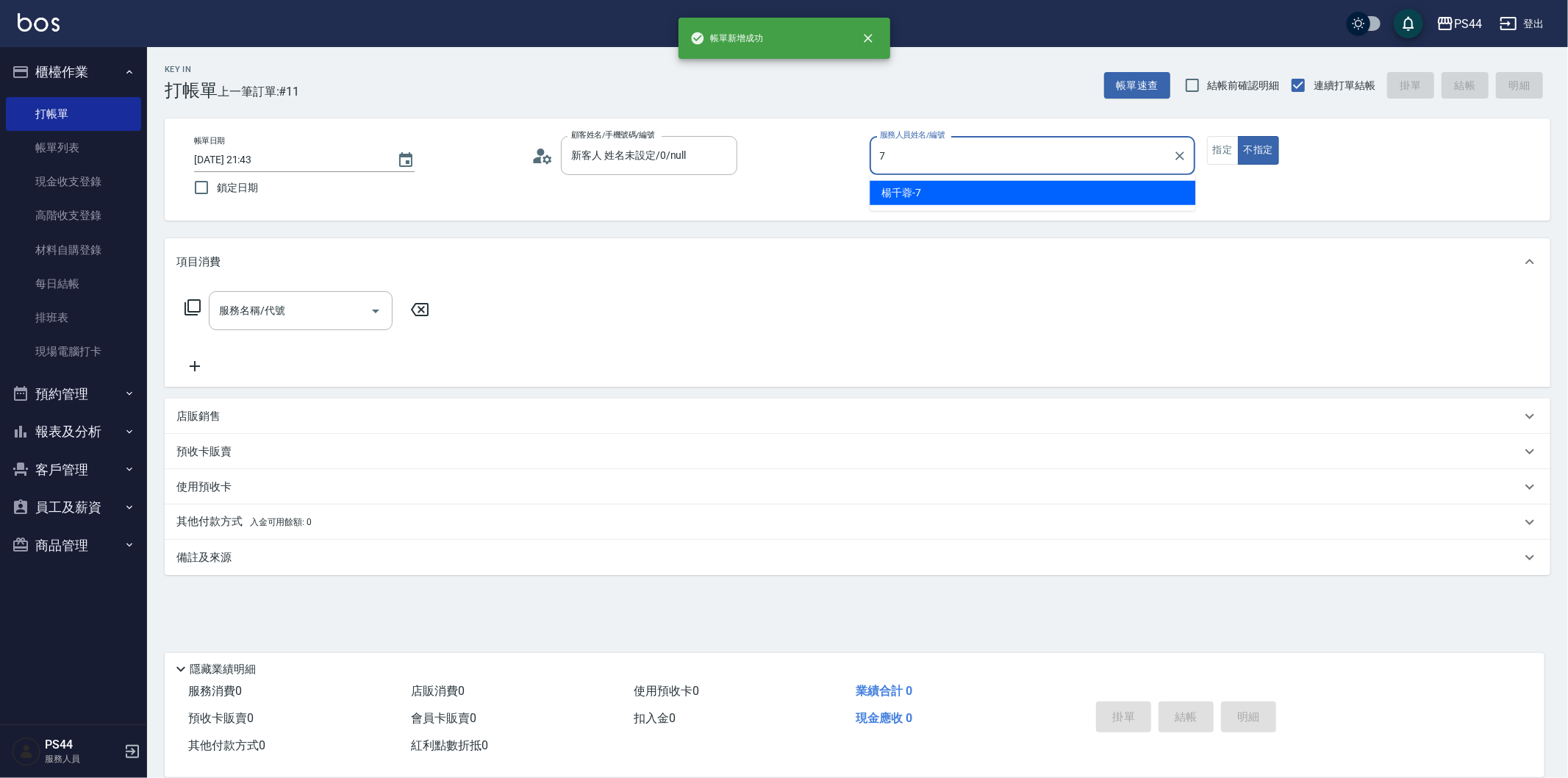
type input "楊千蓉-7"
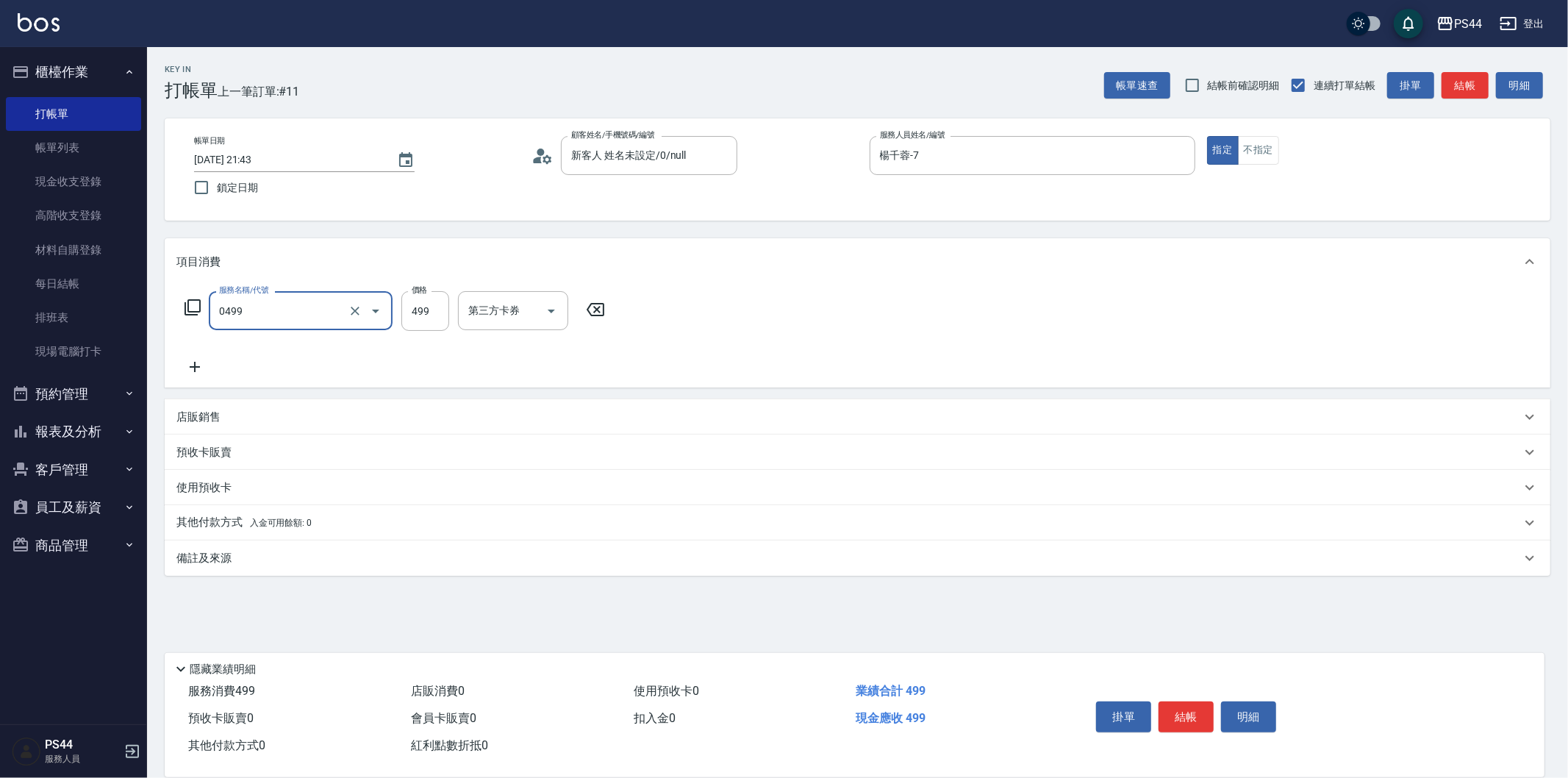
type input "[PERSON_NAME]499(0499)"
type input "慧星-29"
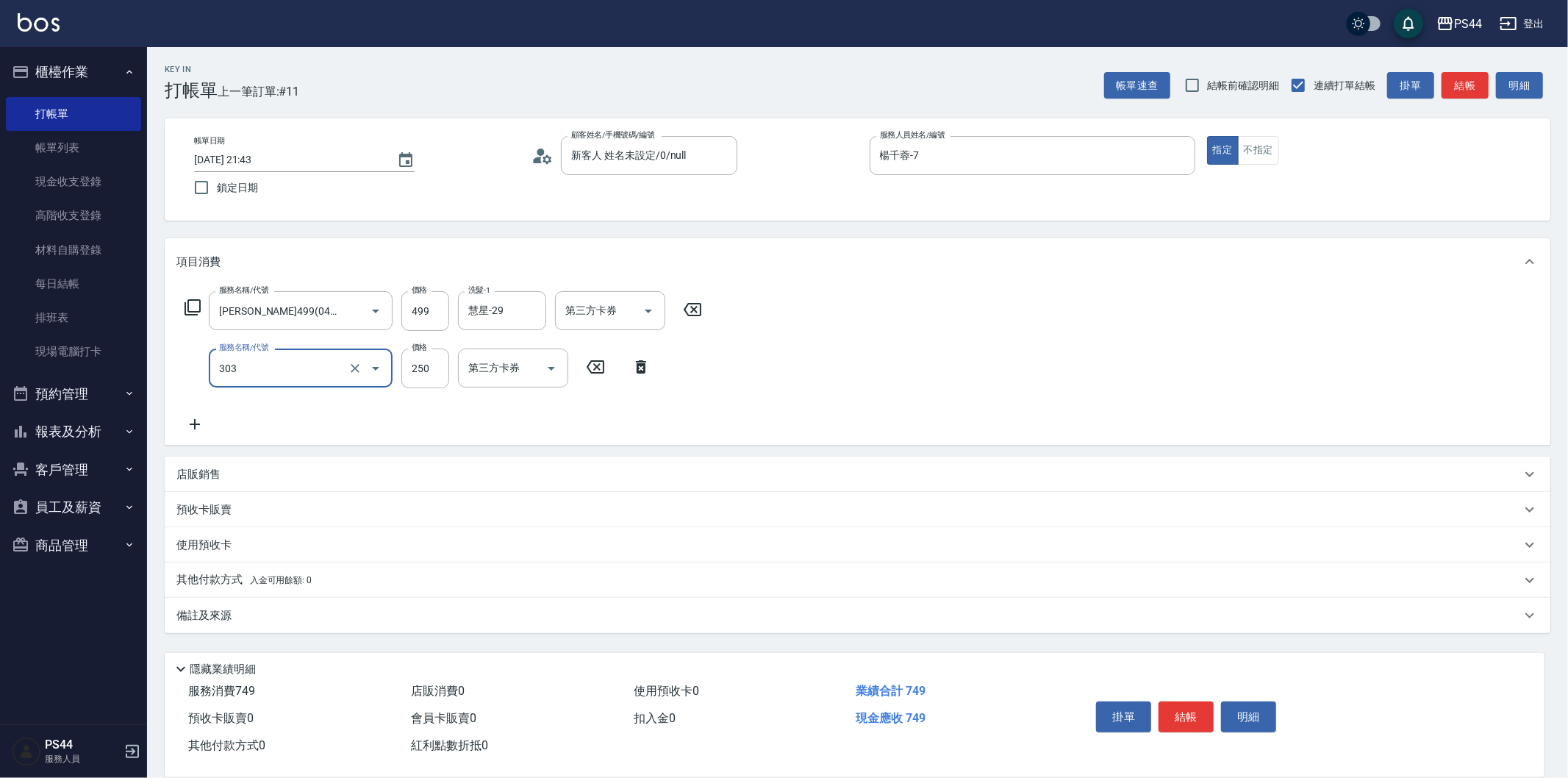
type input "剪髮(303)"
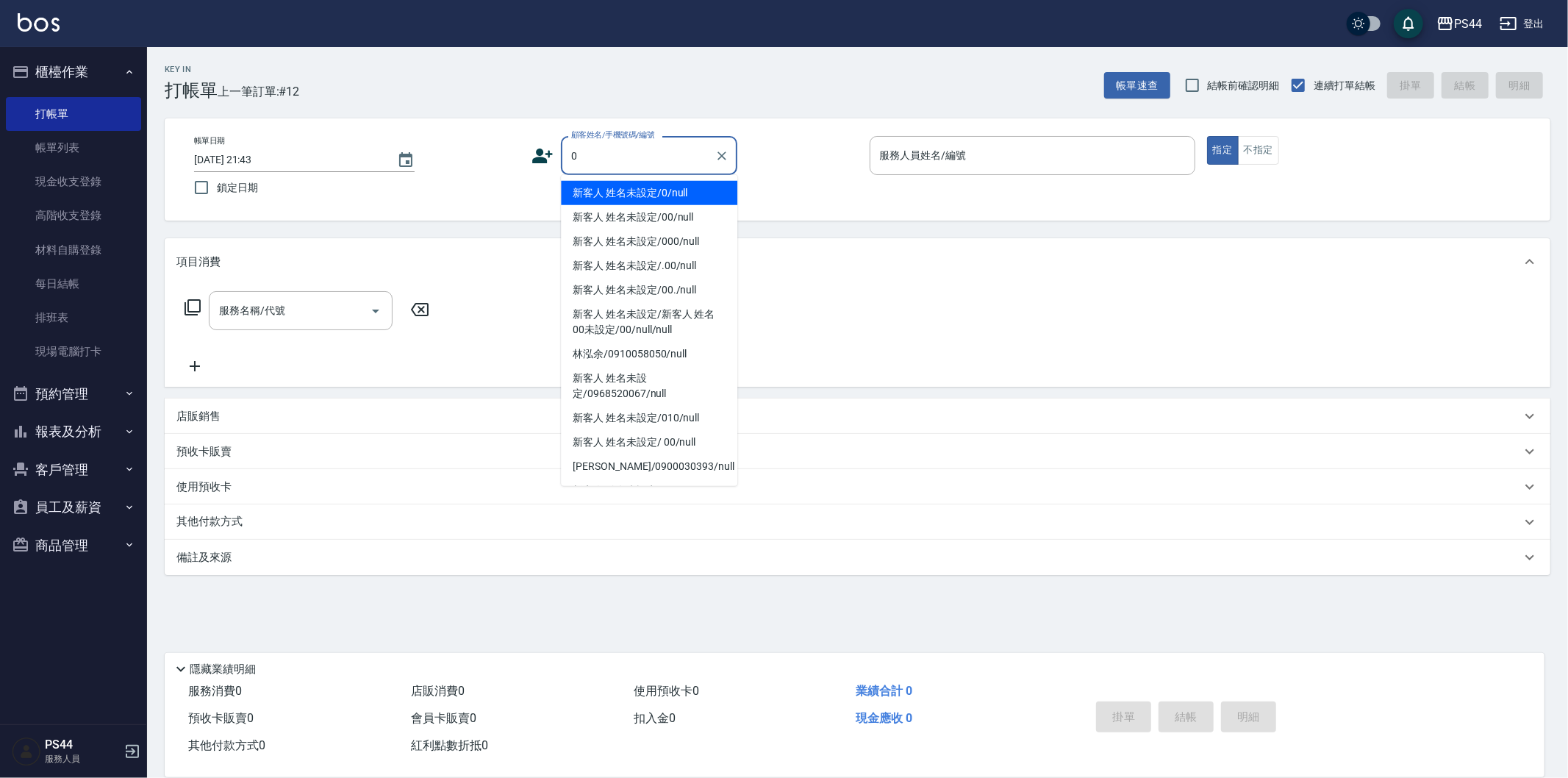
type input "新客人 姓名未設定/0/null"
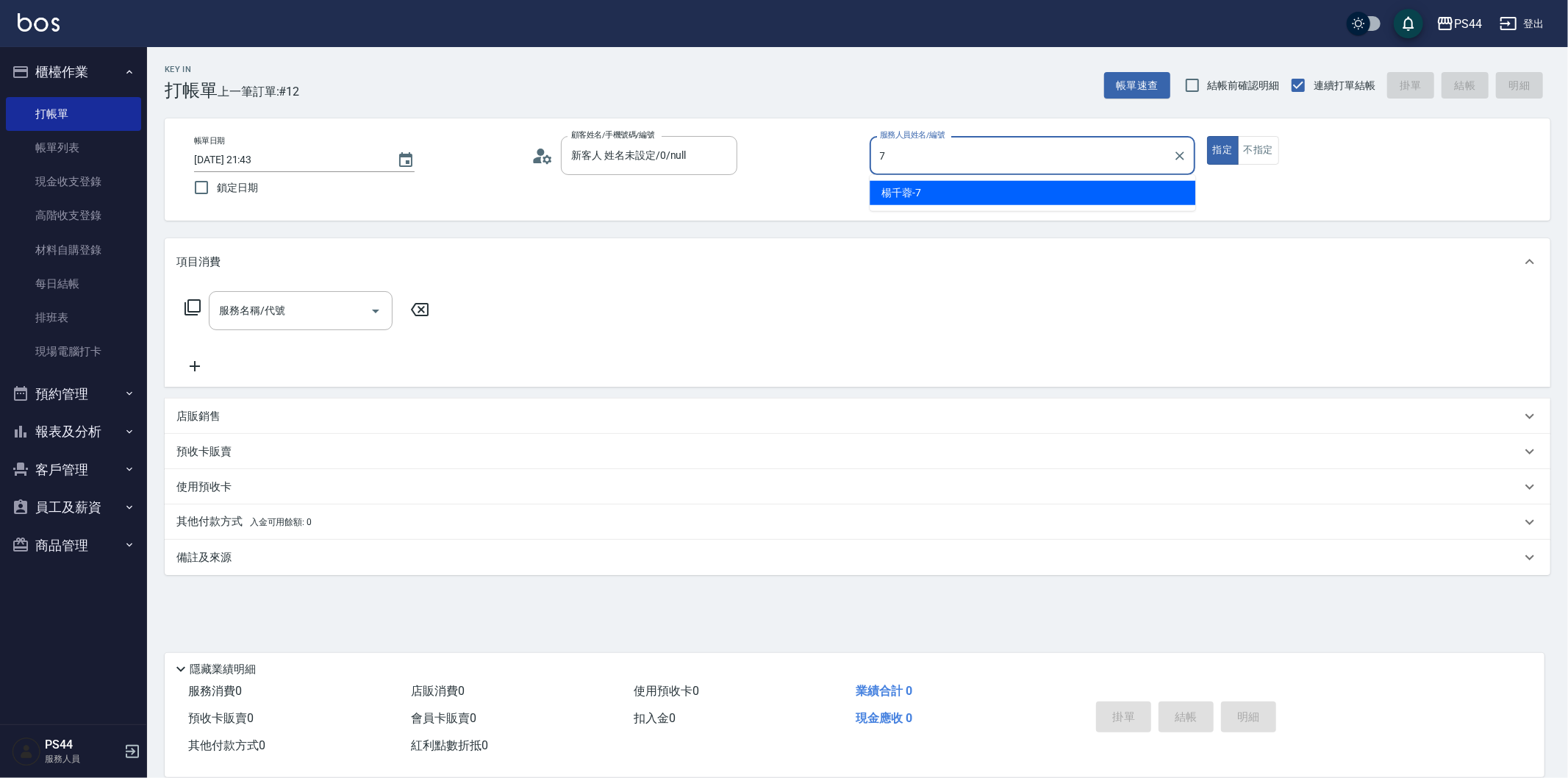
type input "楊千蓉-7"
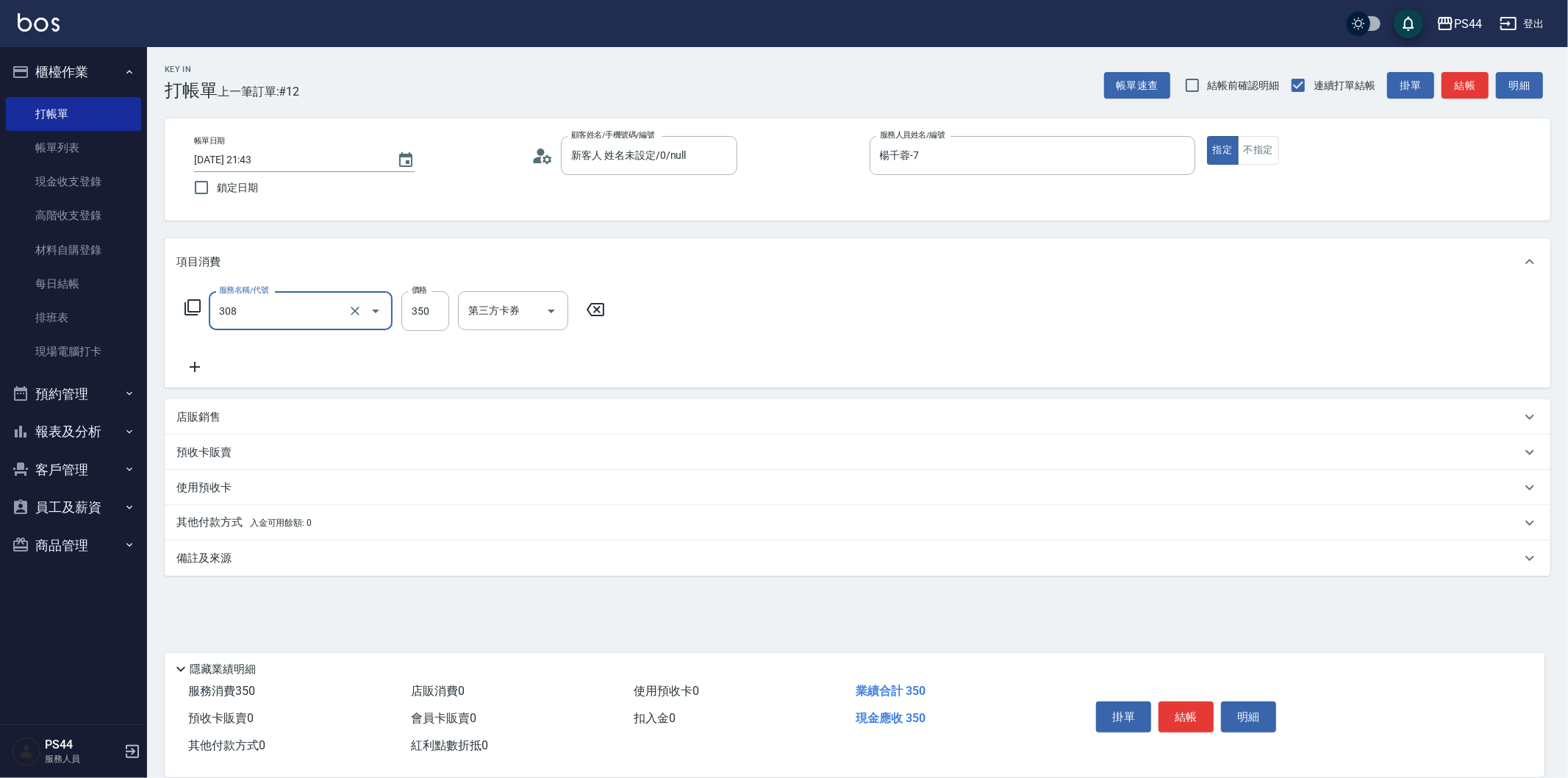
type input "洗+剪(308)"
type input "王姵眙-37"
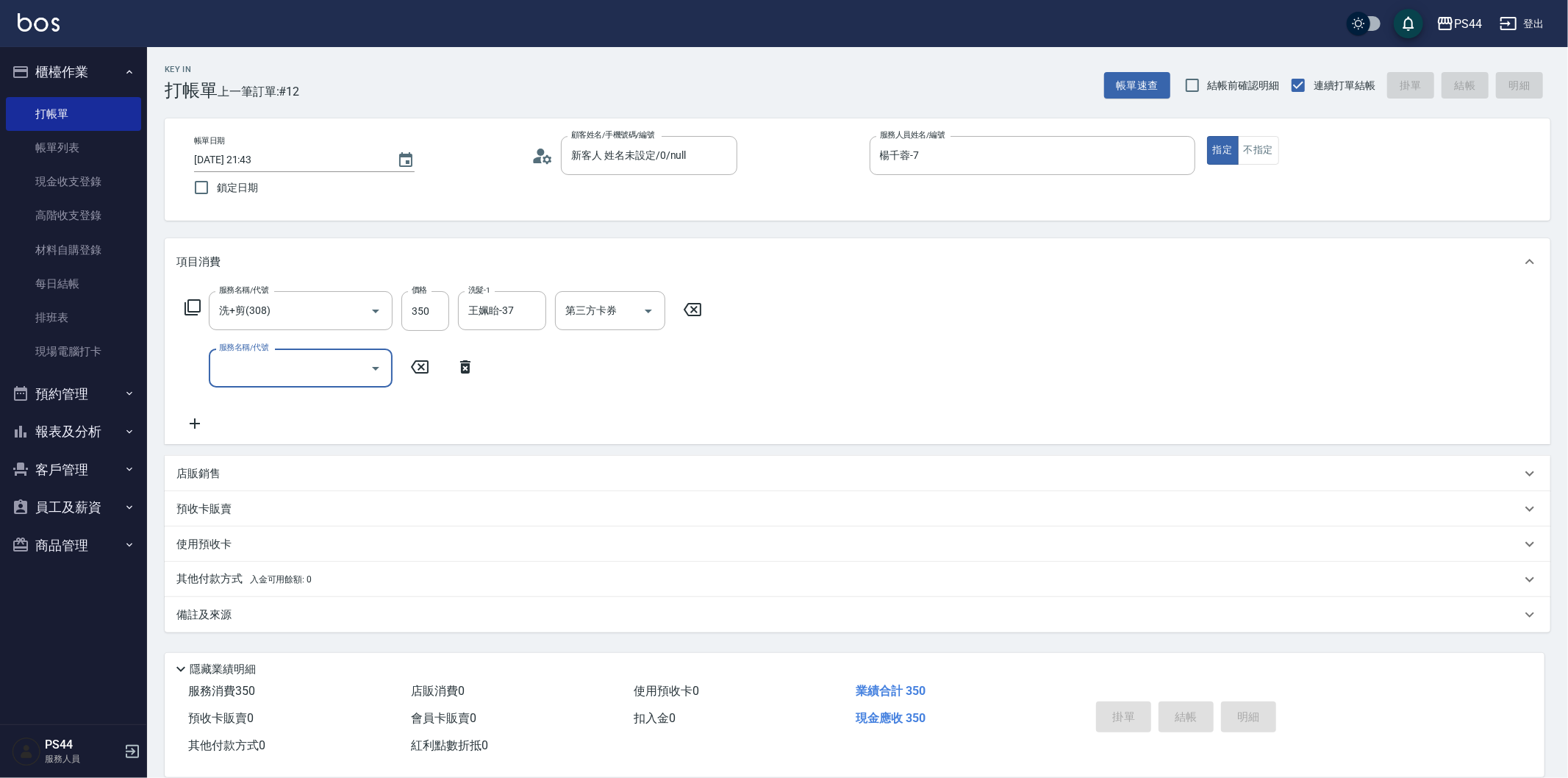
type input "[DATE] 21:44"
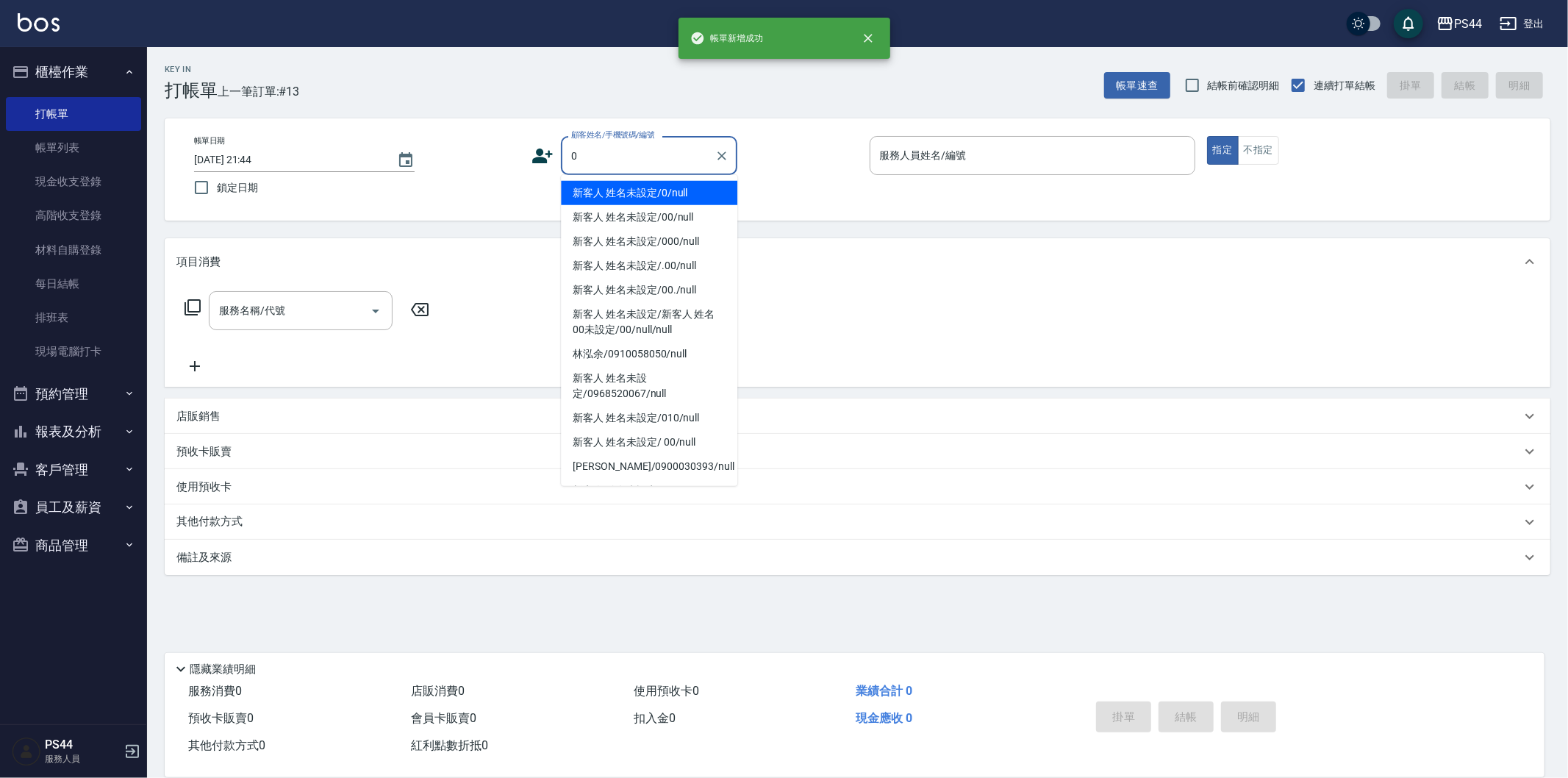
type input "新客人 姓名未設定/0/null"
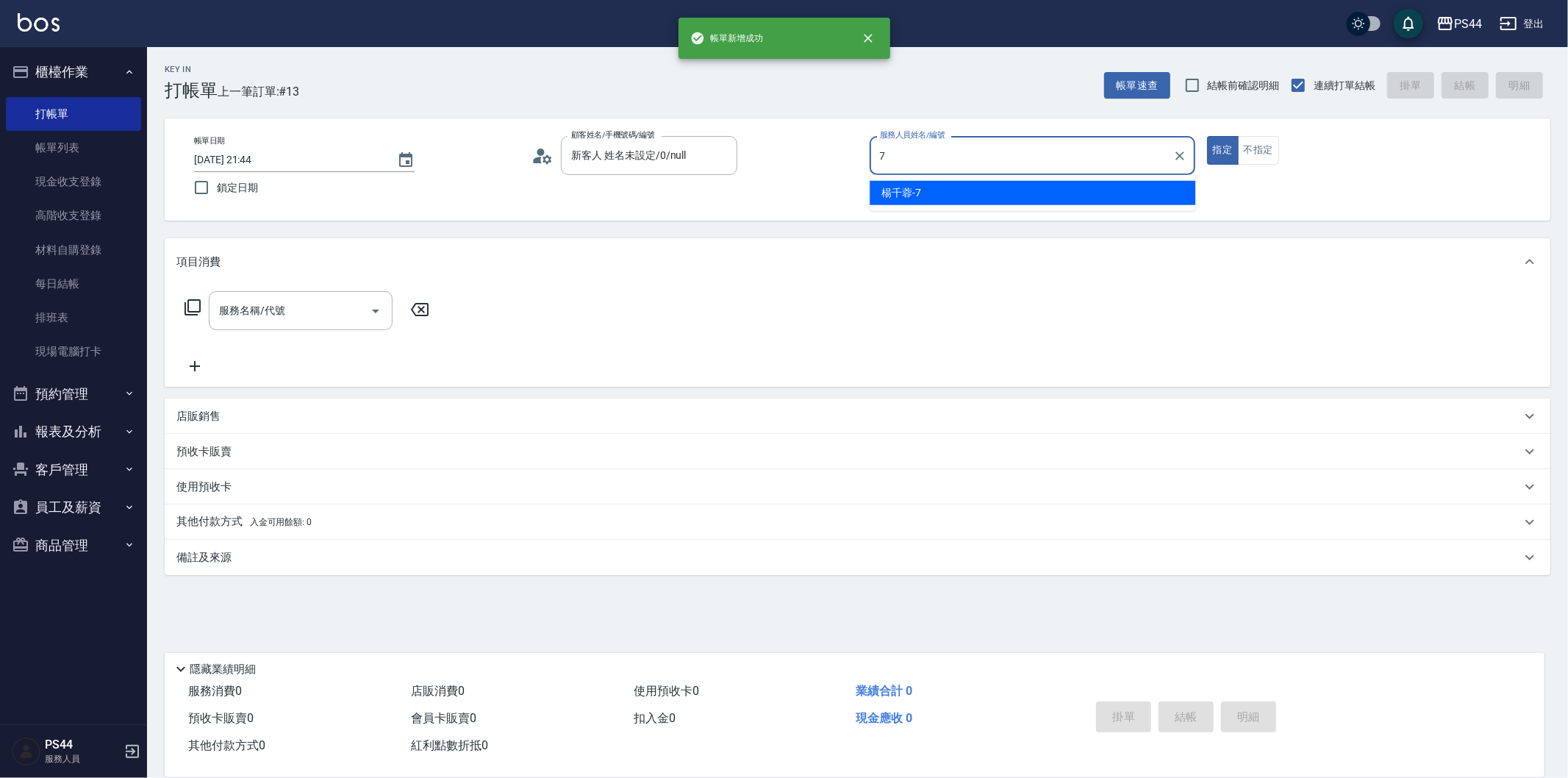
type input "楊千蓉-7"
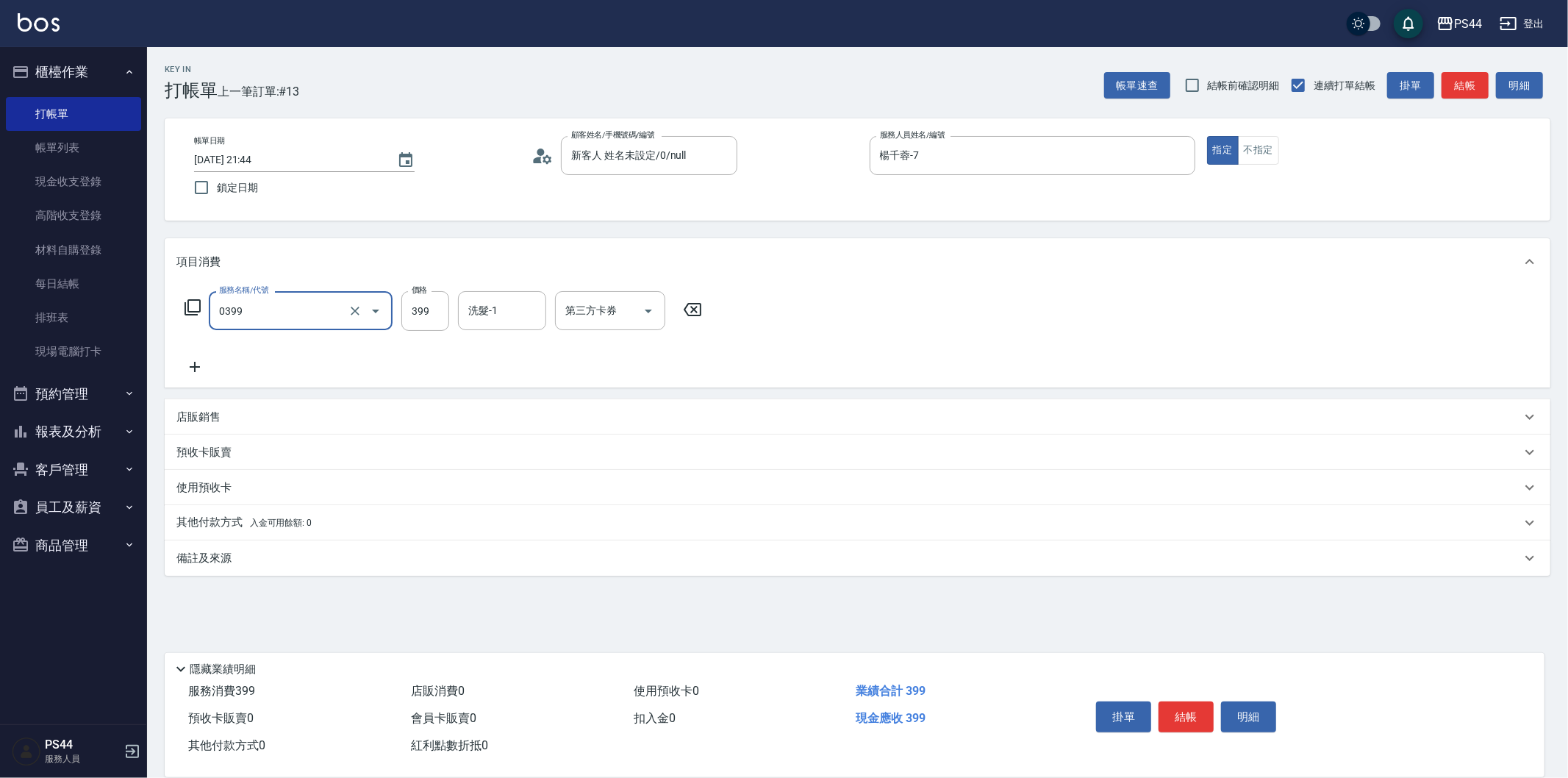
type input "海鹽399(0399)"
type input "王姵眙-37"
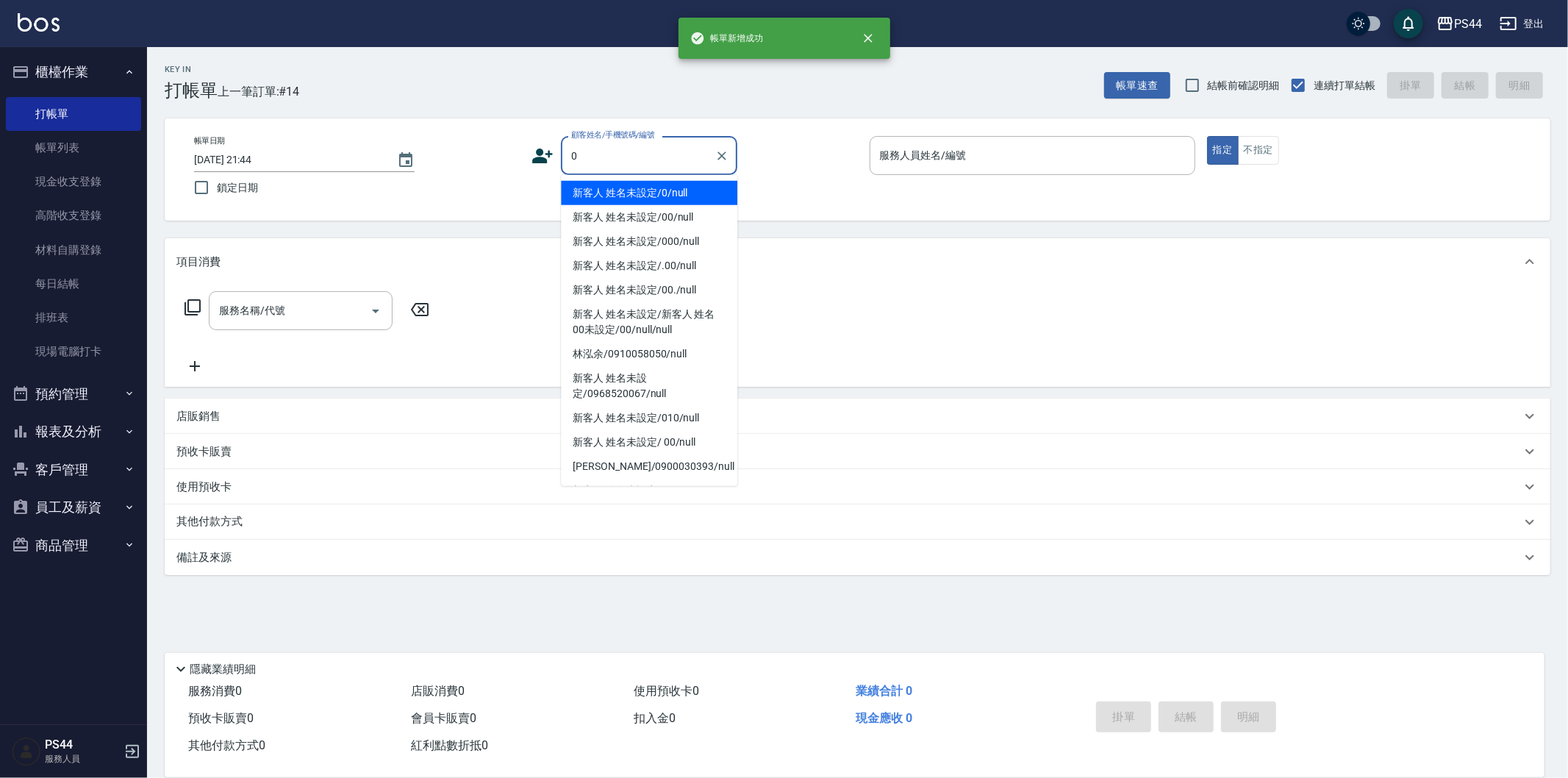
type input "新客人 姓名未設定/0/null"
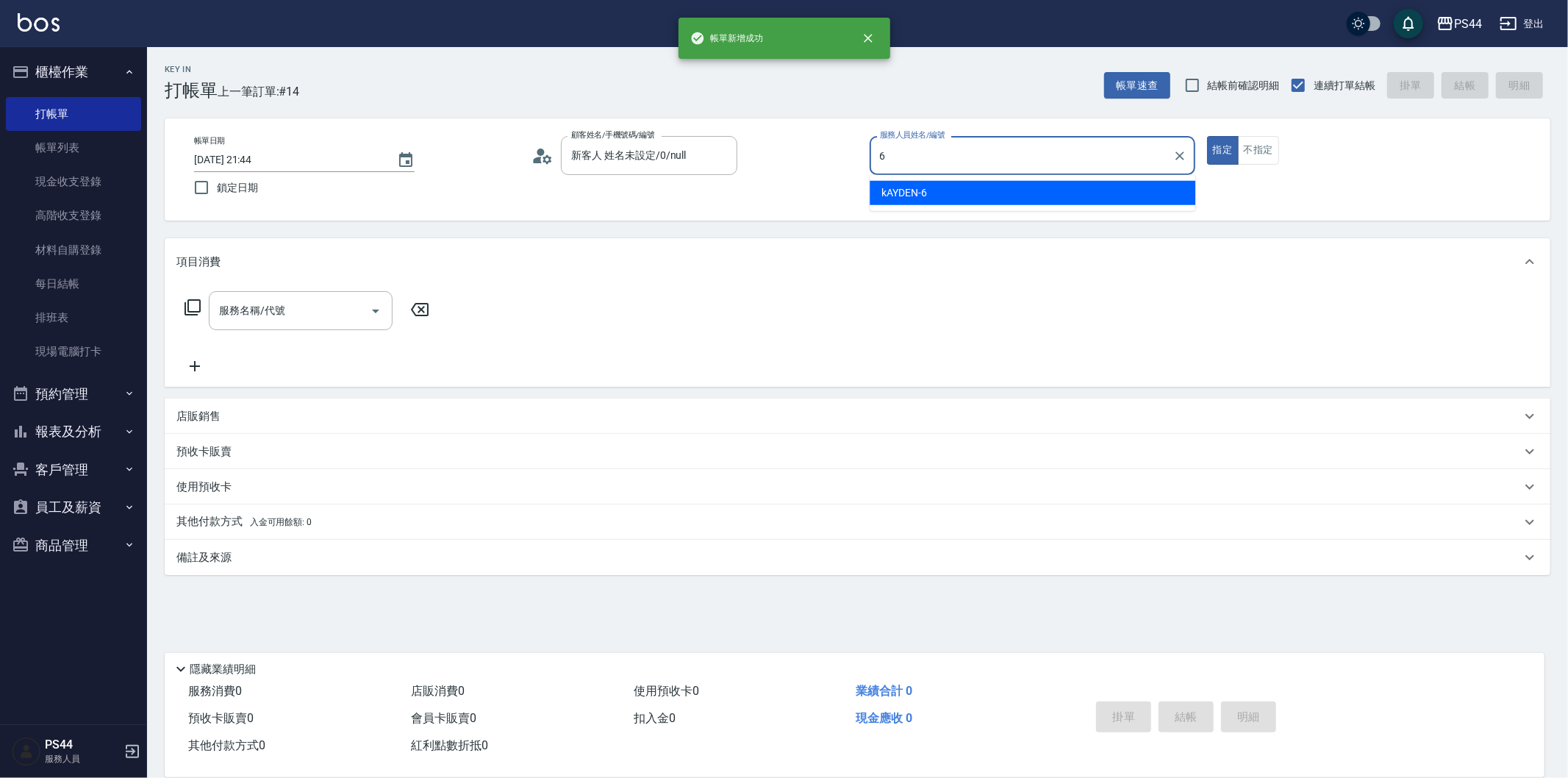
type input "kAYDEN-6"
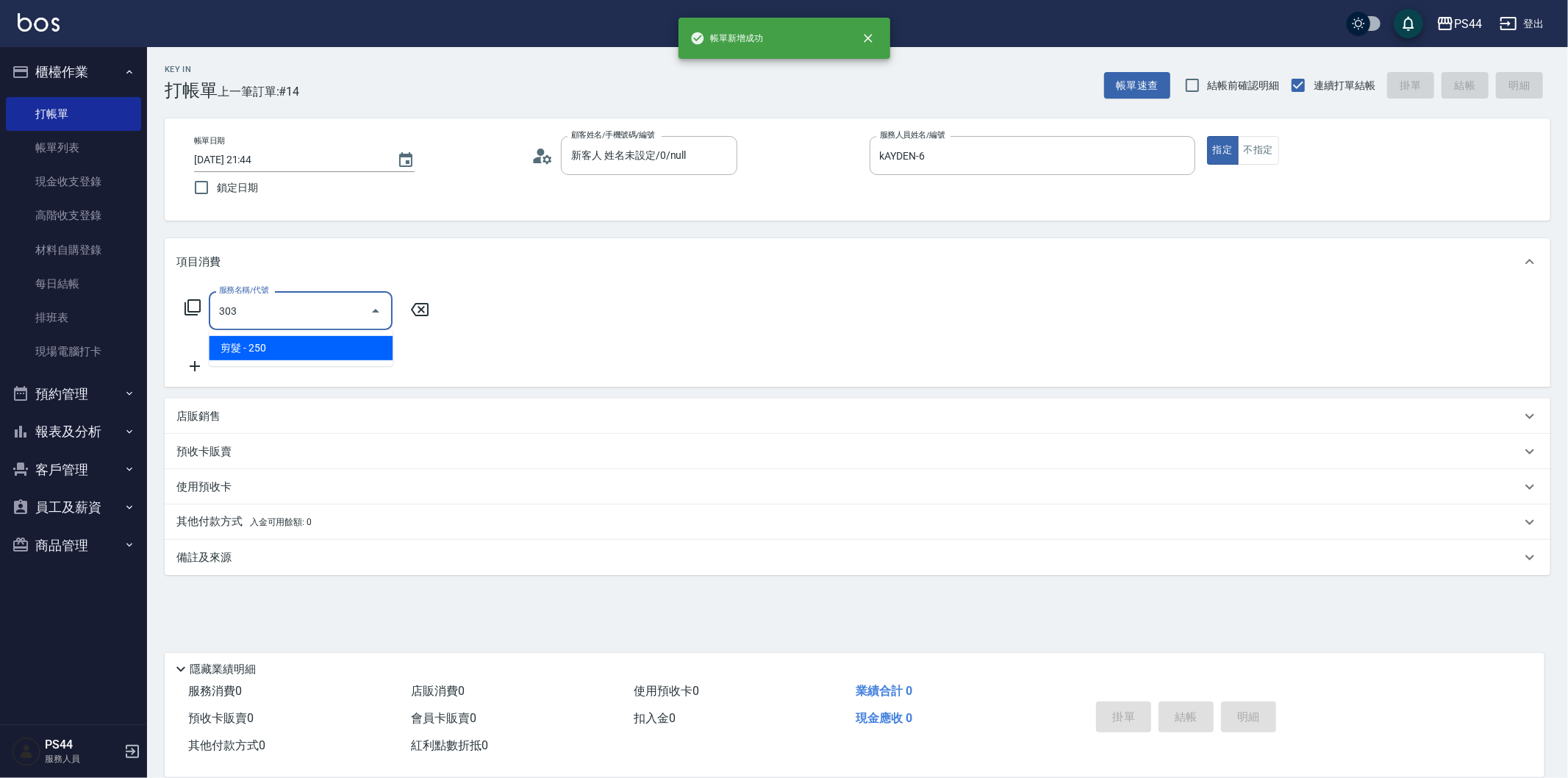
type input "剪髮(303)"
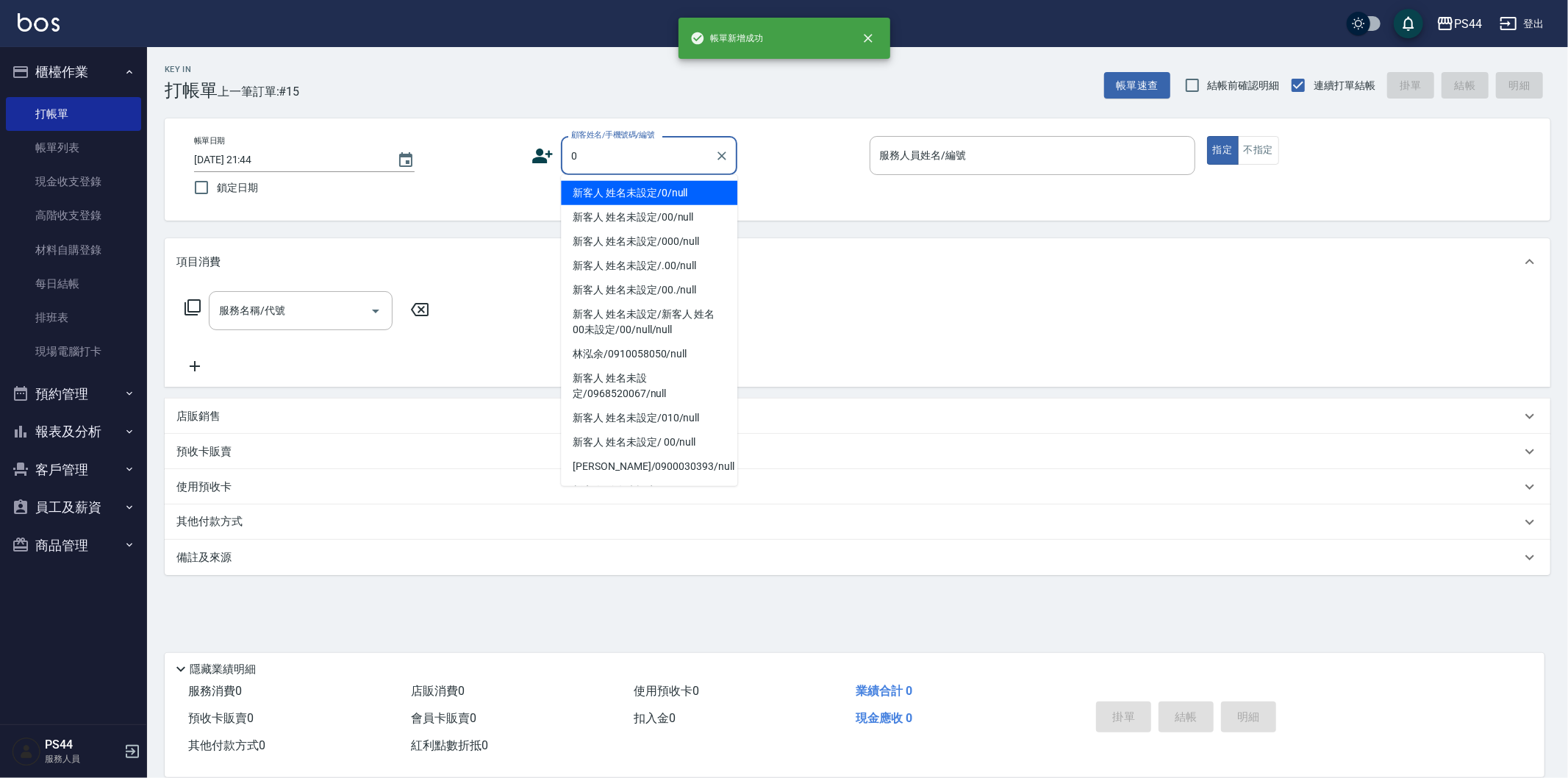
type input "新客人 姓名未設定/0/null"
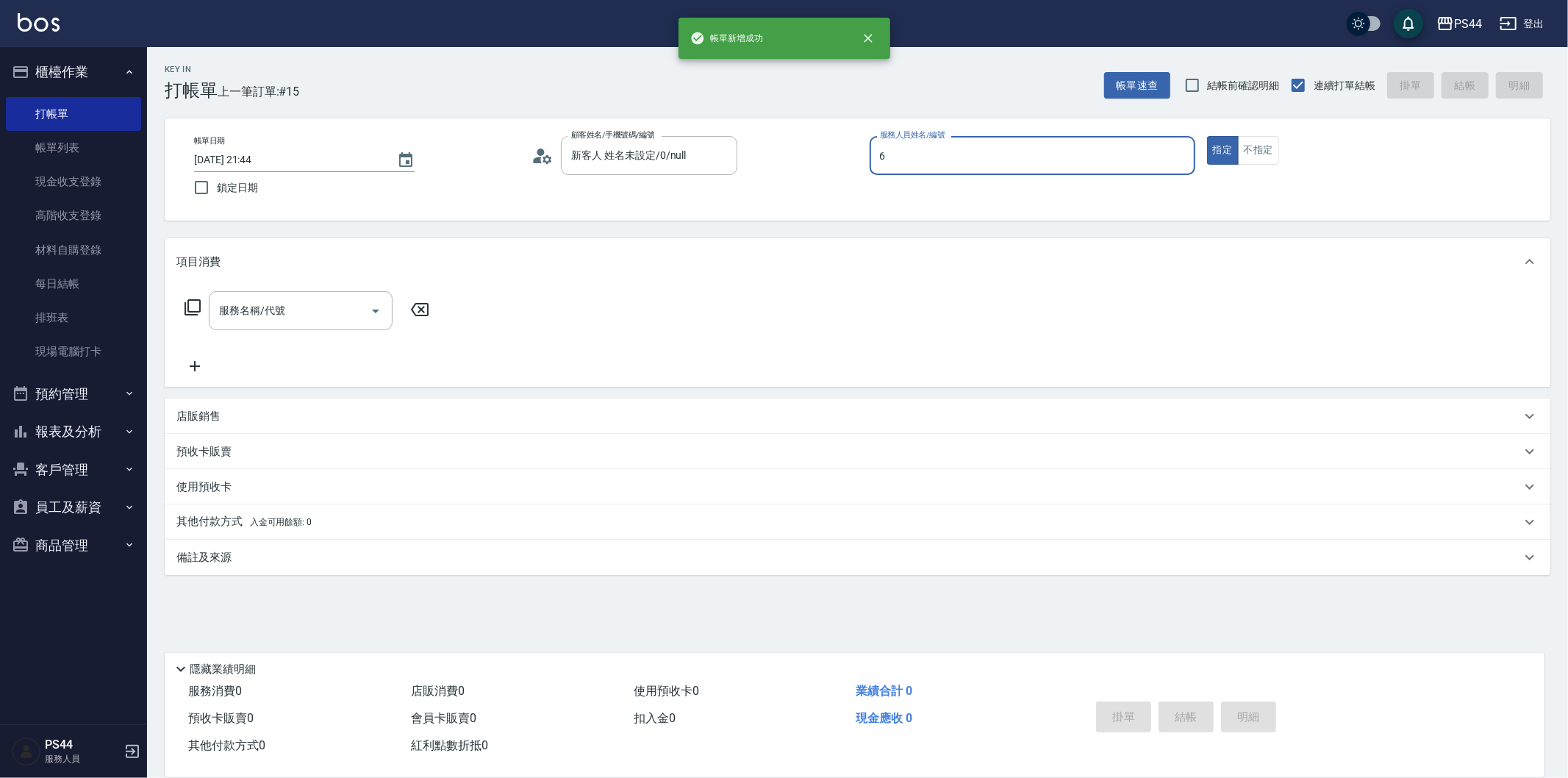
type input "kAYDEN-6"
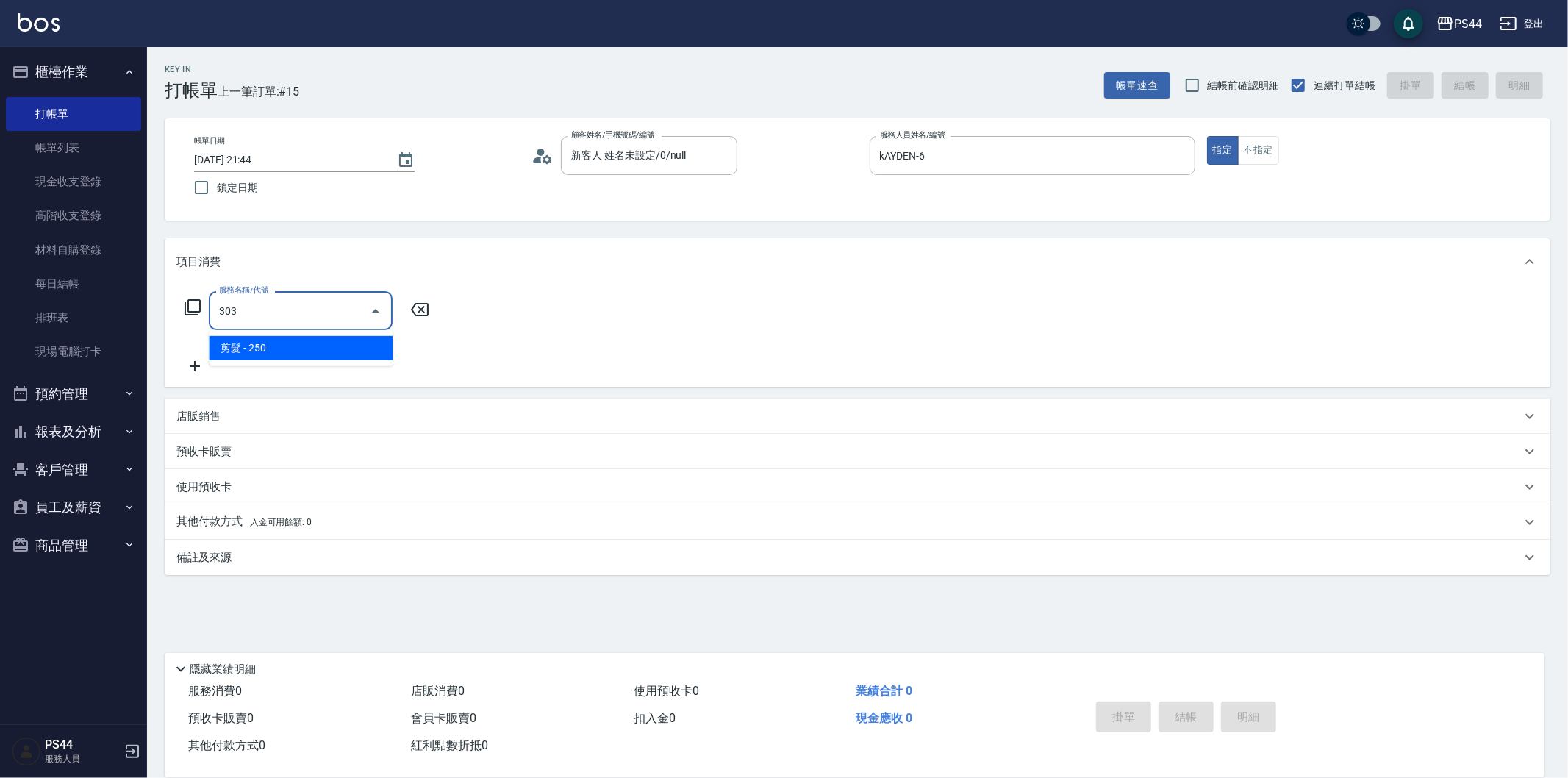
type input "剪髮(303)"
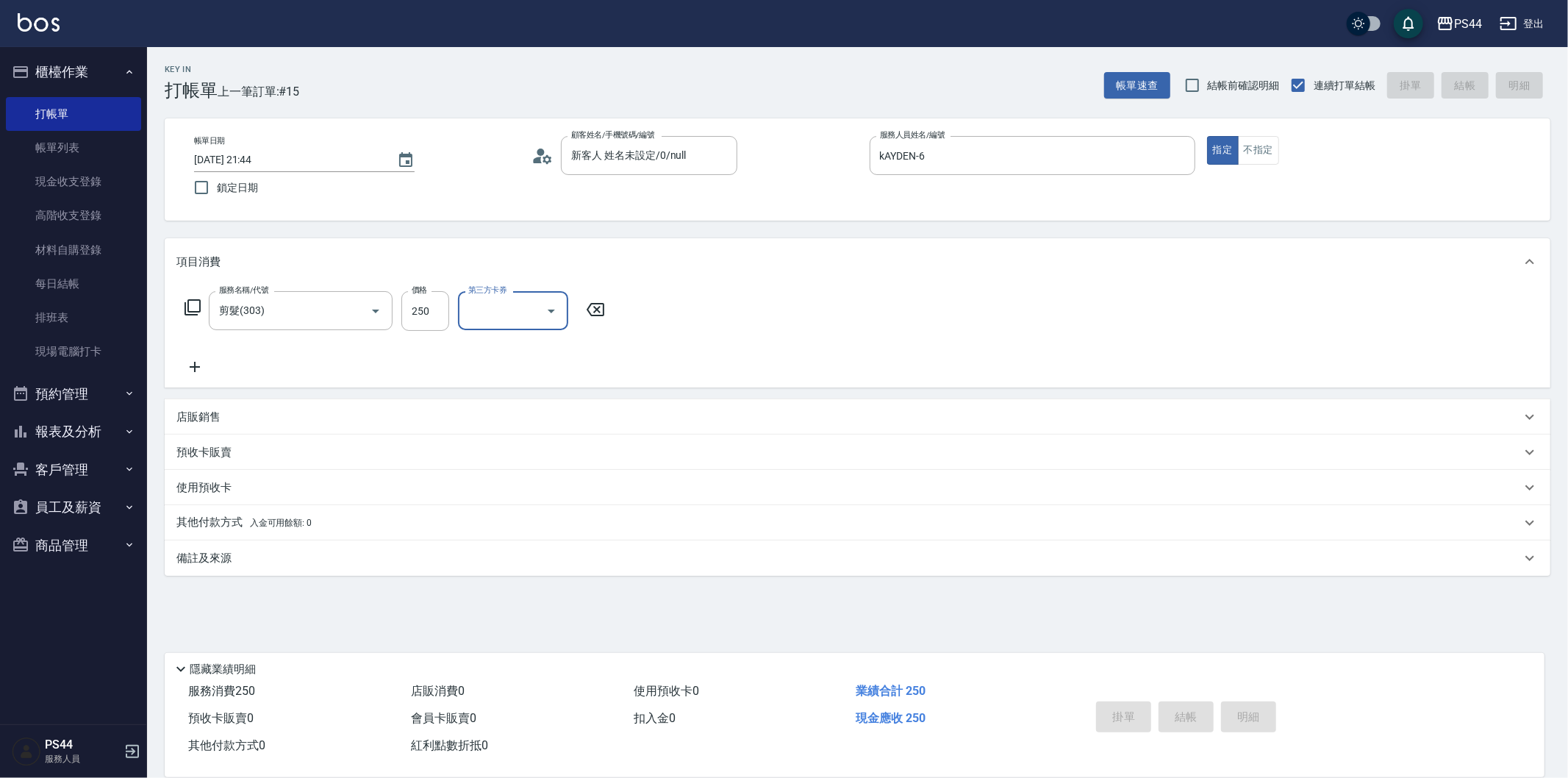
type input "[DATE] 21:45"
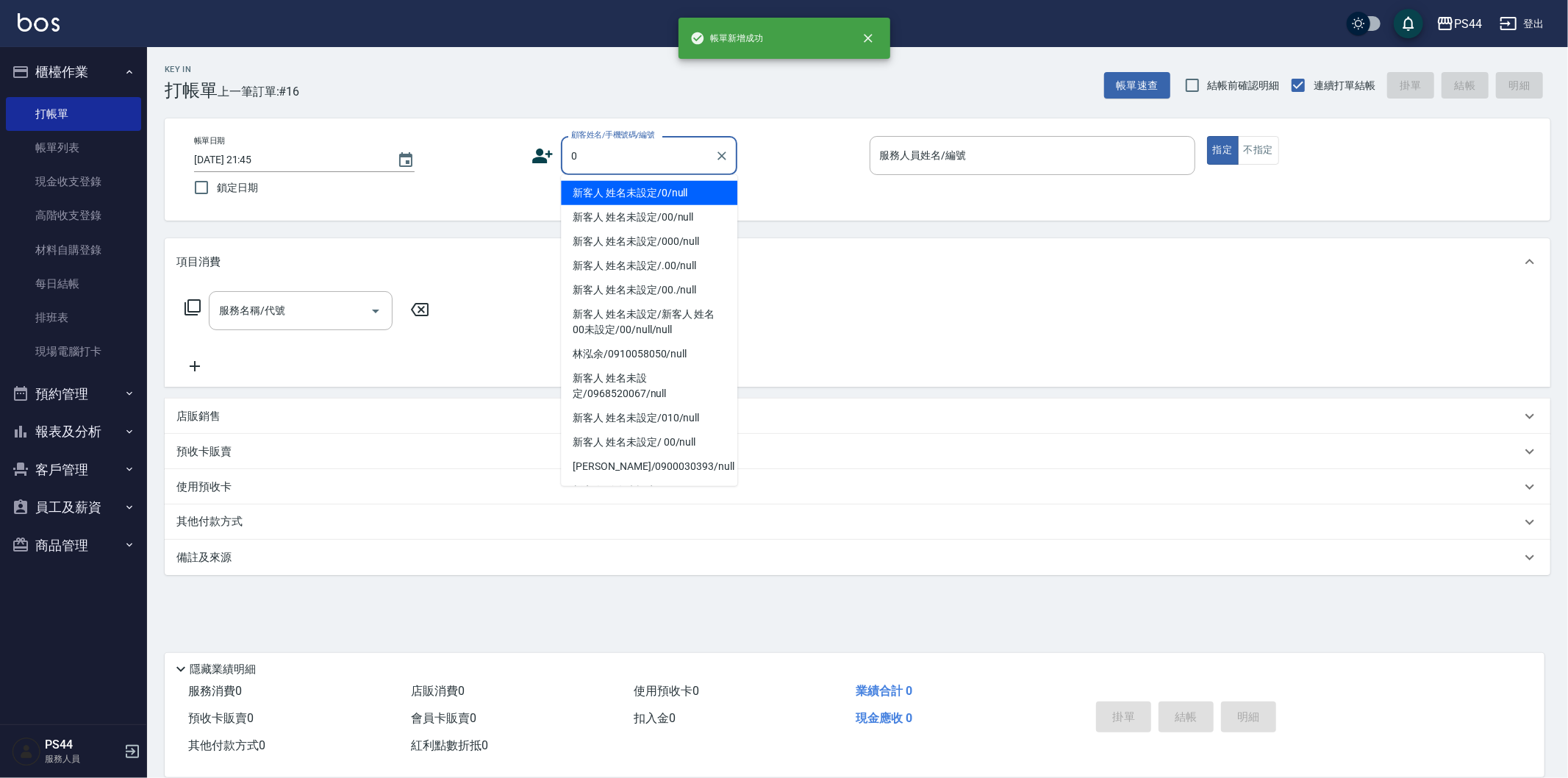
type input "新客人 姓名未設定/0/null"
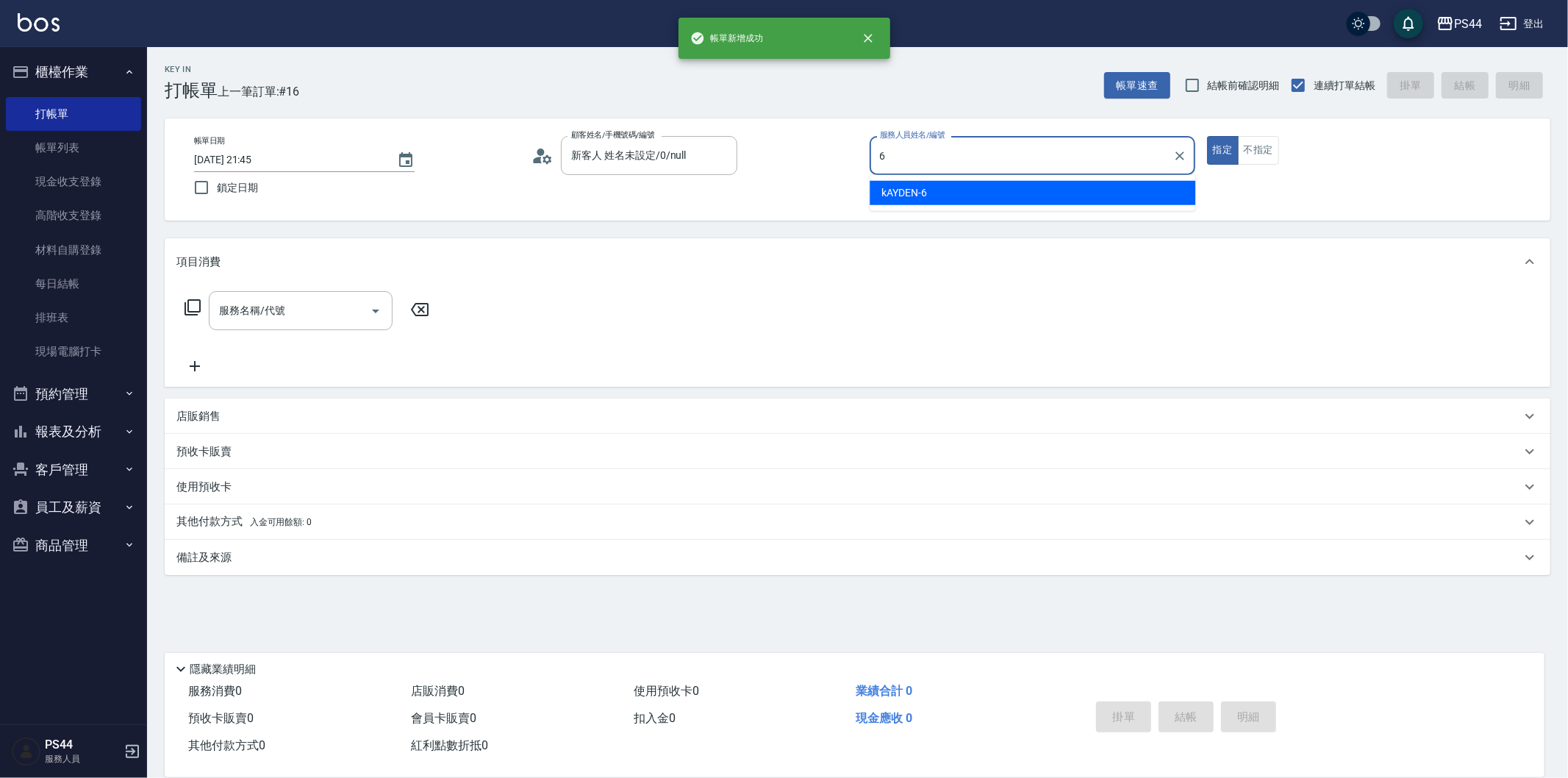
type input "kAYDEN-6"
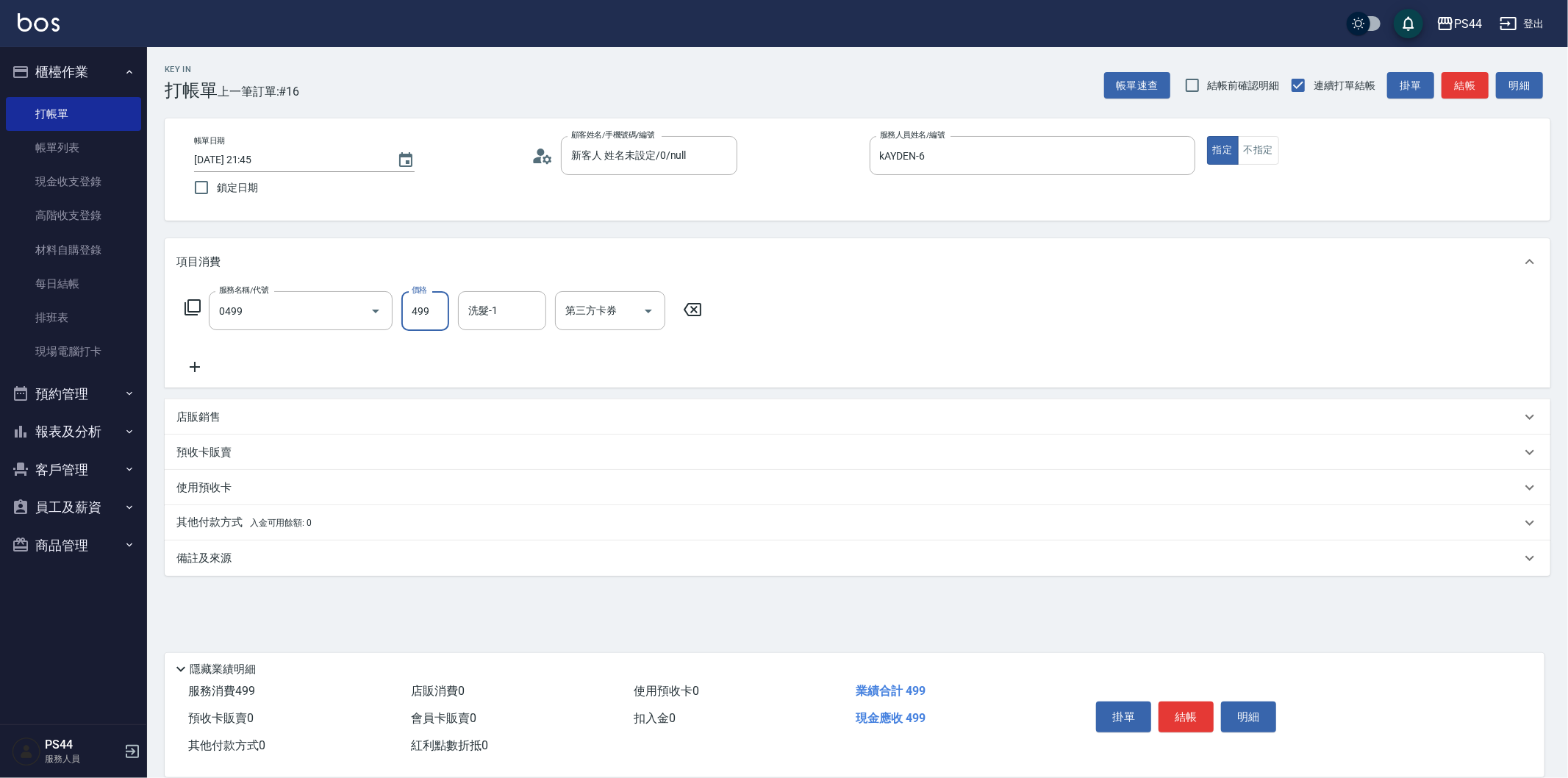
type input "[PERSON_NAME]499(0499)"
type input "楊千蓉-7"
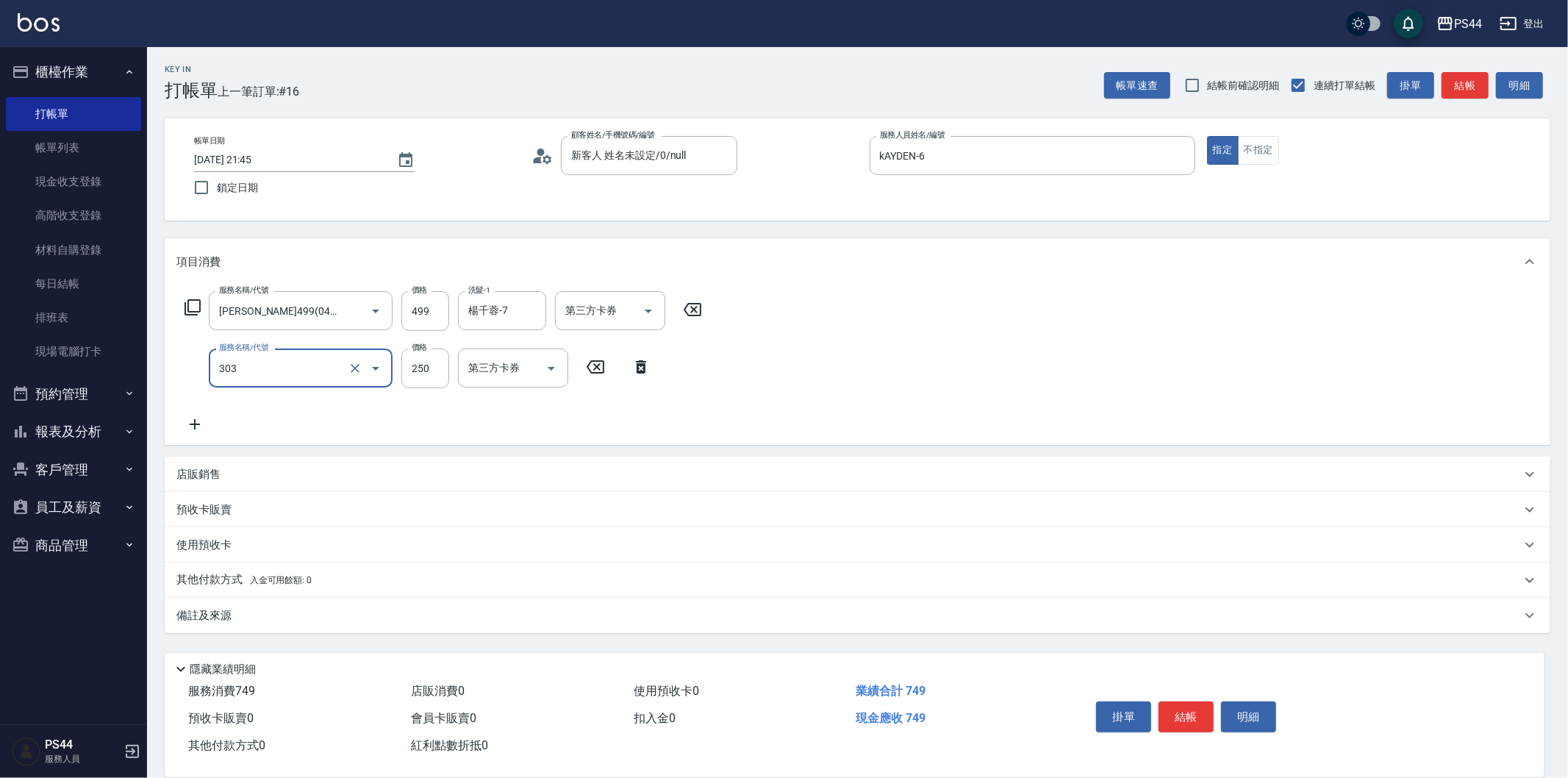
type input "剪髮(303)"
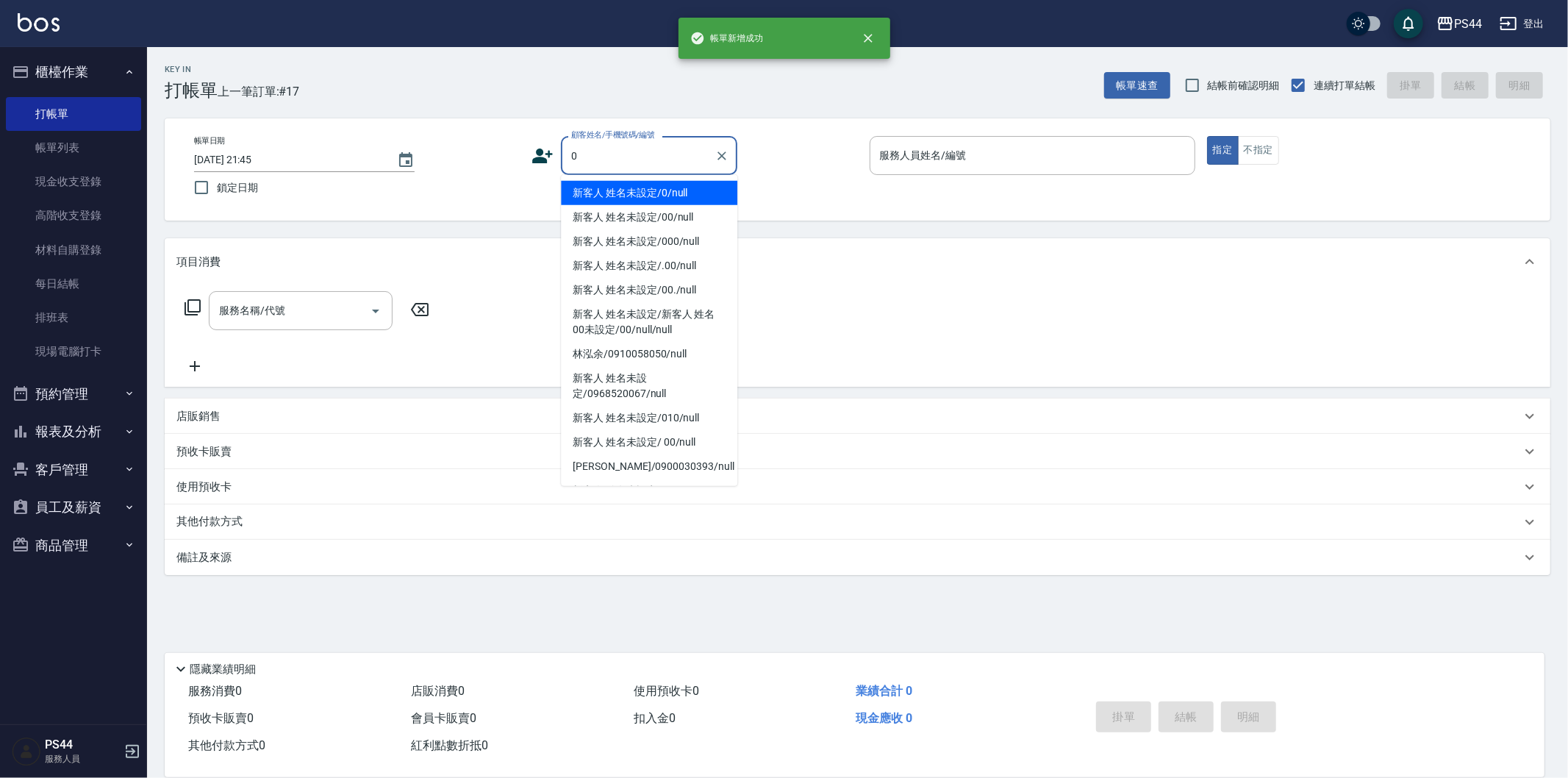
type input "新客人 姓名未設定/0/null"
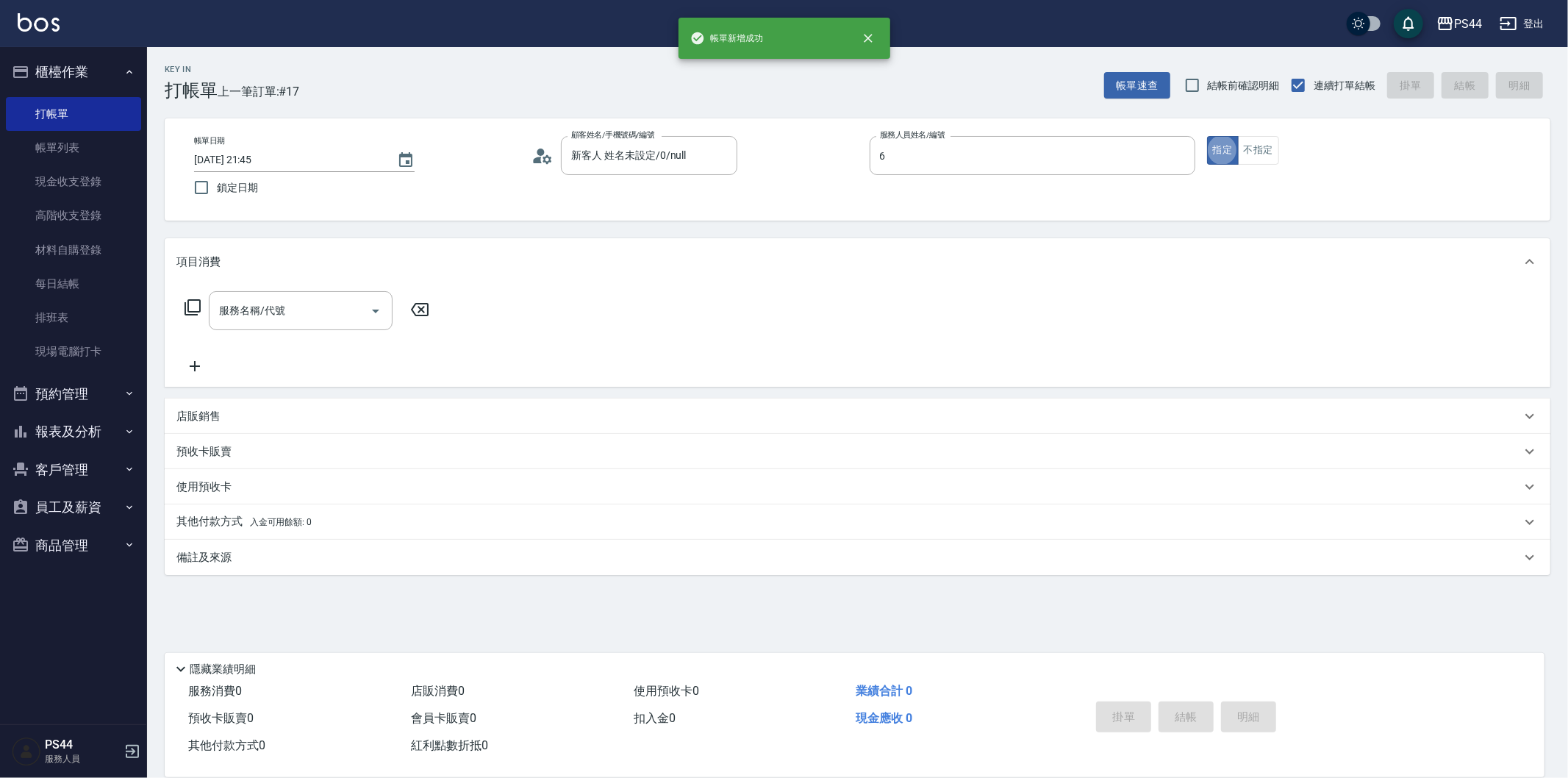
type input "kAYDEN-6"
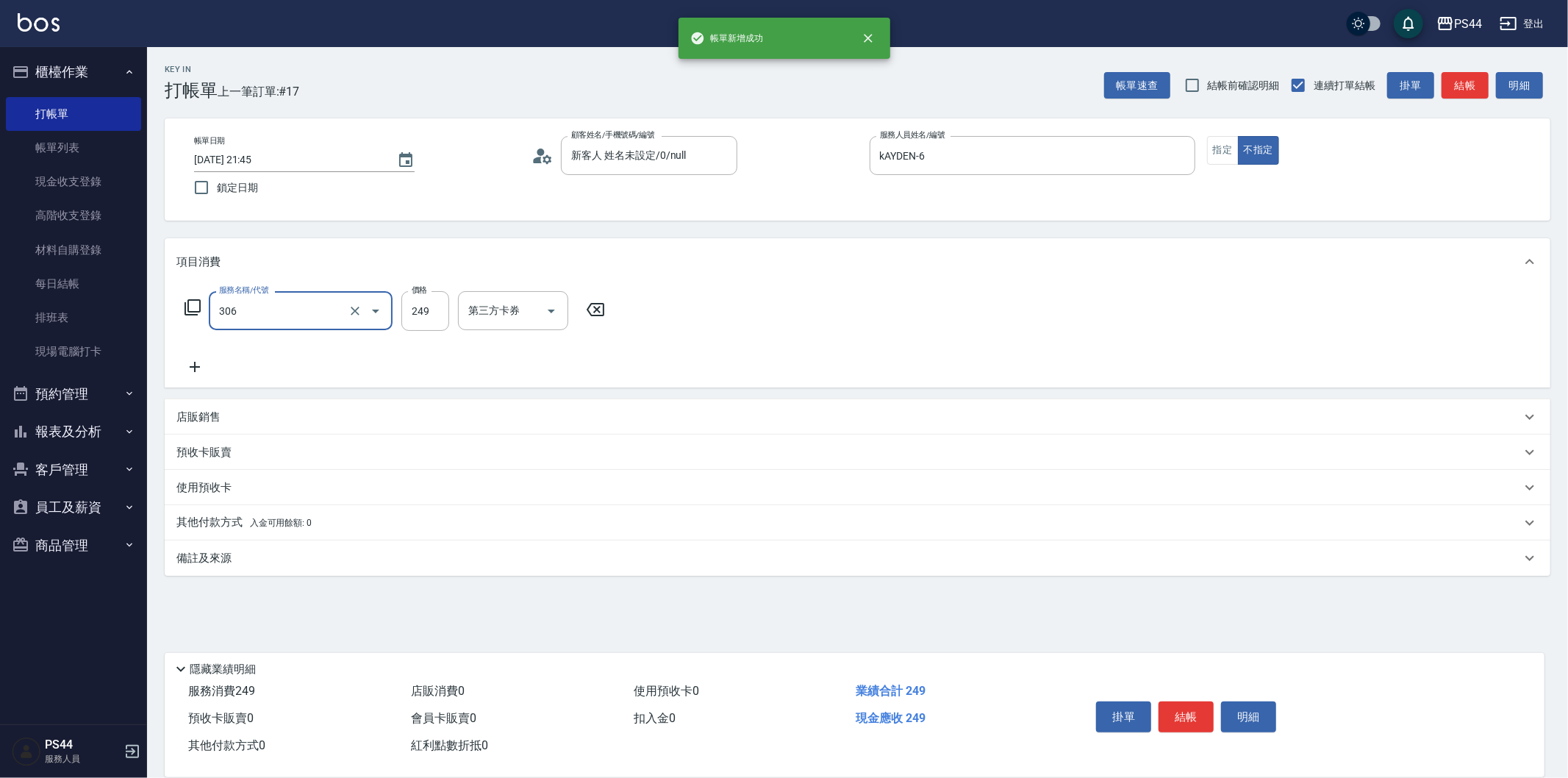
type input "剪髮(306)"
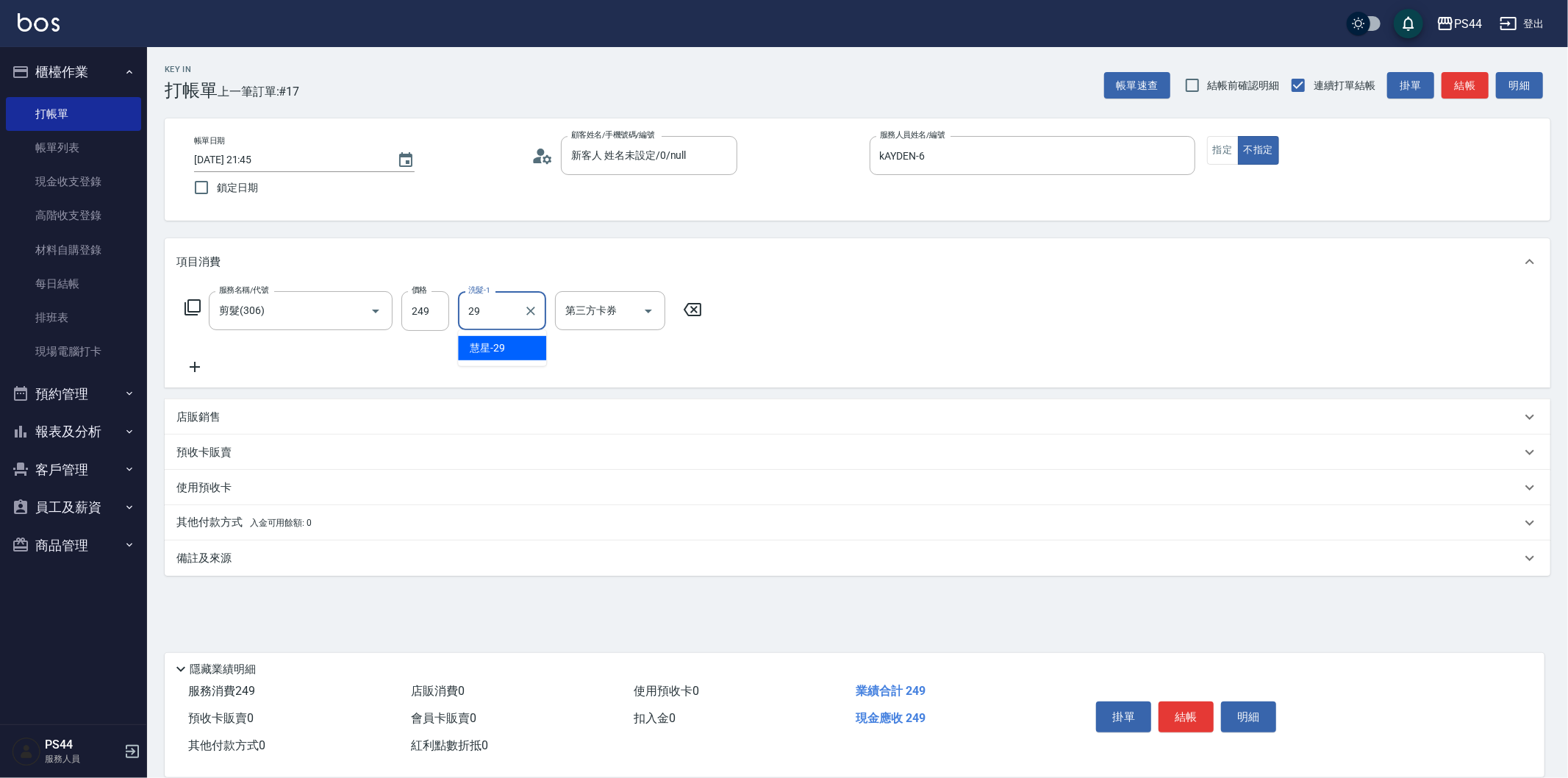
type input "慧星-29"
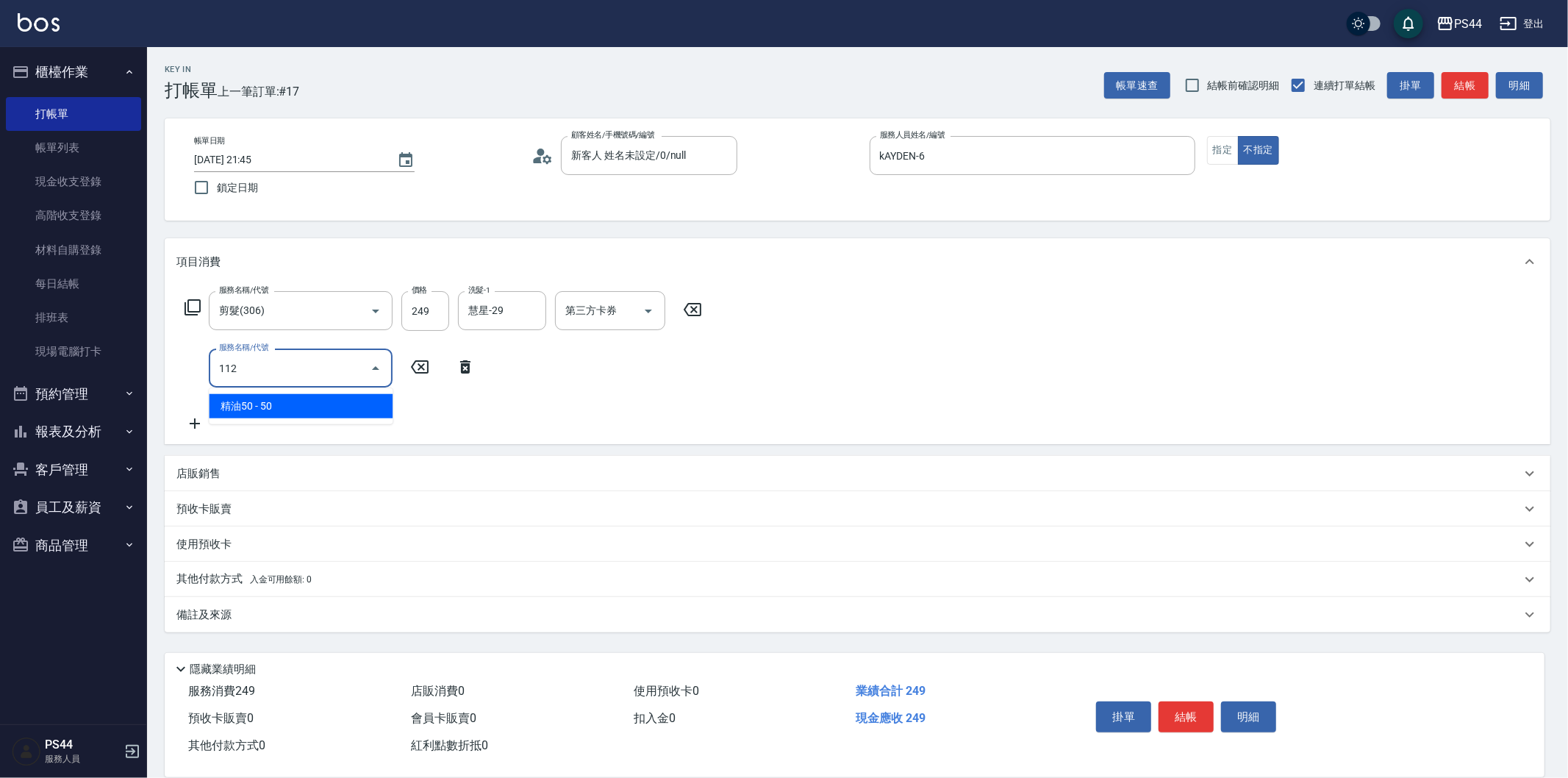
type input "精油50(112)"
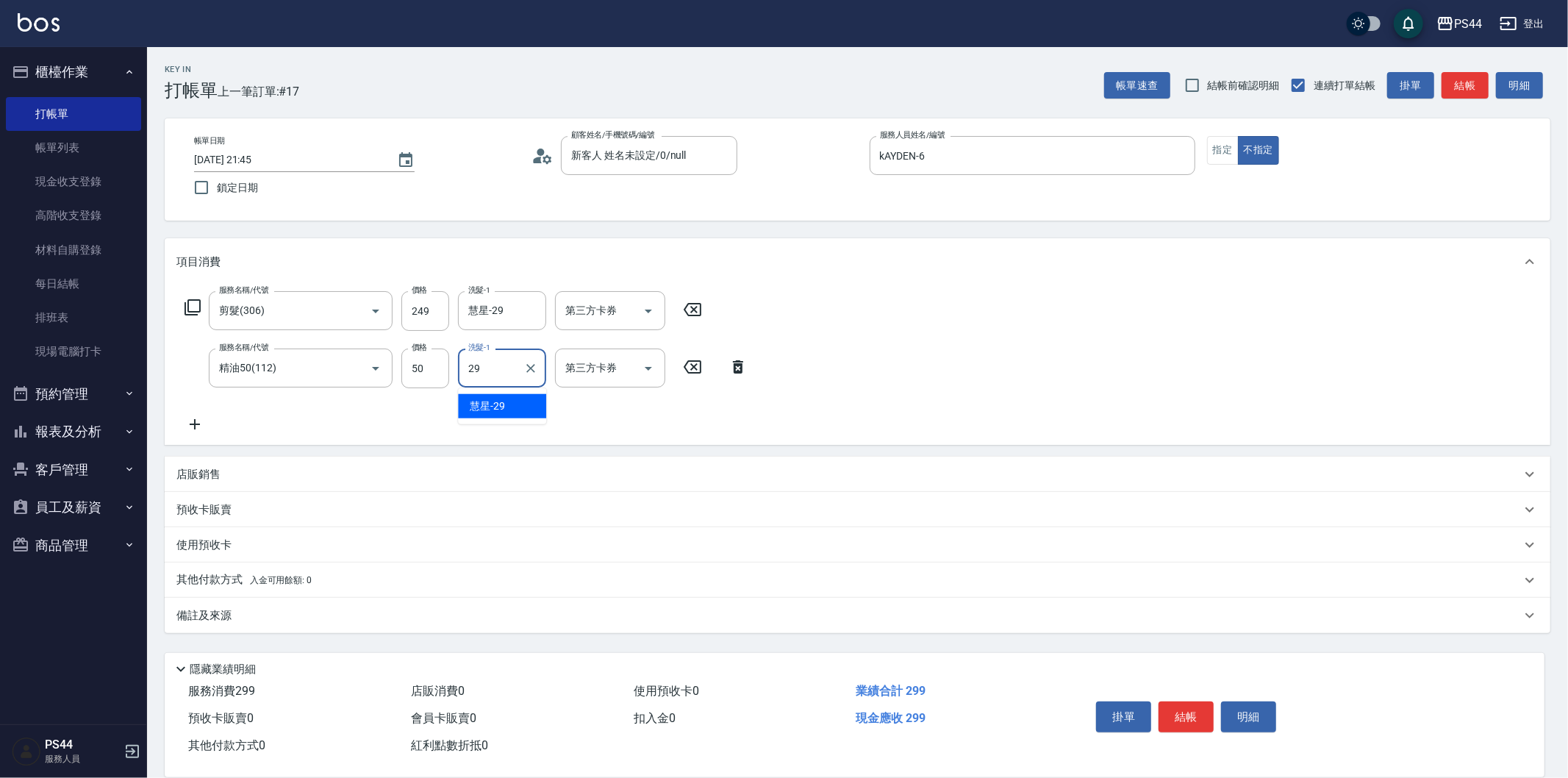
type input "慧星-29"
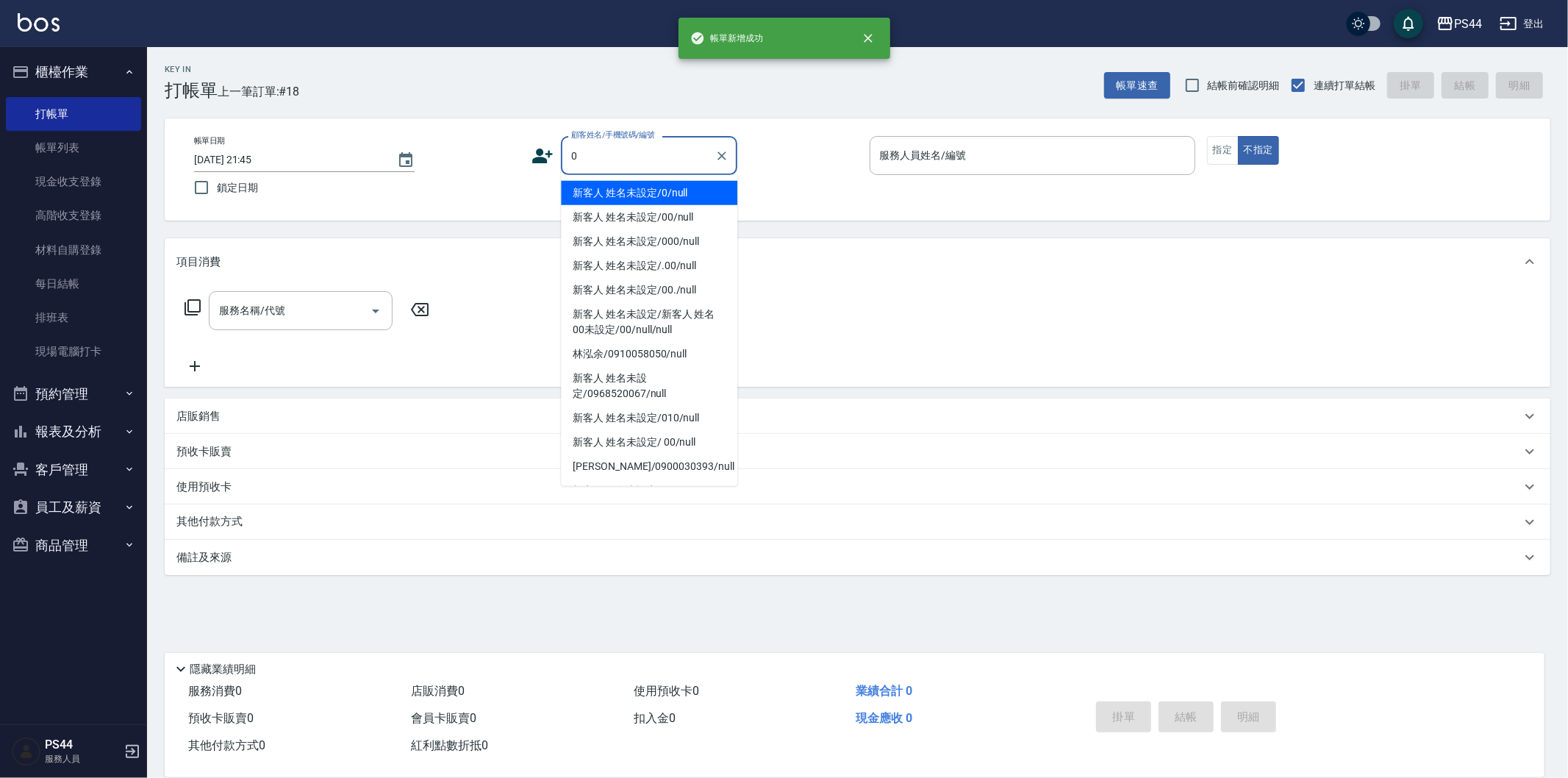
type input "新客人 姓名未設定/0/null"
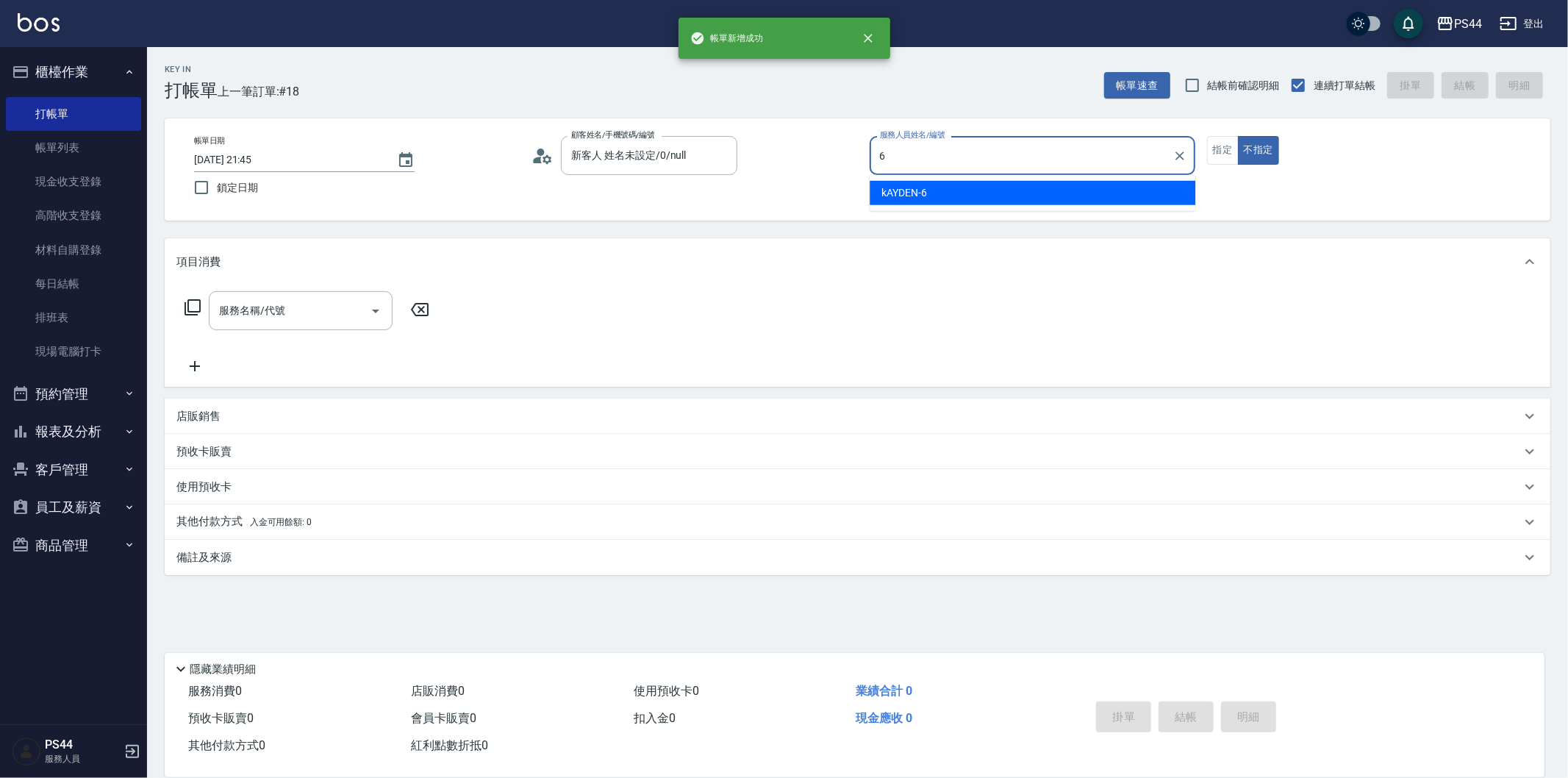
type input "kAYDEN-6"
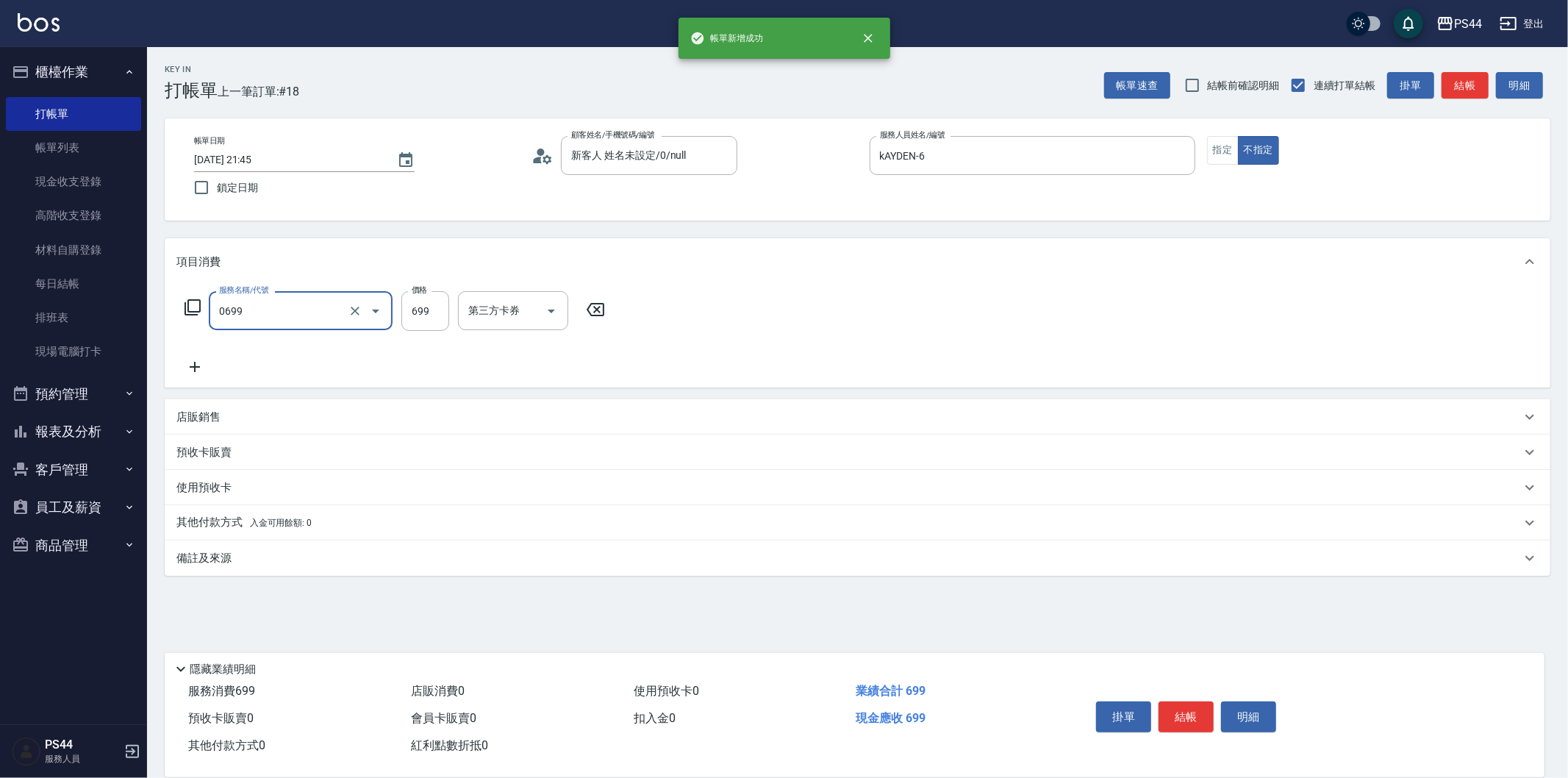
type input "精油SPA(0699)"
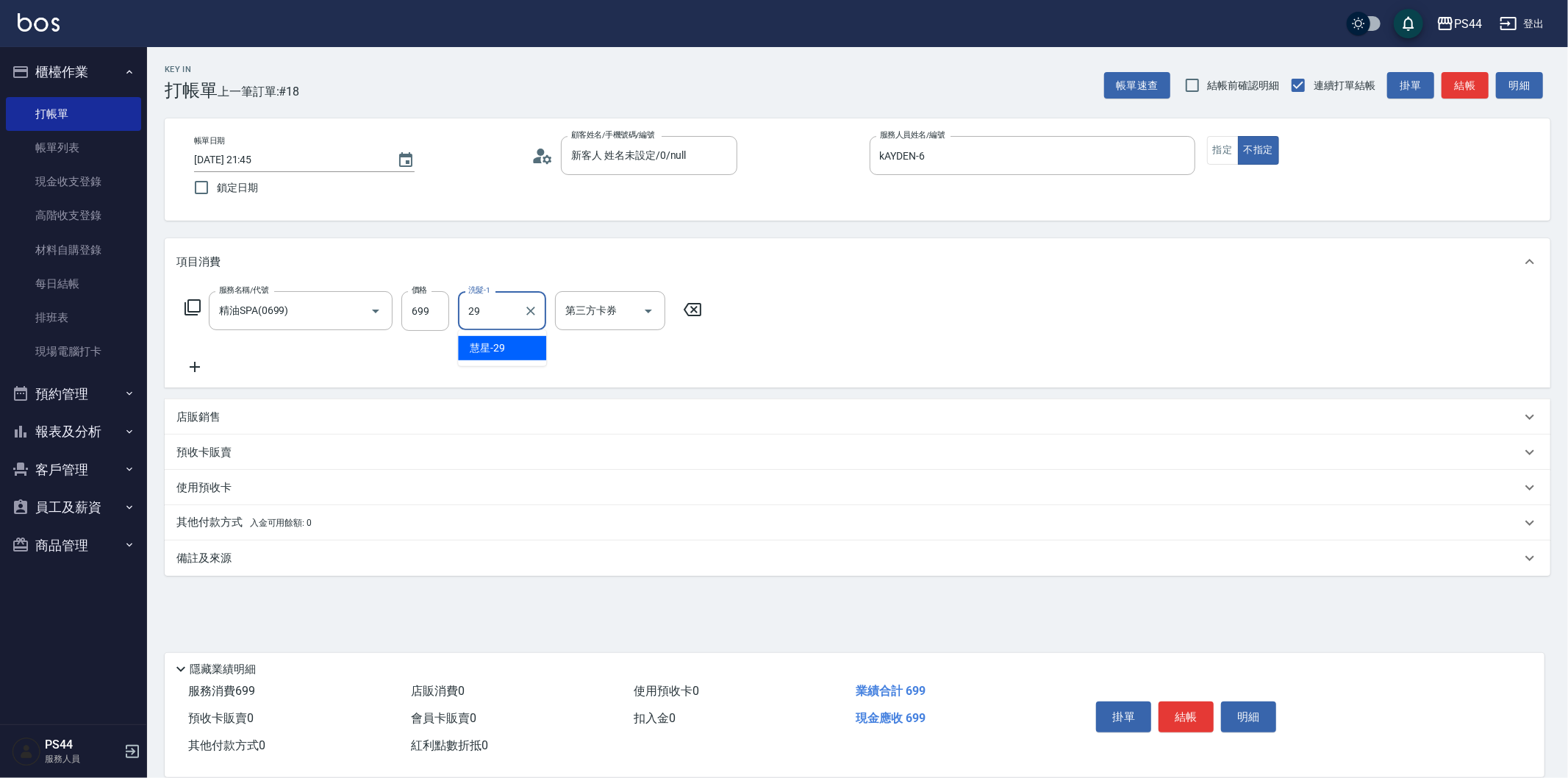
type input "慧星-29"
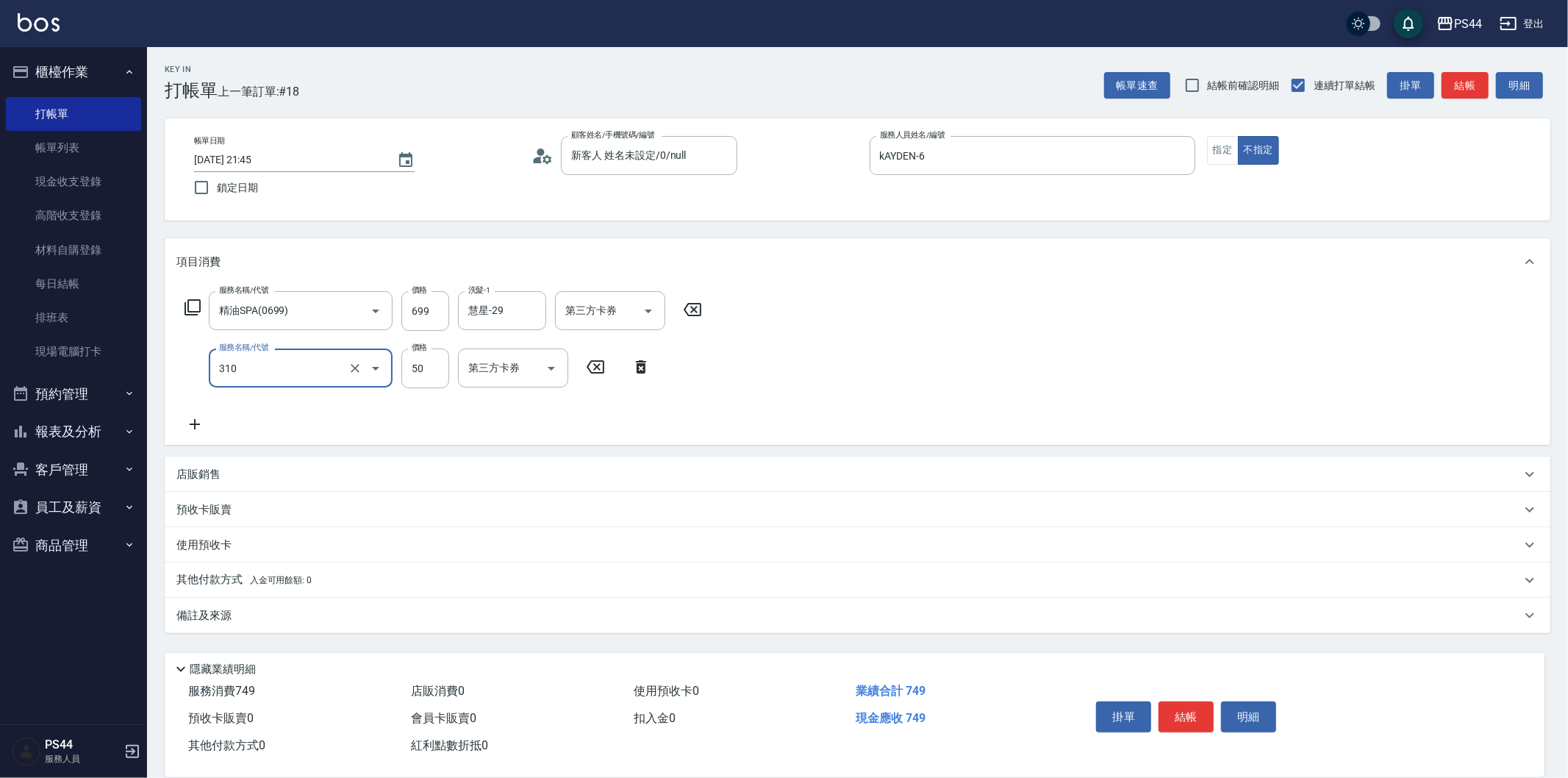
type input "剪瀏海(310)"
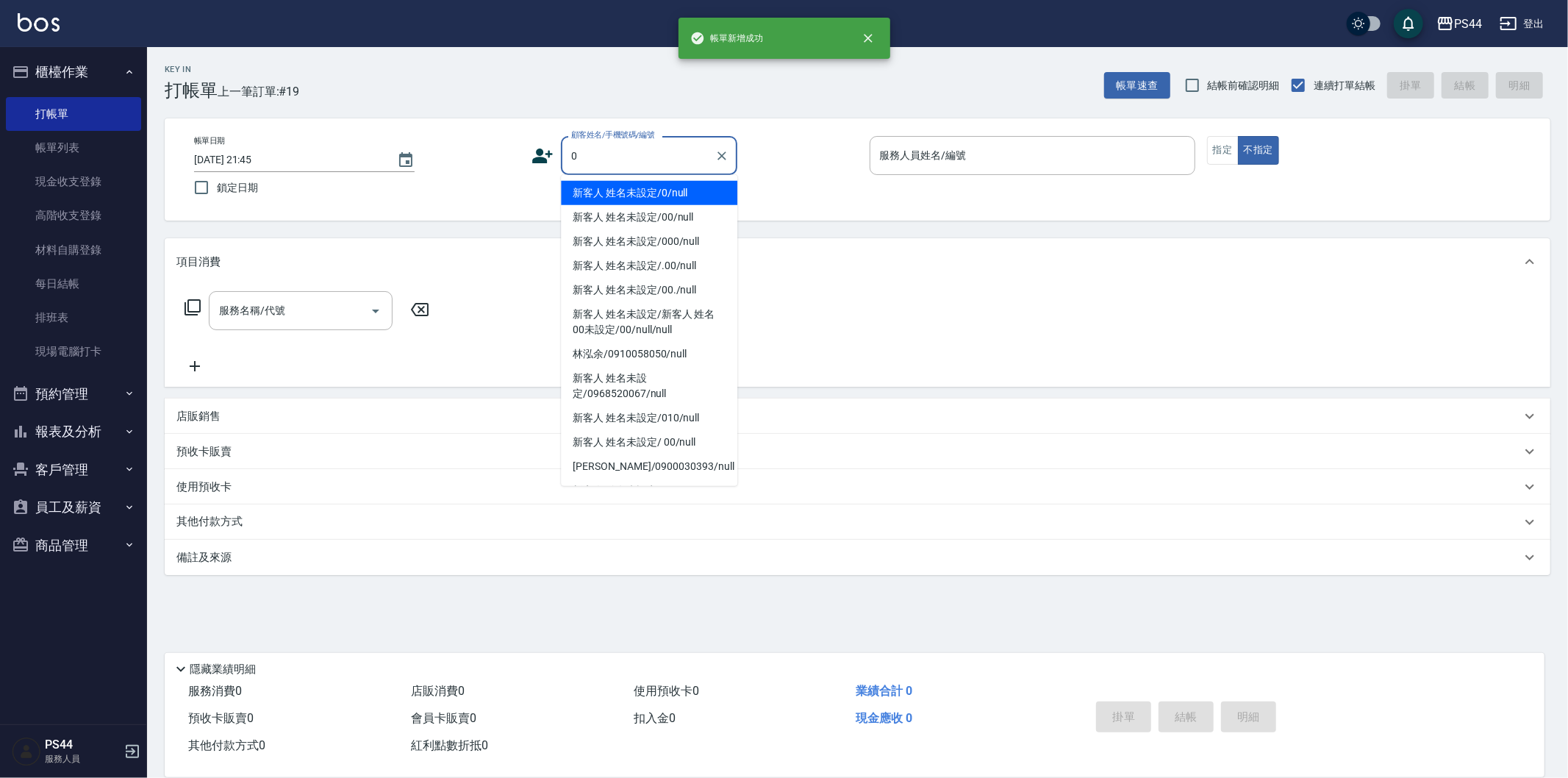
type input "新客人 姓名未設定/0/null"
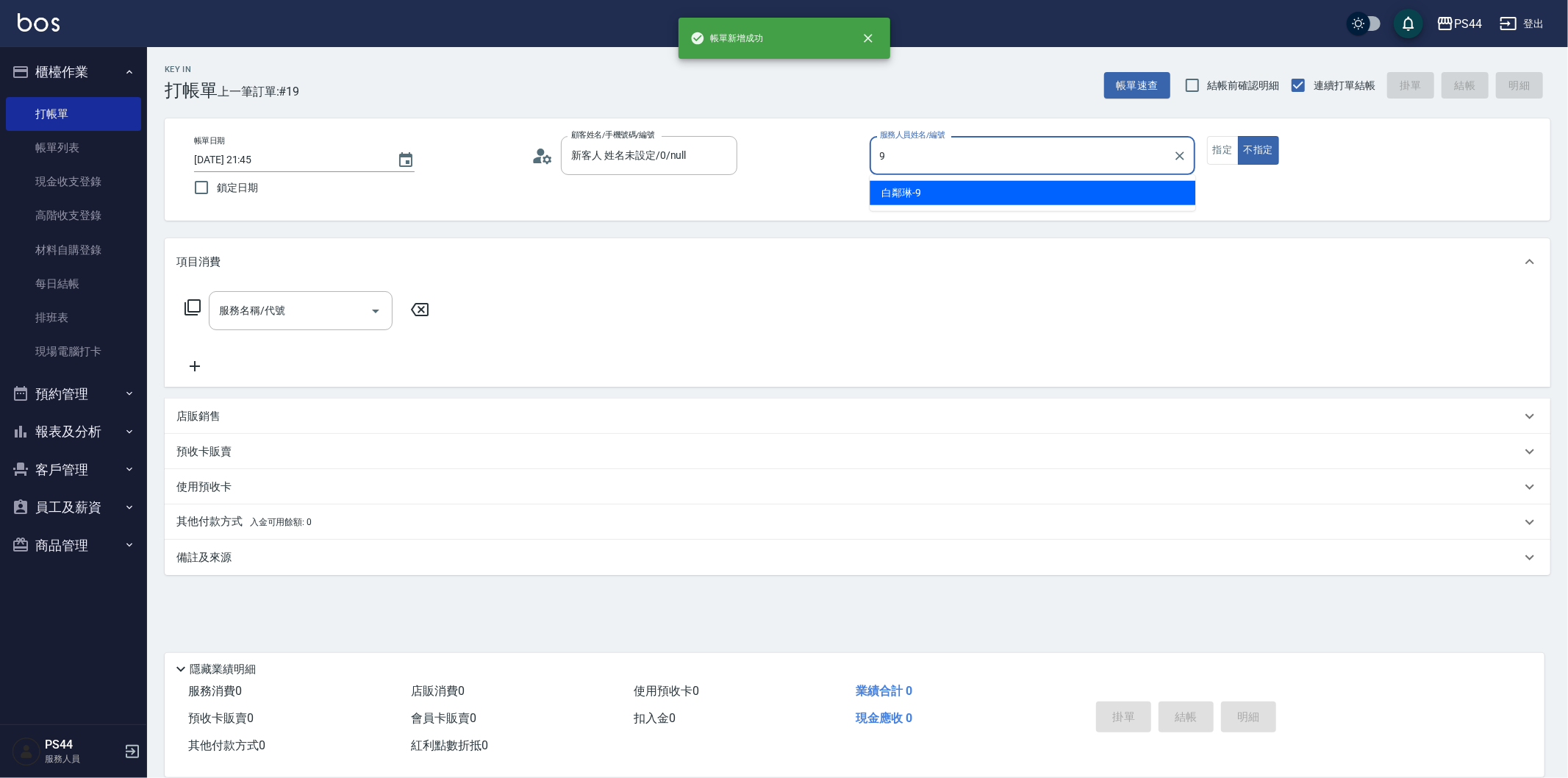
type input "白鄰琳-9"
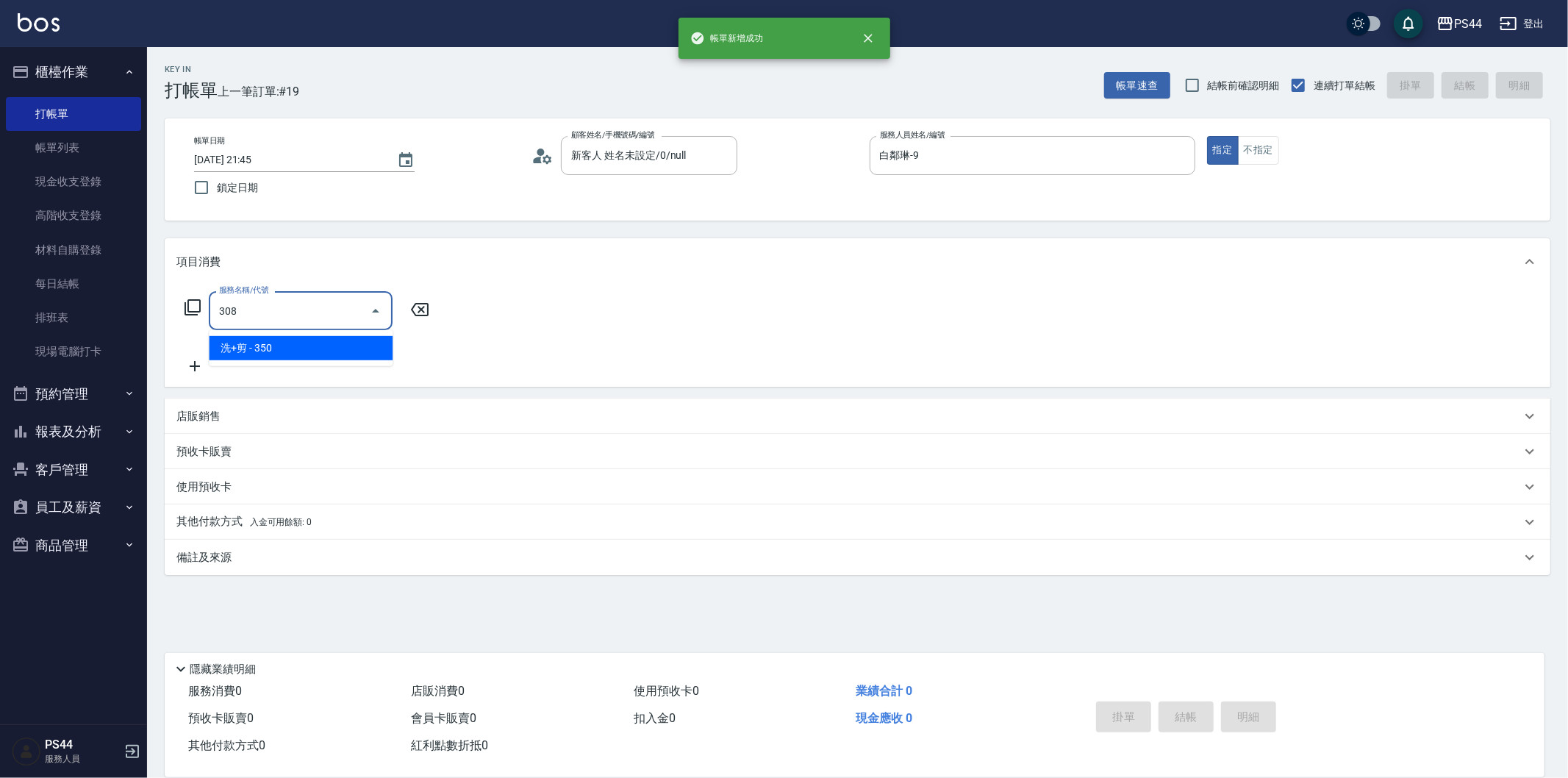
type input "洗+剪(308)"
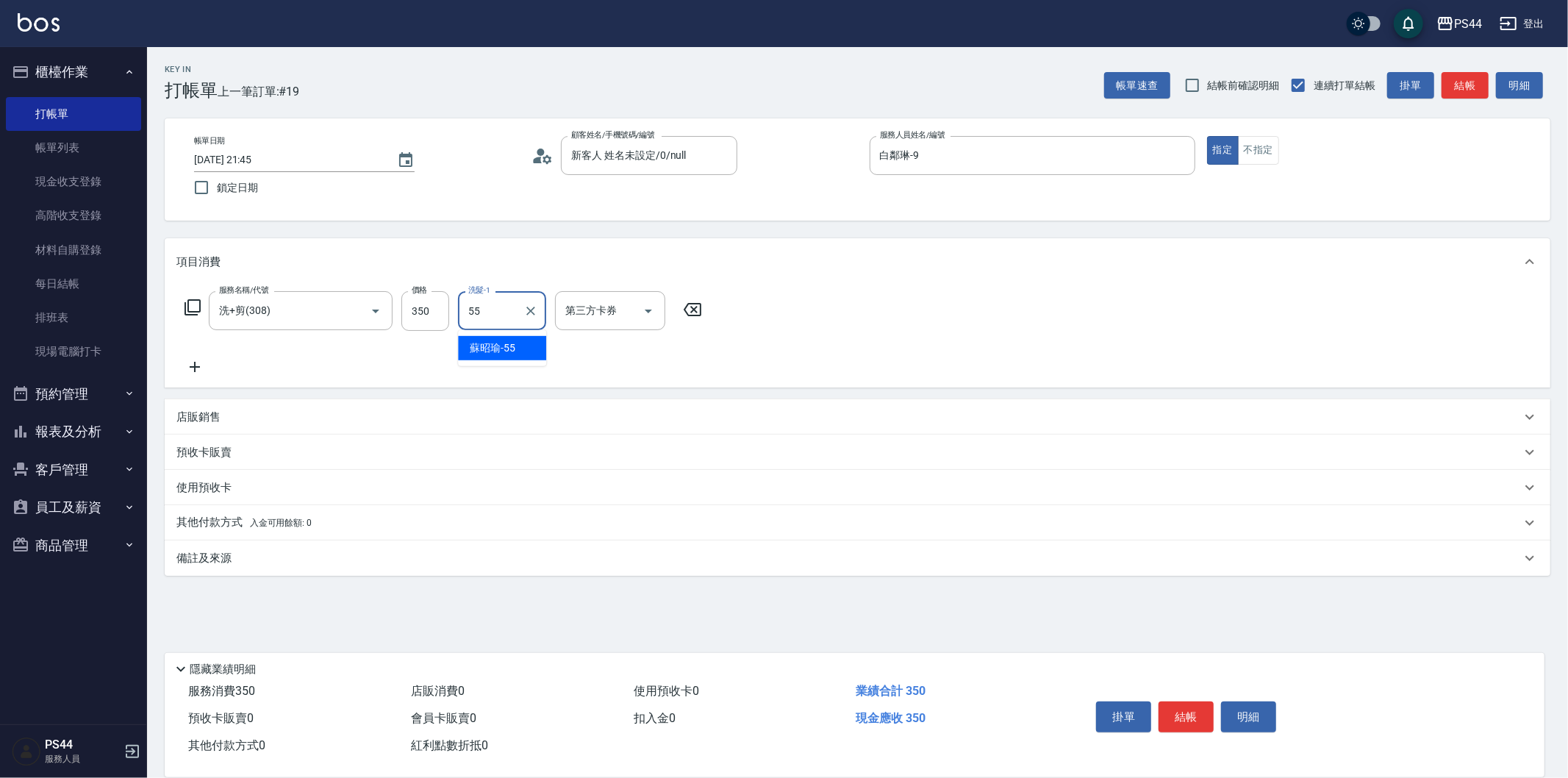
type input "蘇昭瑜-55"
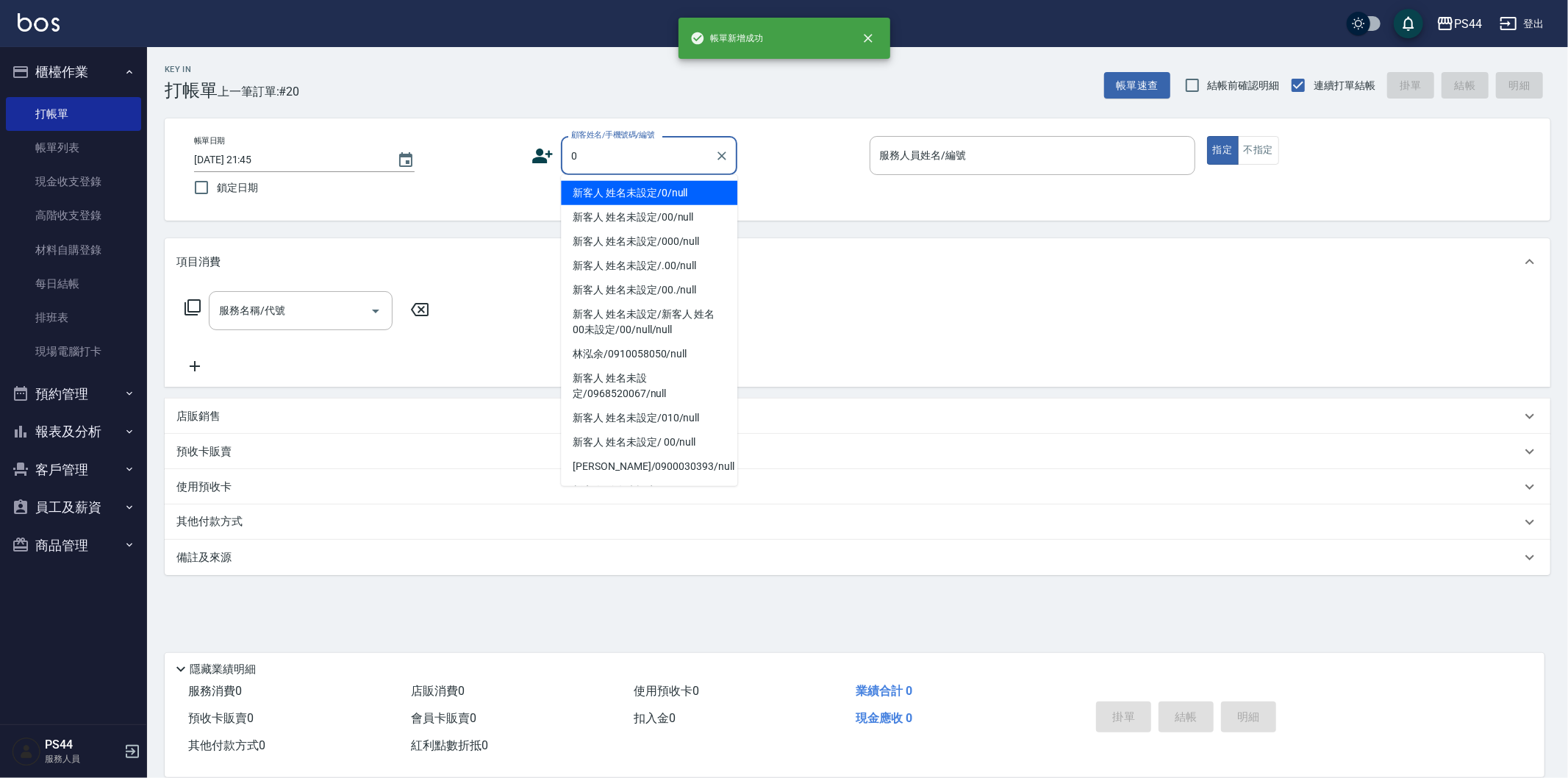
type input "新客人 姓名未設定/0/null"
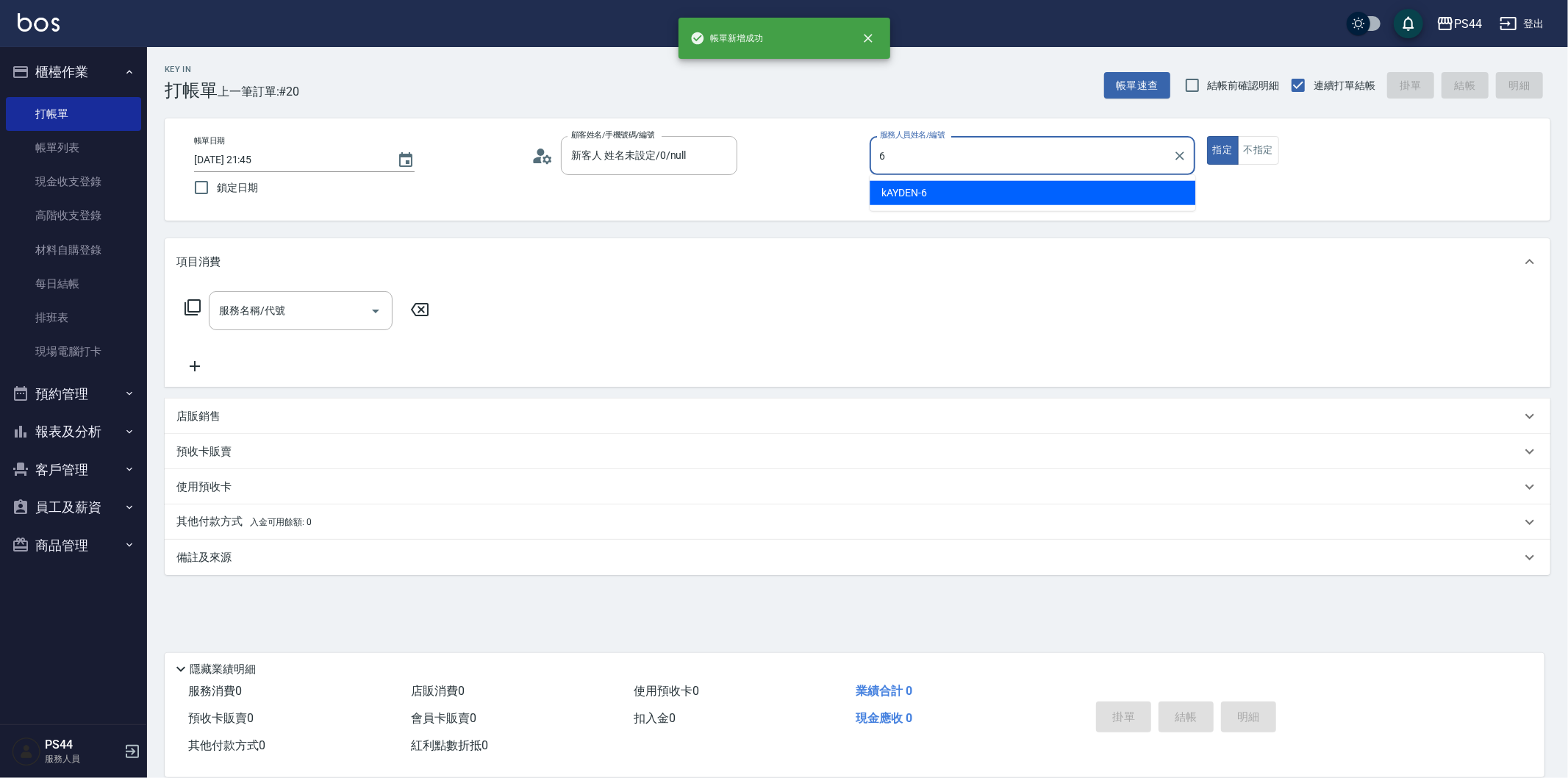
type input "kAYDEN-6"
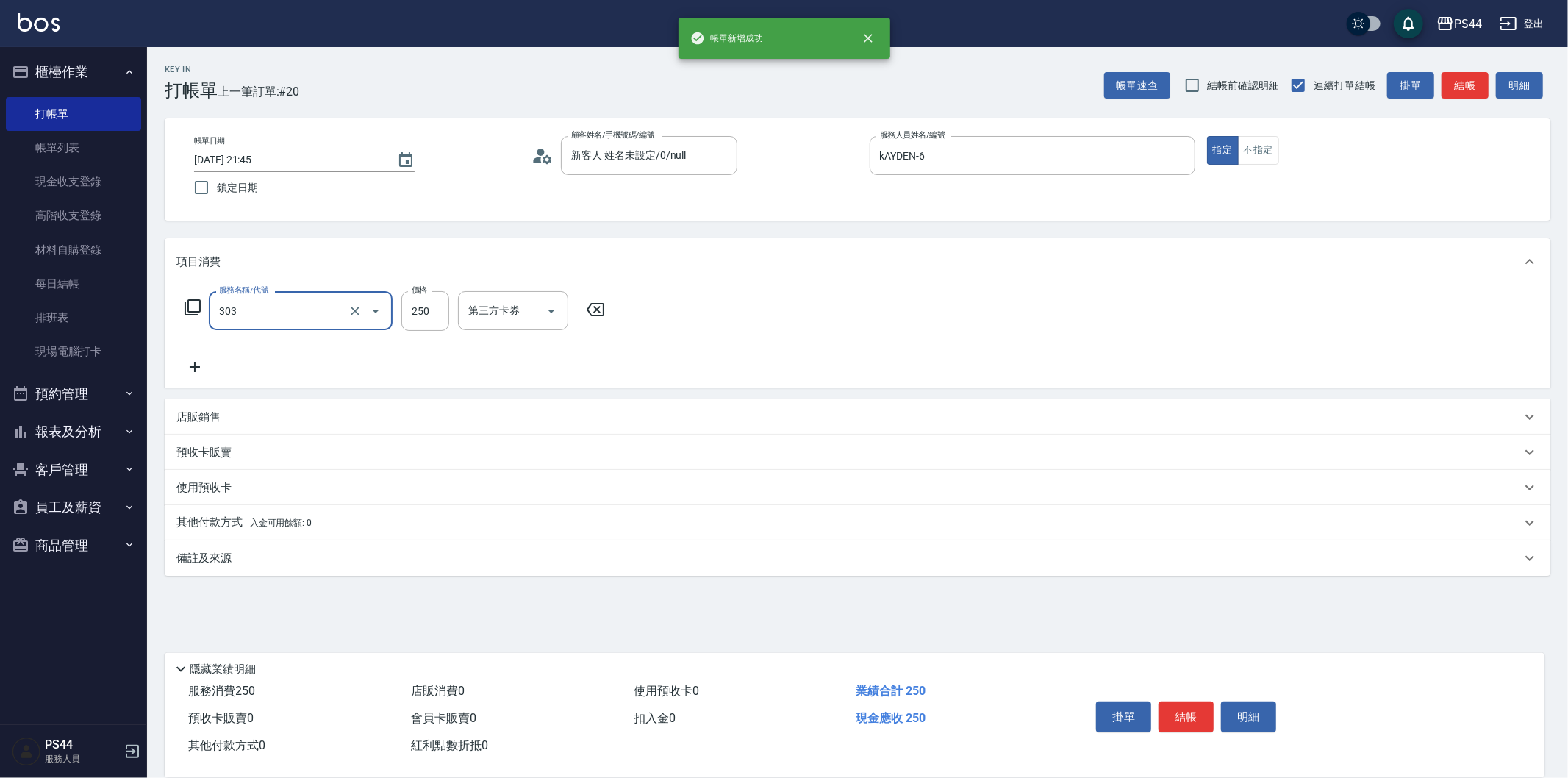
type input "剪髮(303)"
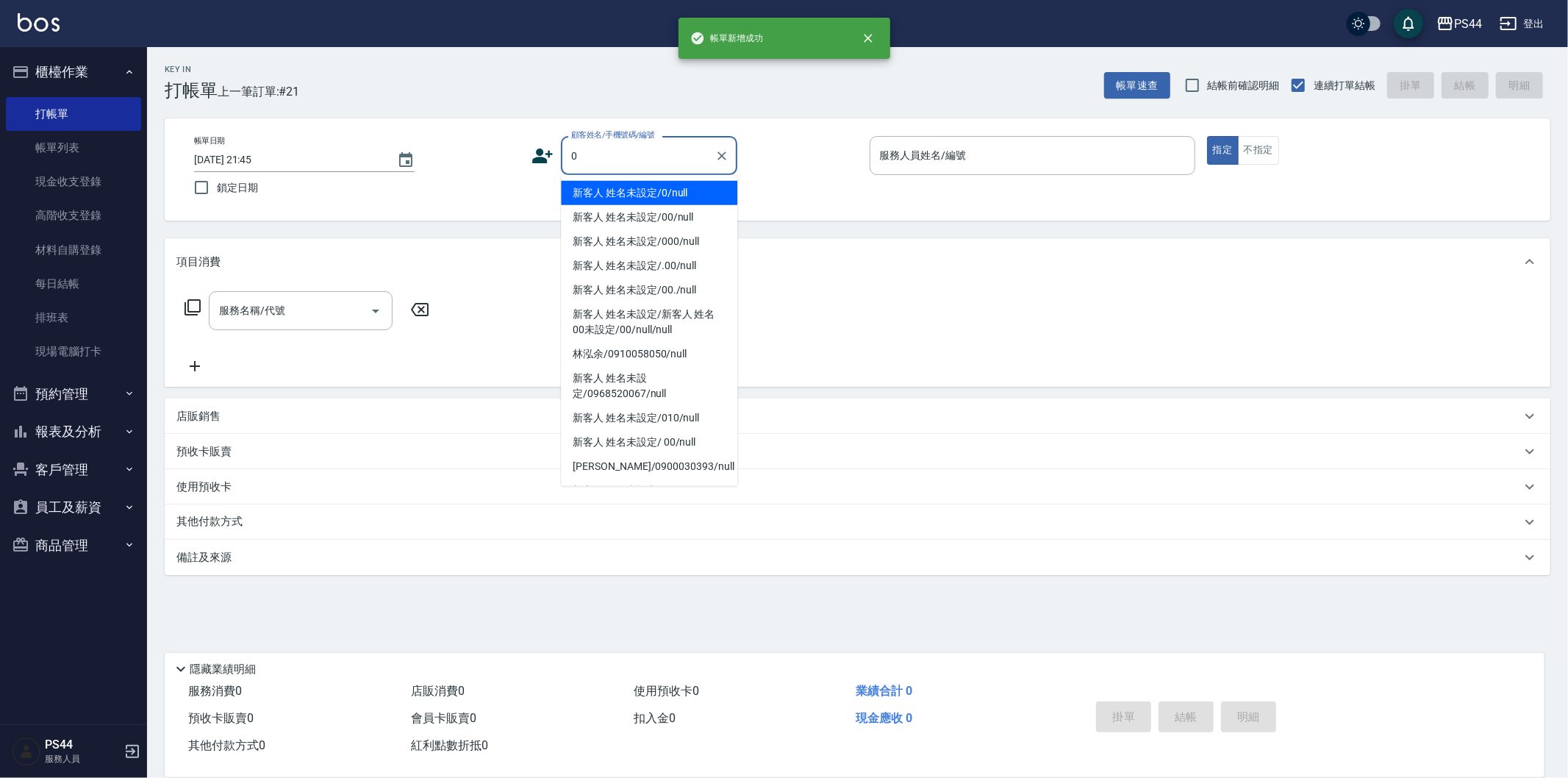
type input "新客人 姓名未設定/0/null"
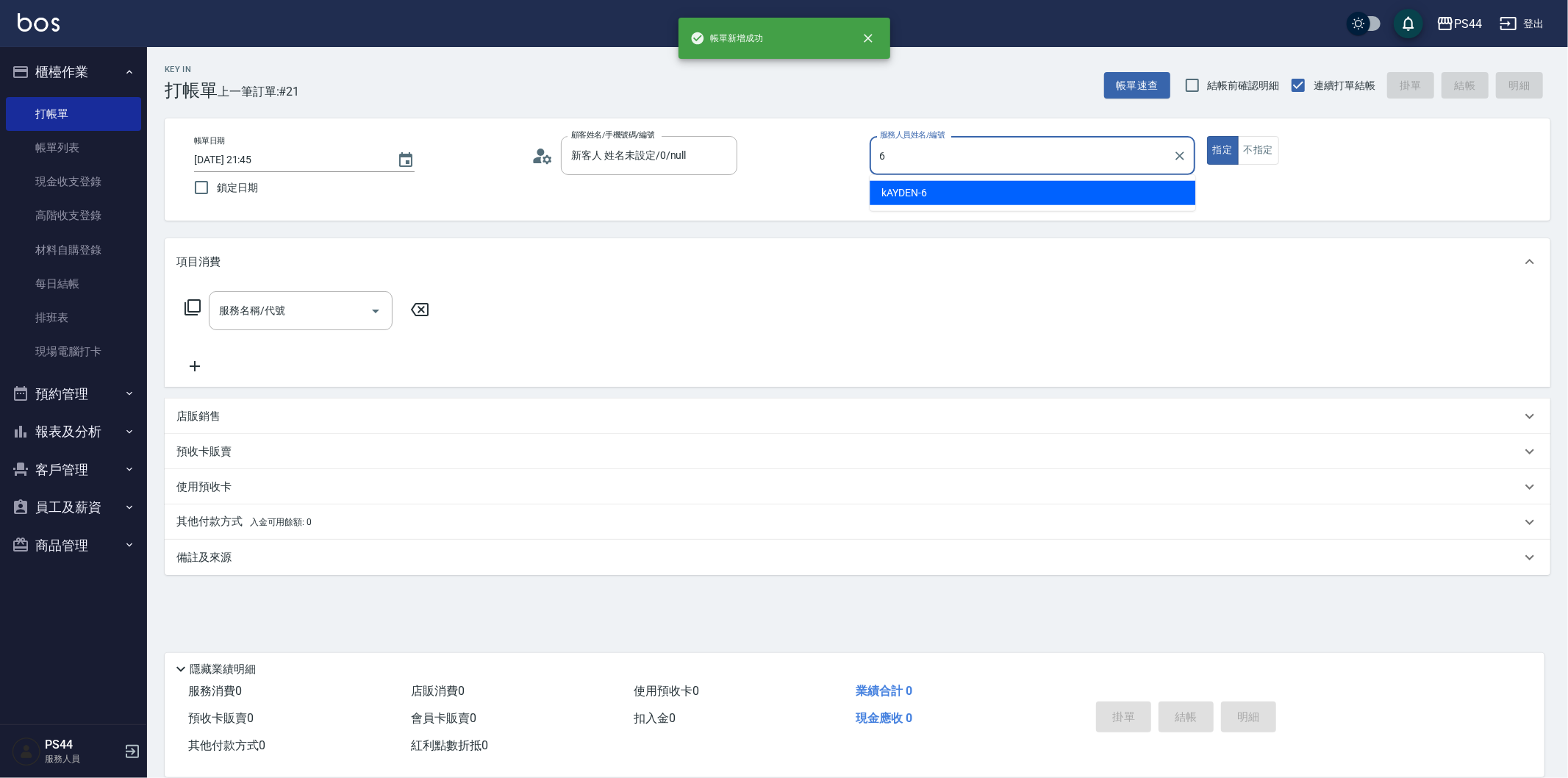
type input "kAYDEN-6"
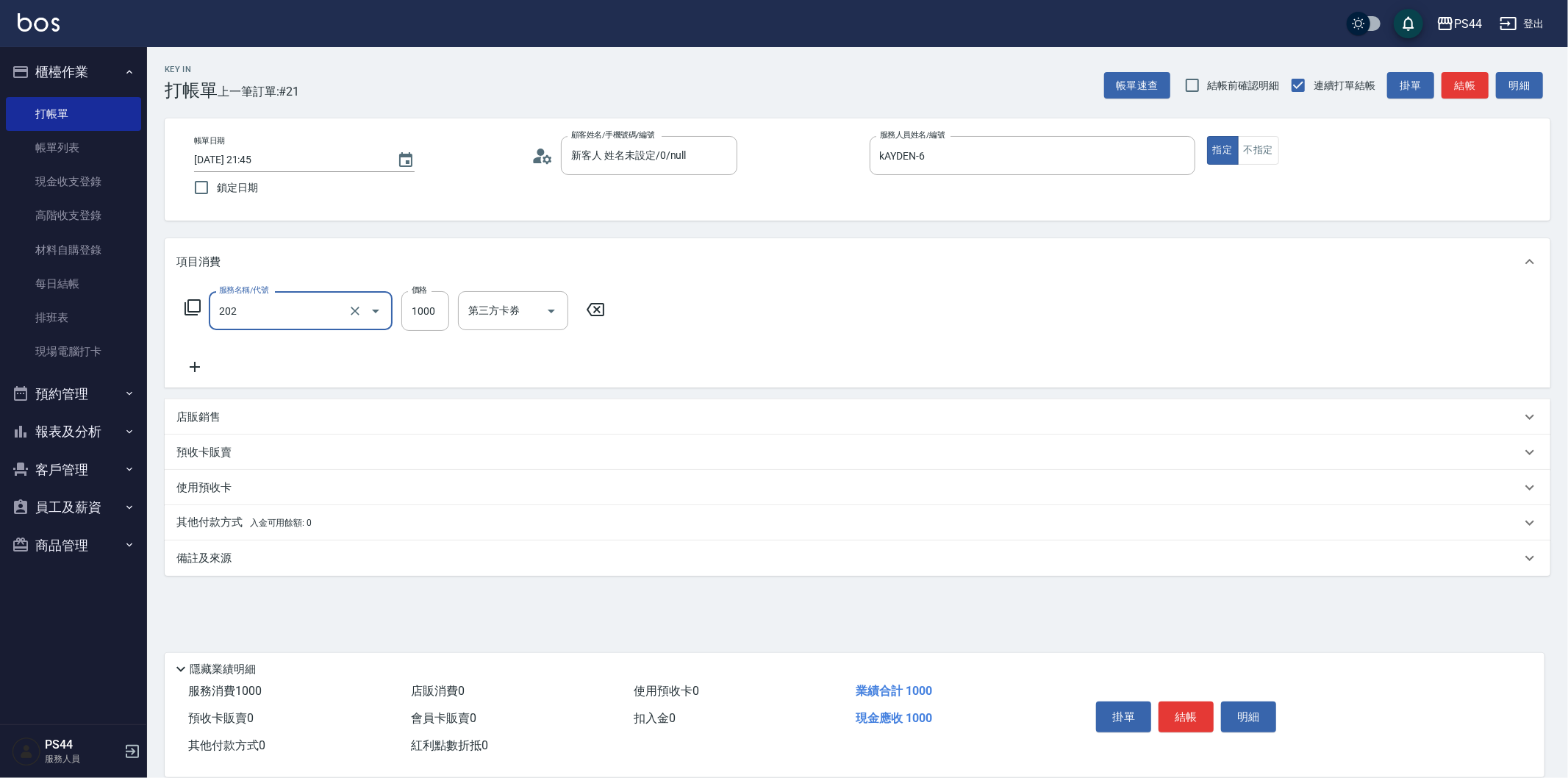
type input "燙髮(202)"
type input "1000"
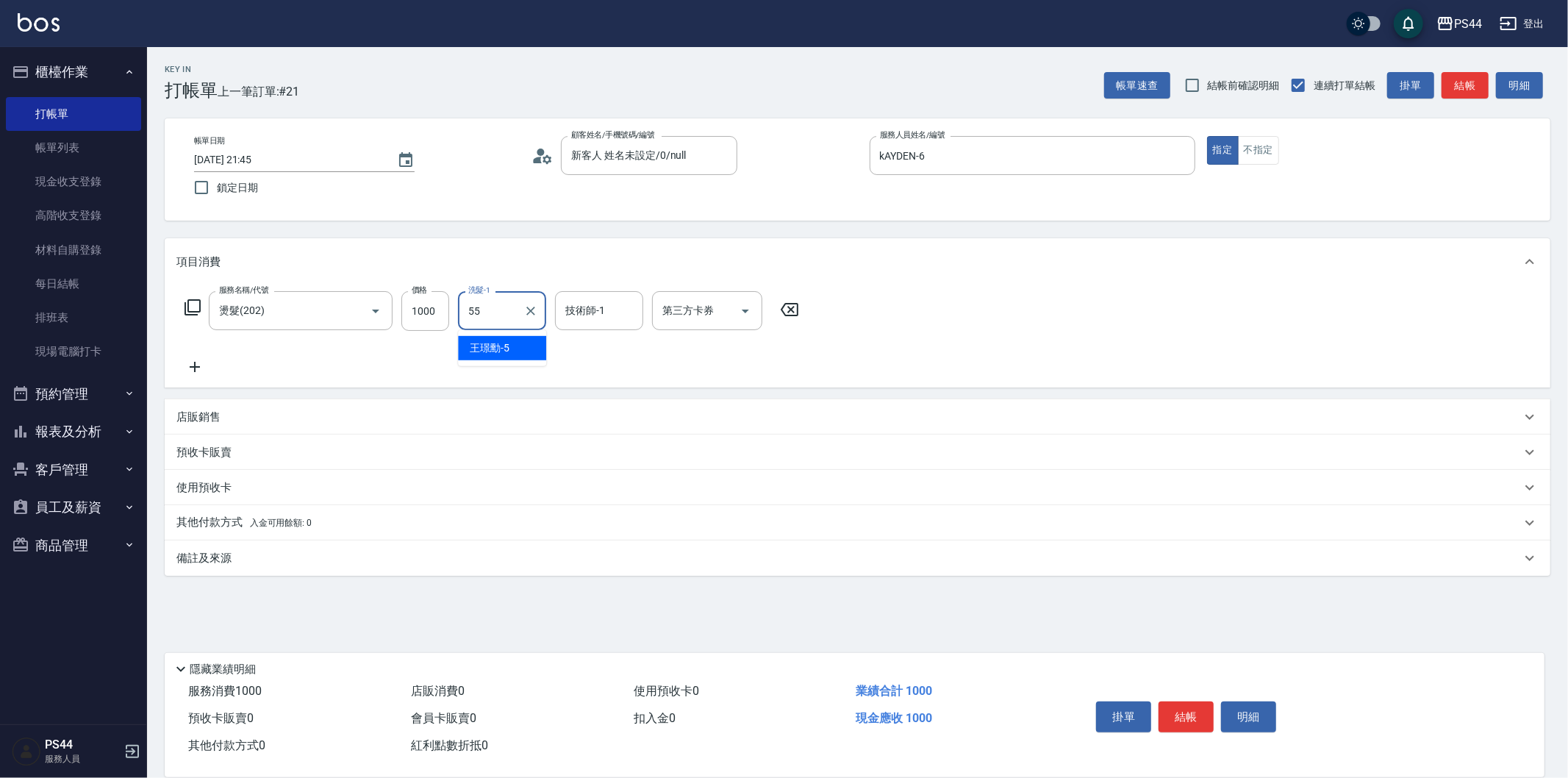
type input "蘇昭瑜-55"
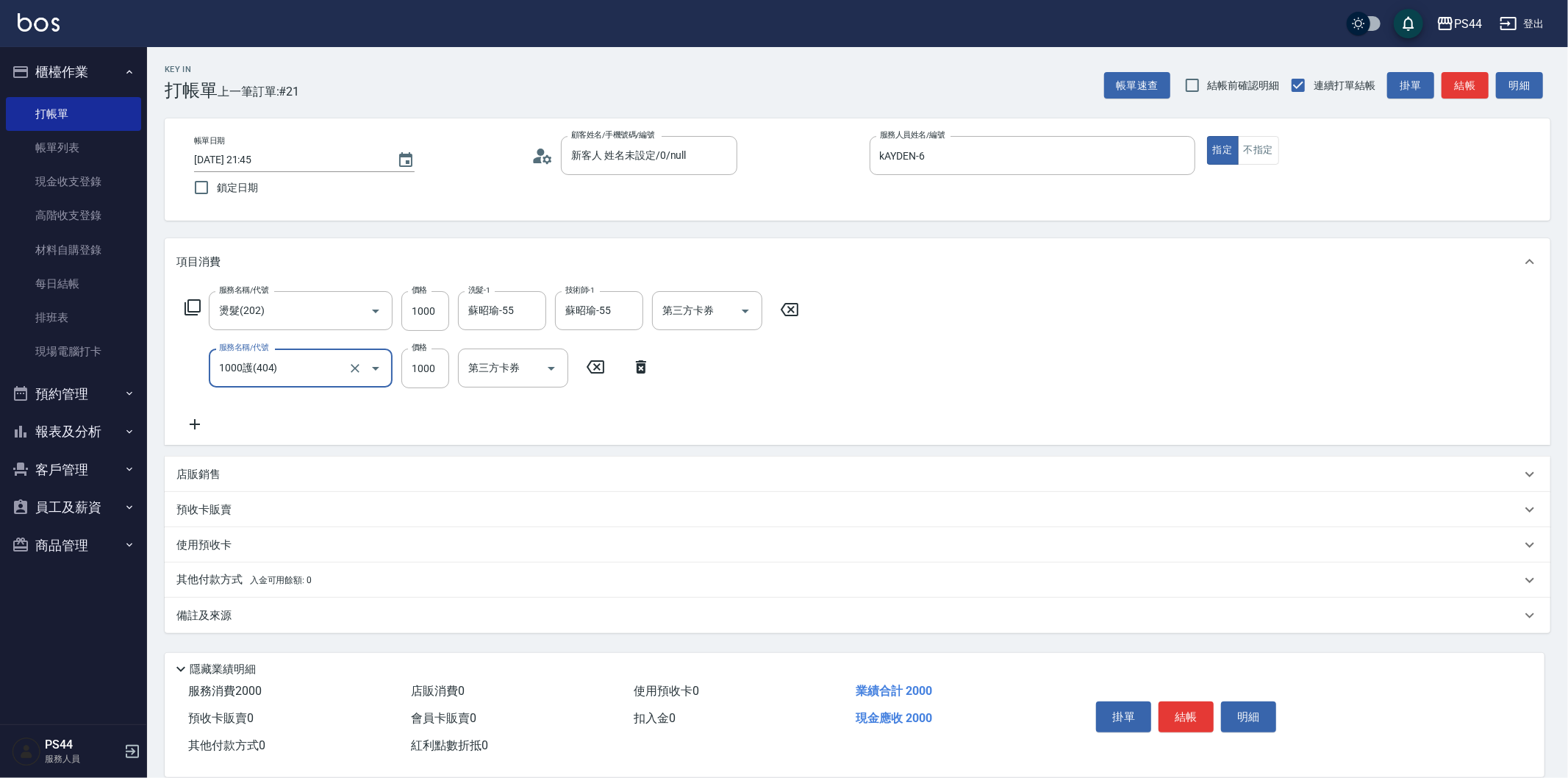
type input "1000護(404)"
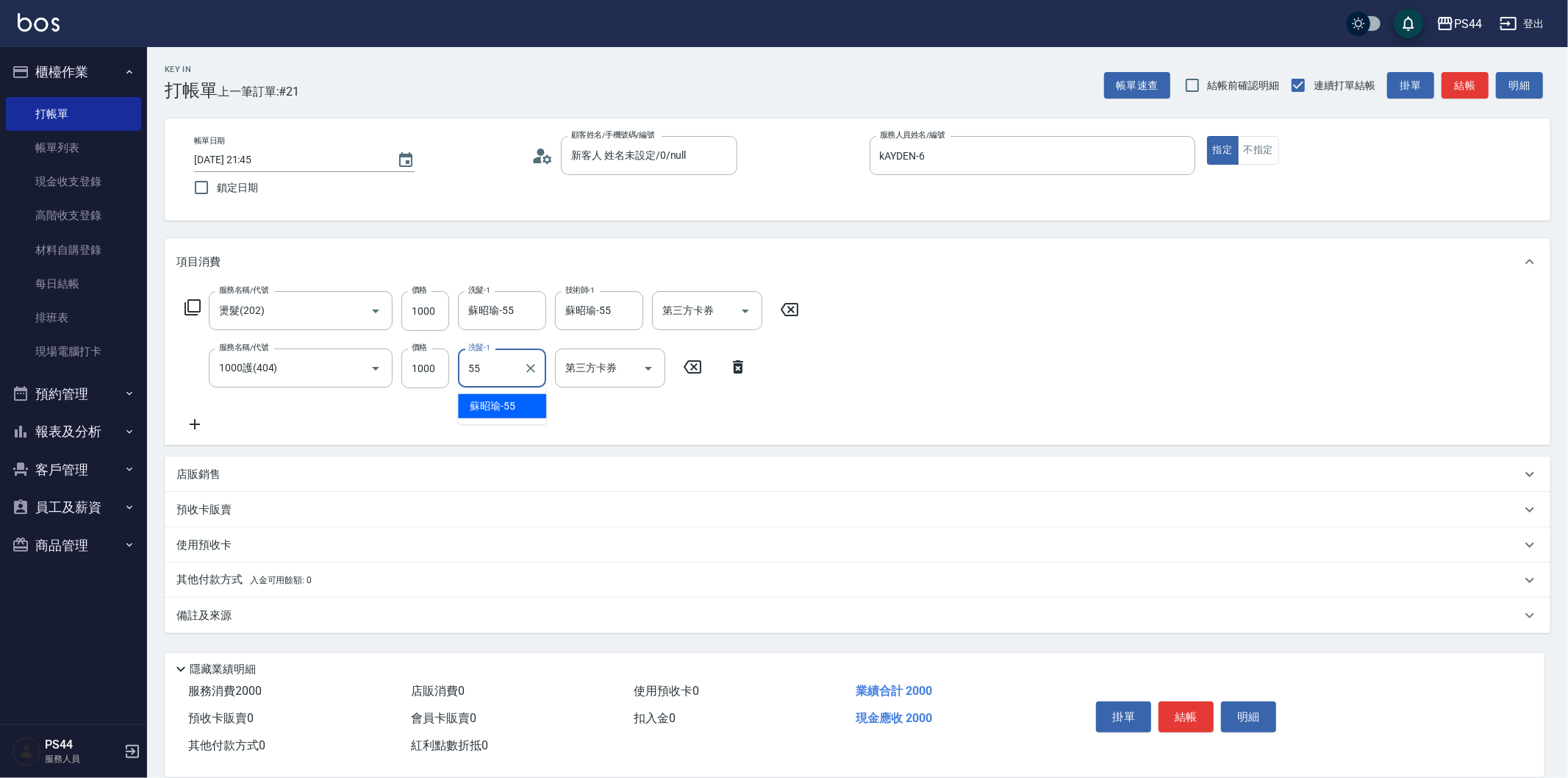
type input "蘇昭瑜-55"
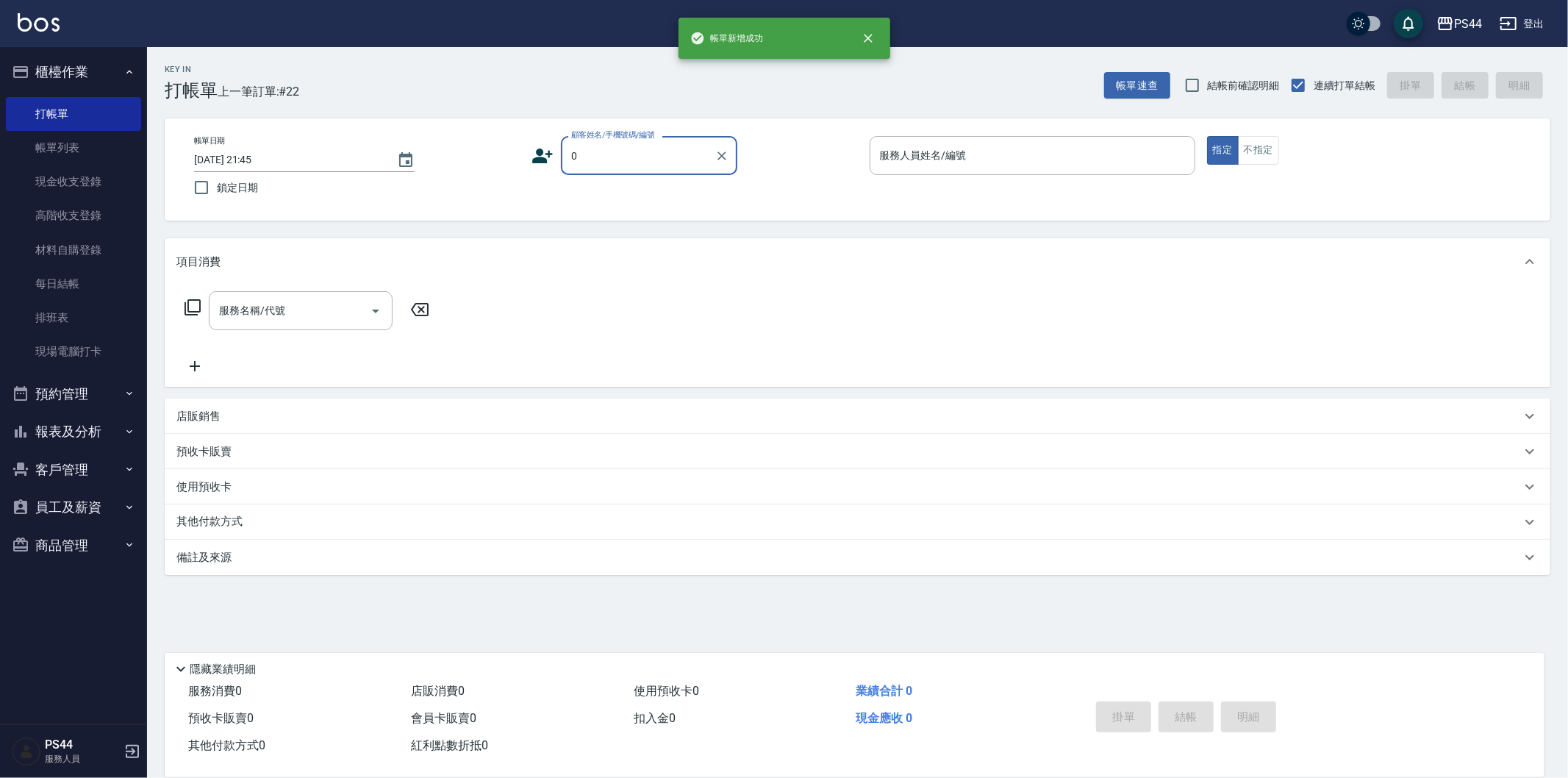
type input "新客人 姓名未設定/0/null"
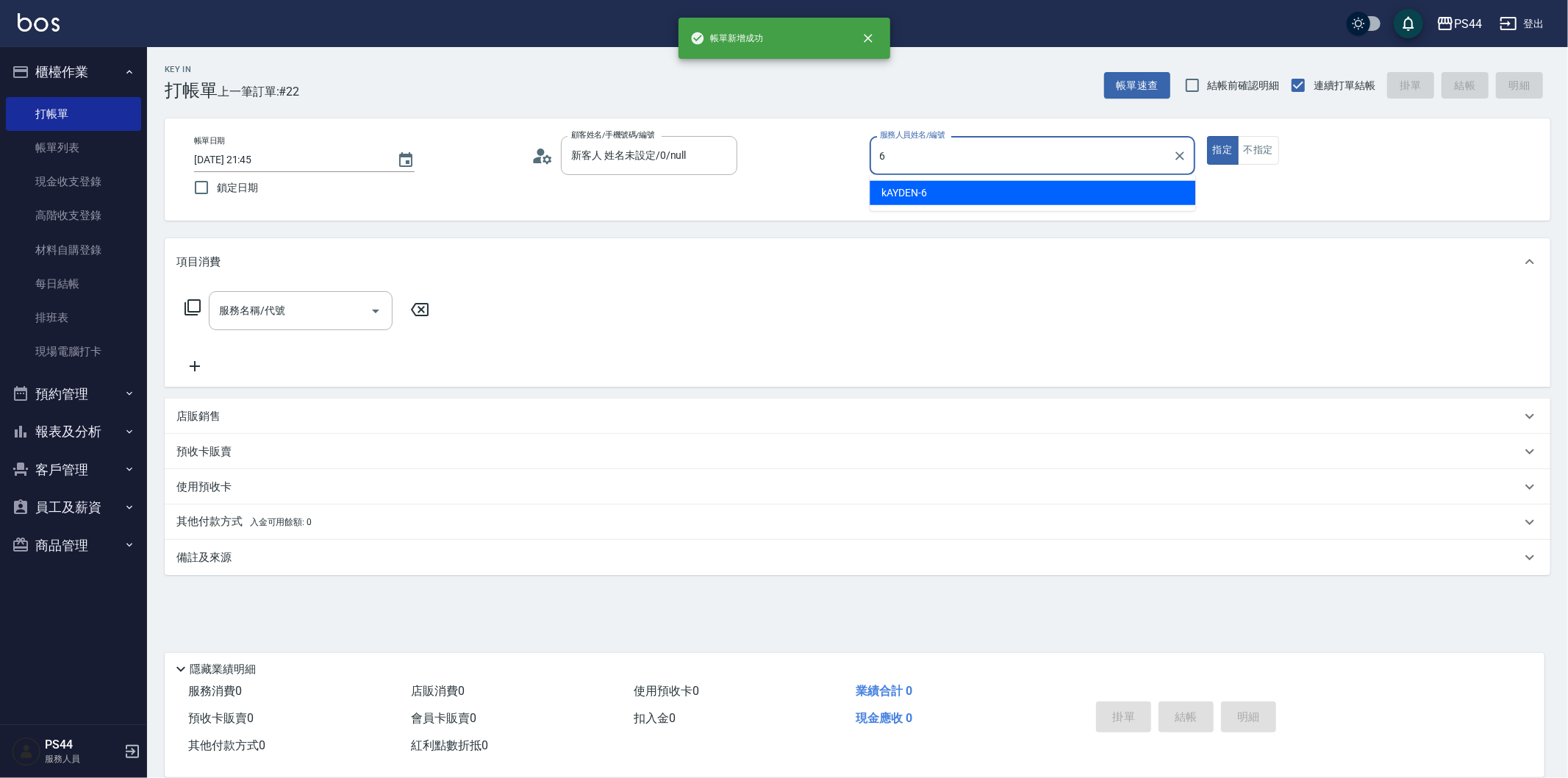
type input "kAYDEN-6"
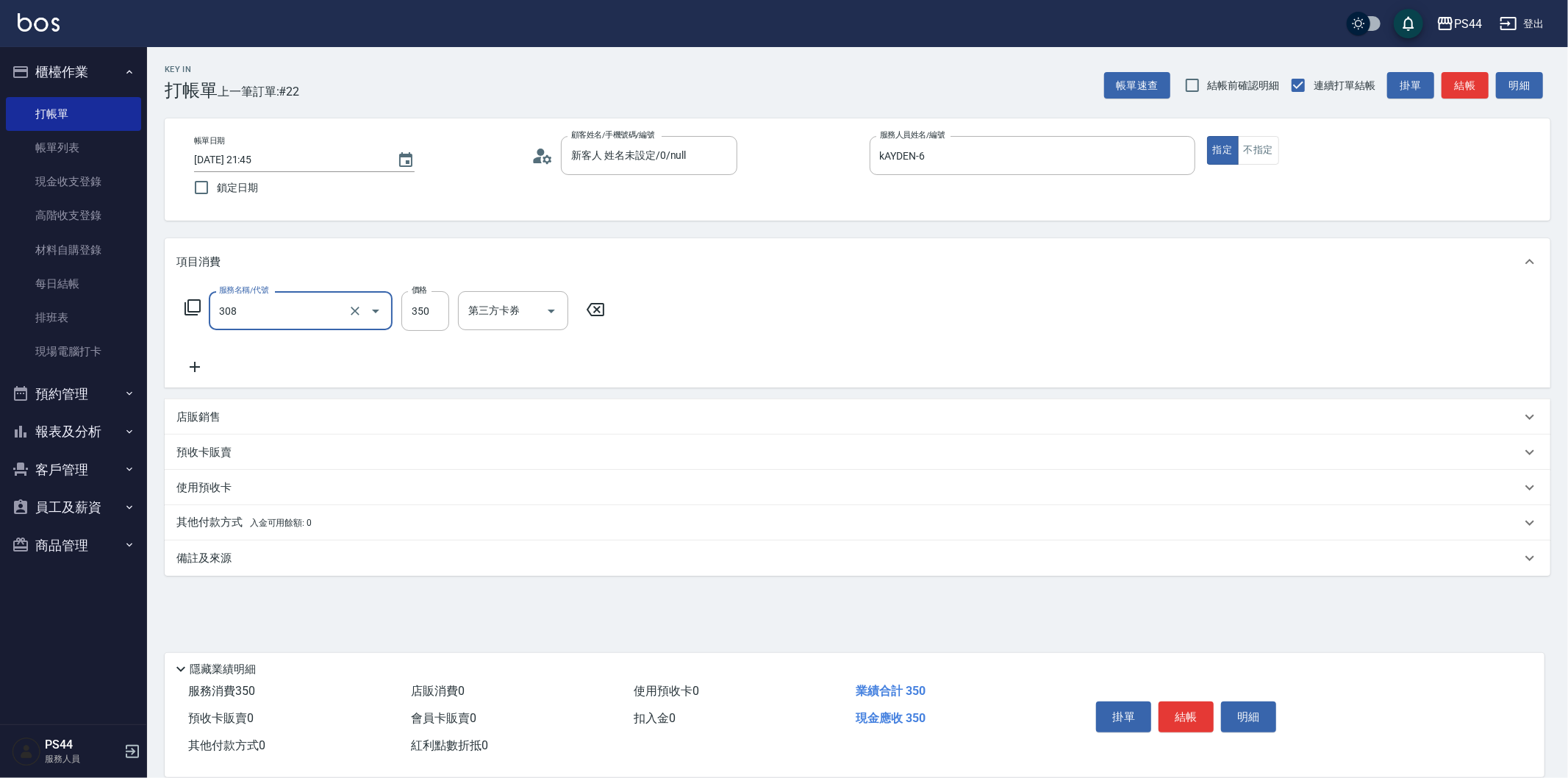
type input "洗+剪(308)"
type input "慧星-29"
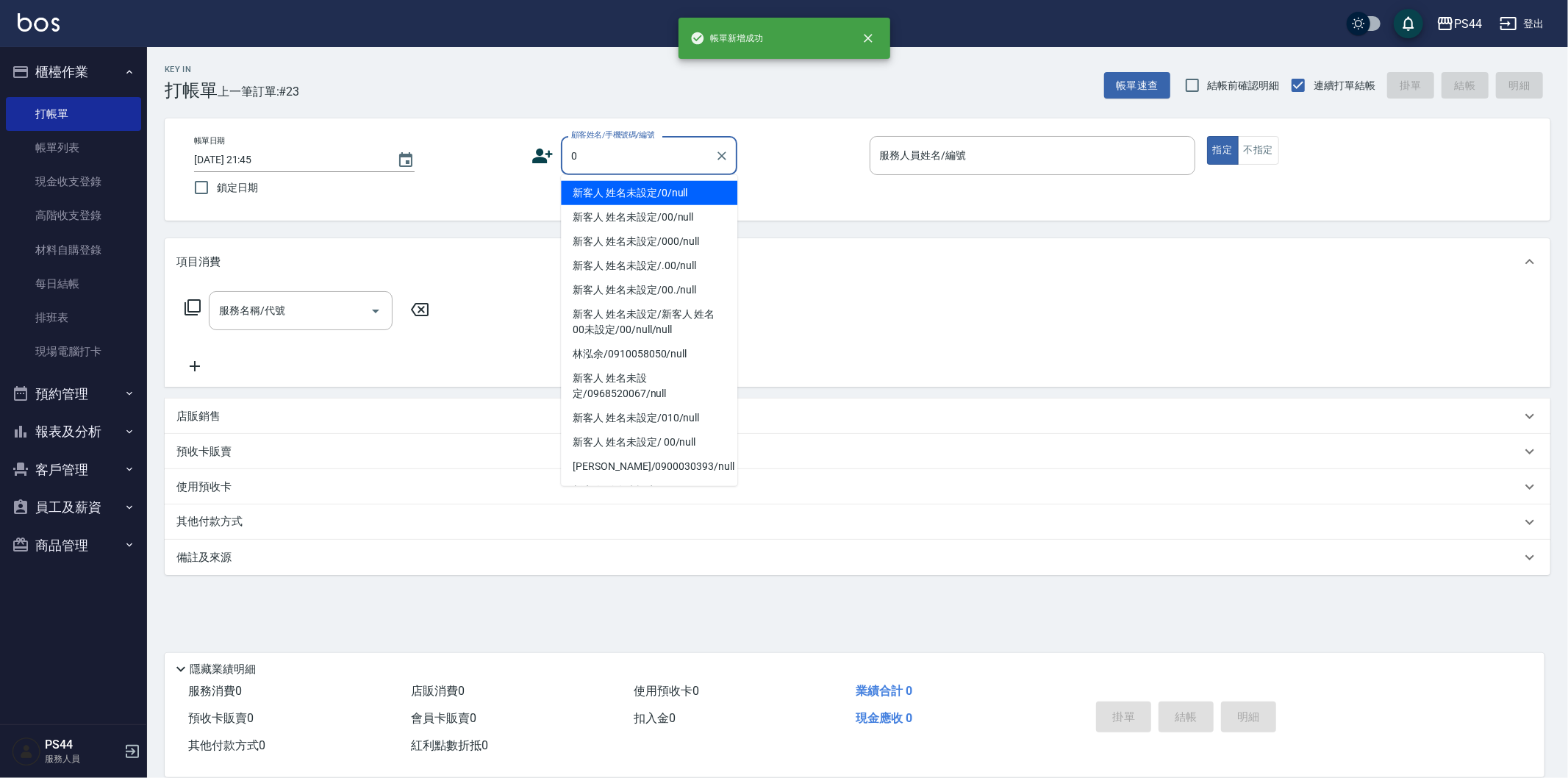
type input "新客人 姓名未設定/0/null"
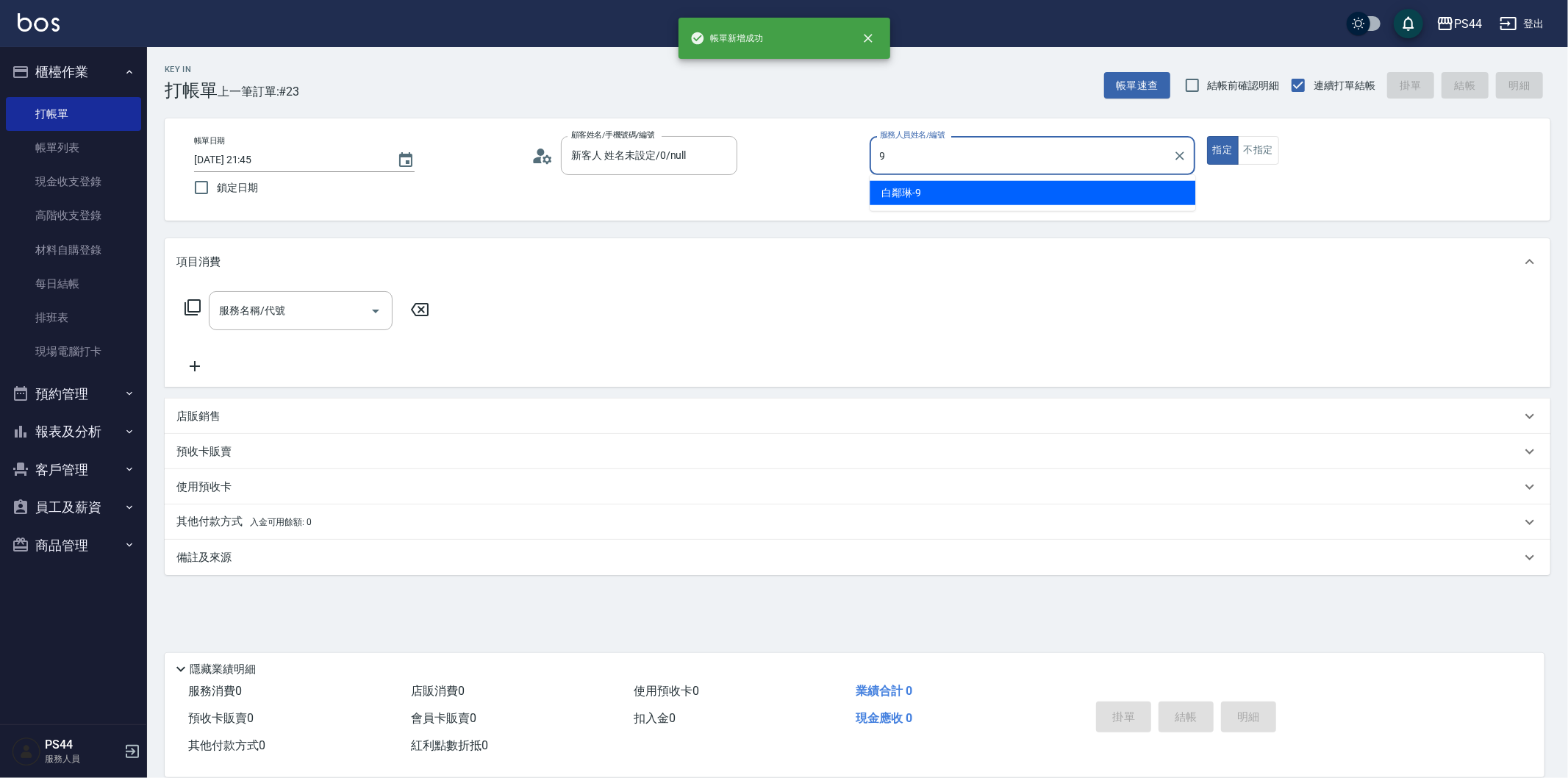
type input "白鄰琳-9"
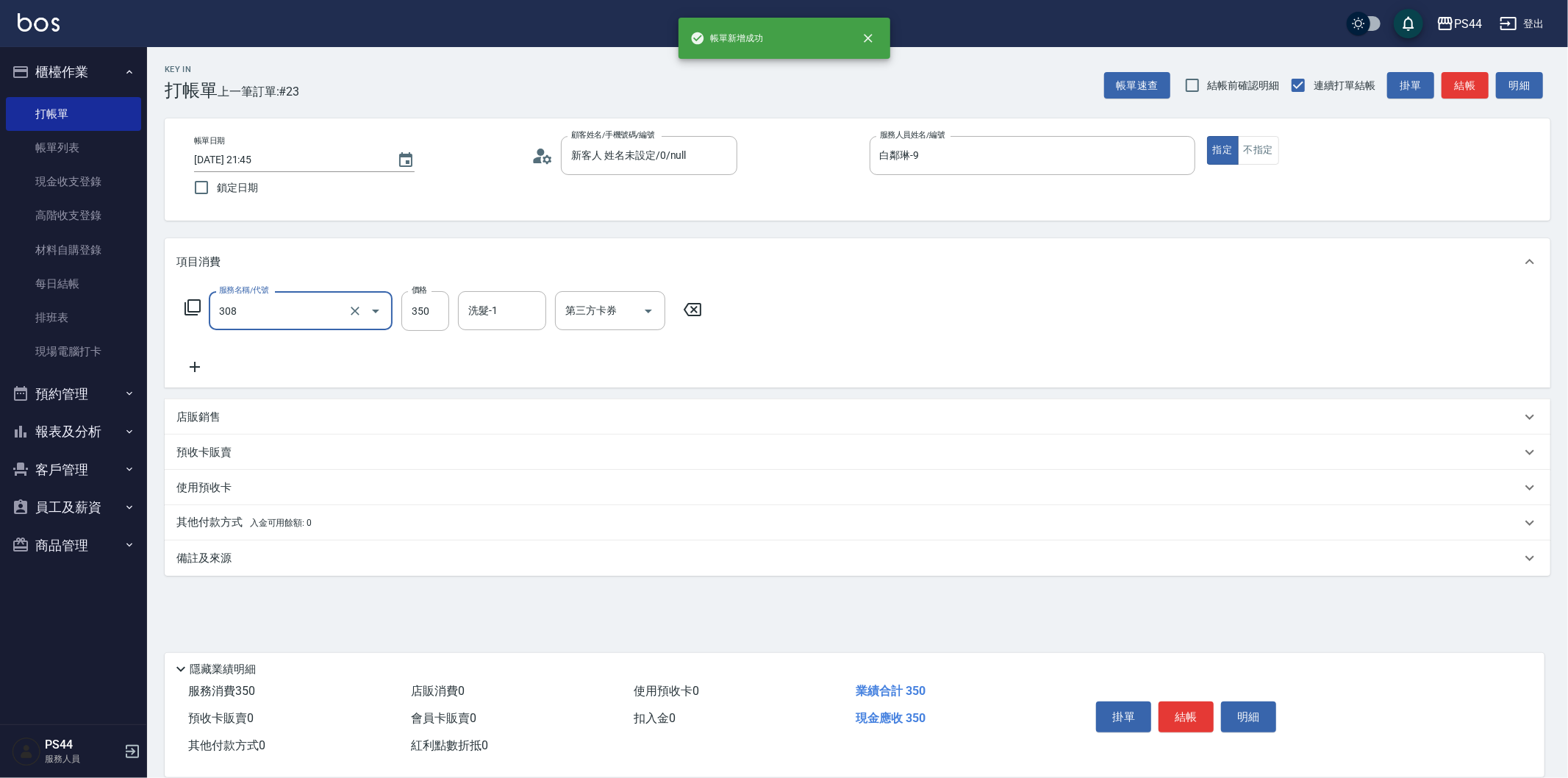
type input "洗+剪(308)"
type input "王姵眙-37"
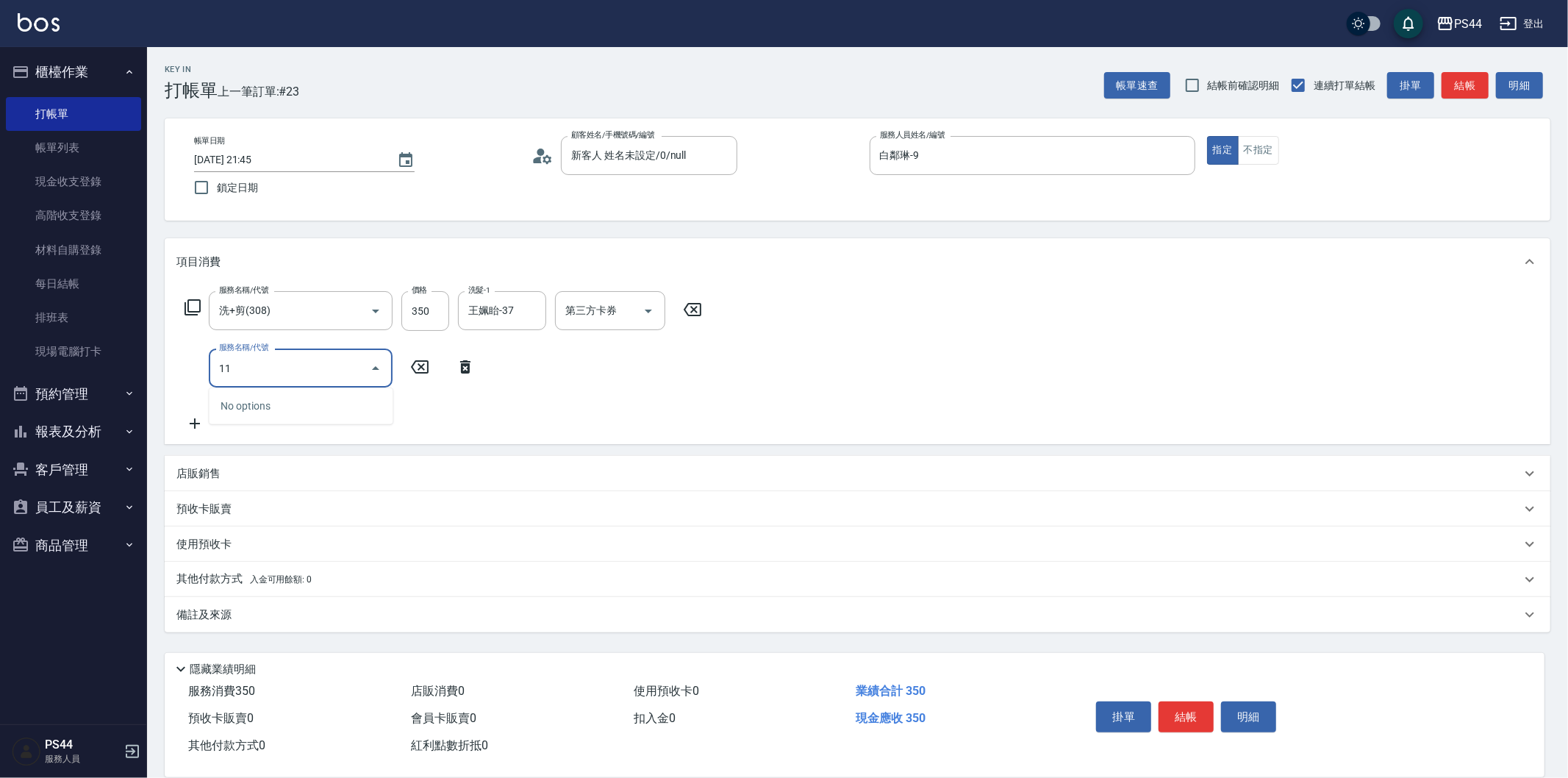
type input "1"
type input "剪瀏海(310)"
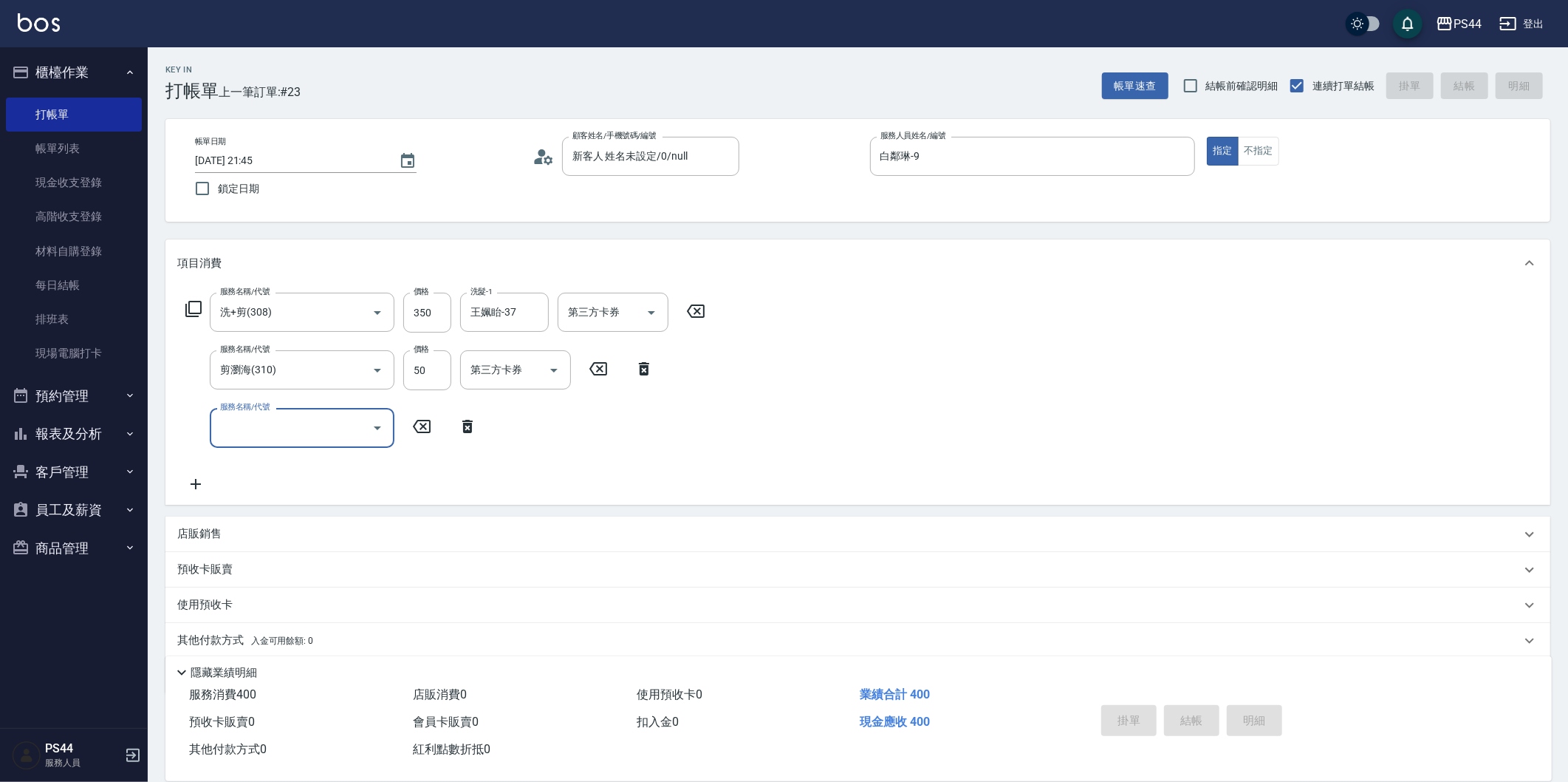
type input "[DATE] 21:46"
